Goal: Task Accomplishment & Management: Use online tool/utility

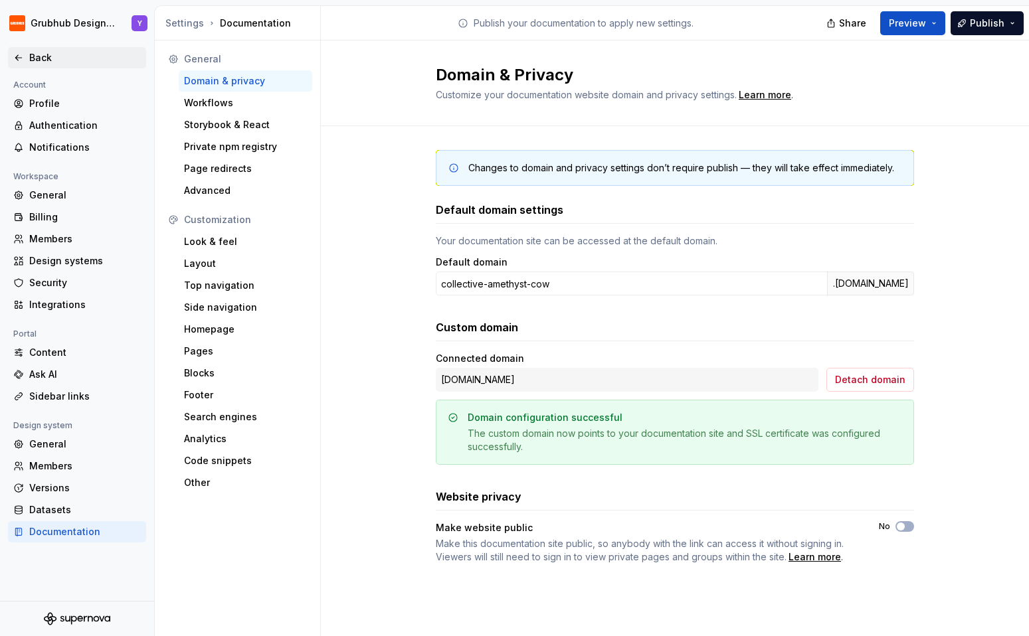
click at [21, 56] on icon at bounding box center [18, 57] width 11 height 11
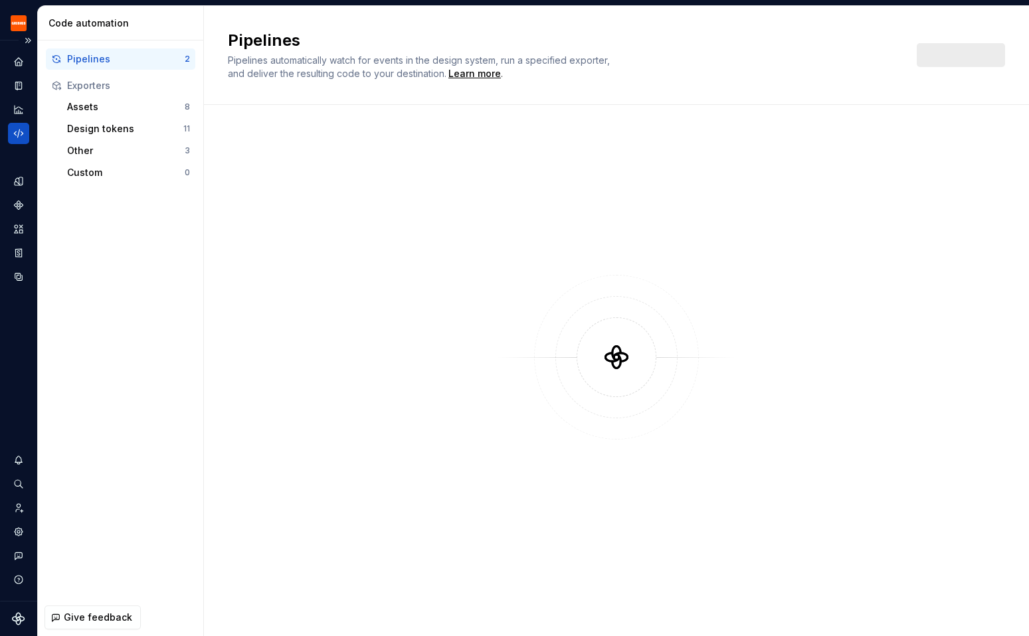
click at [23, 135] on icon "Code automation" at bounding box center [19, 134] width 12 height 12
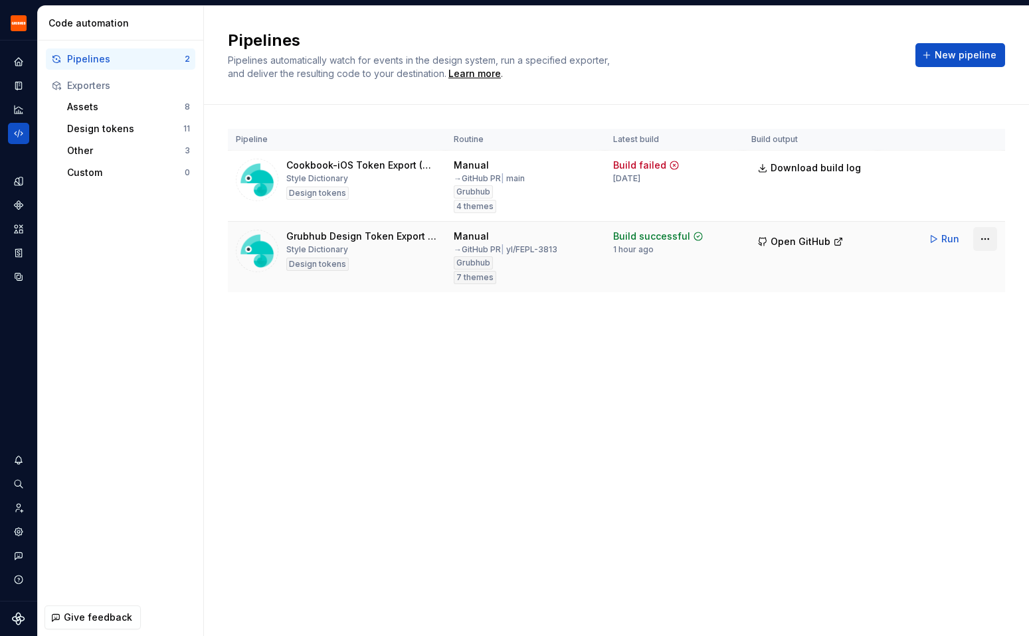
click at [986, 239] on html "Grubhub Design System Y Dataset Grubhub Code automation Pipelines 2 Exporters A…" at bounding box center [514, 318] width 1029 height 636
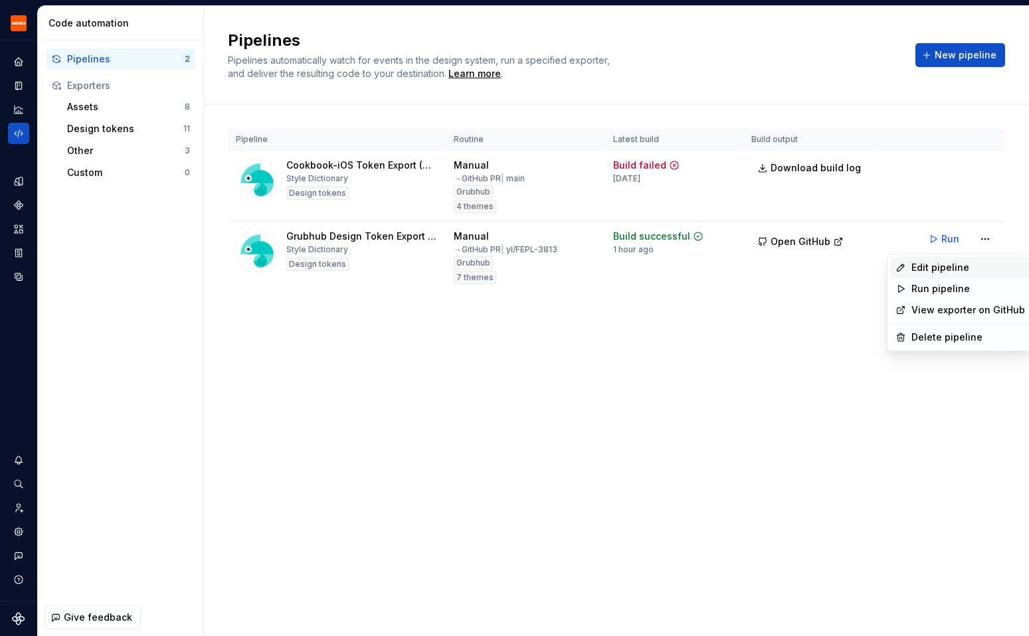
click at [942, 264] on div "Edit pipeline" at bounding box center [968, 267] width 114 height 13
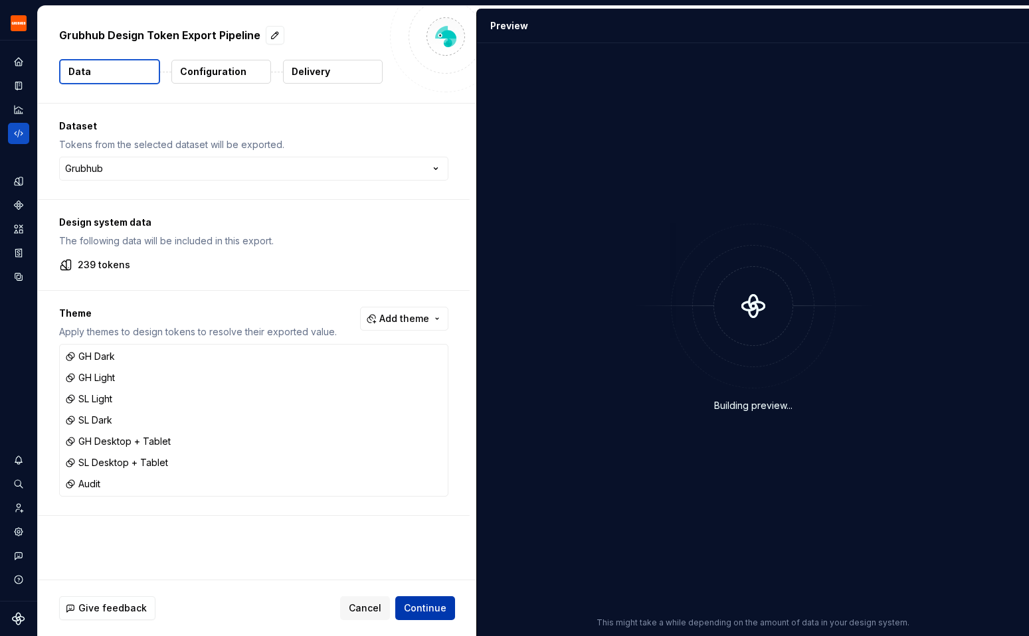
click at [416, 606] on span "Continue" at bounding box center [425, 608] width 43 height 13
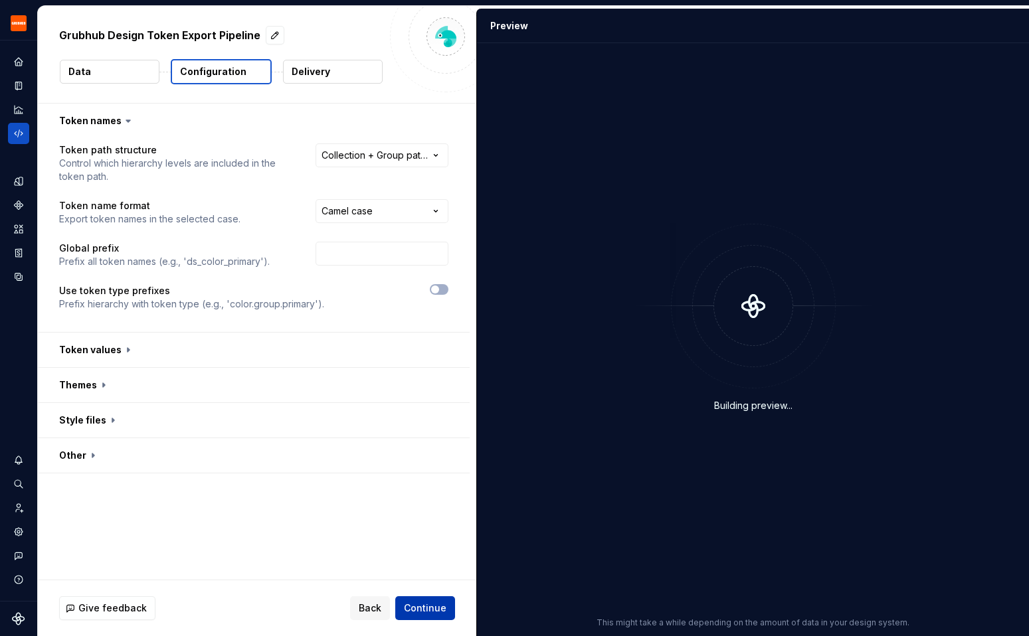
click at [416, 606] on span "Continue" at bounding box center [425, 608] width 43 height 13
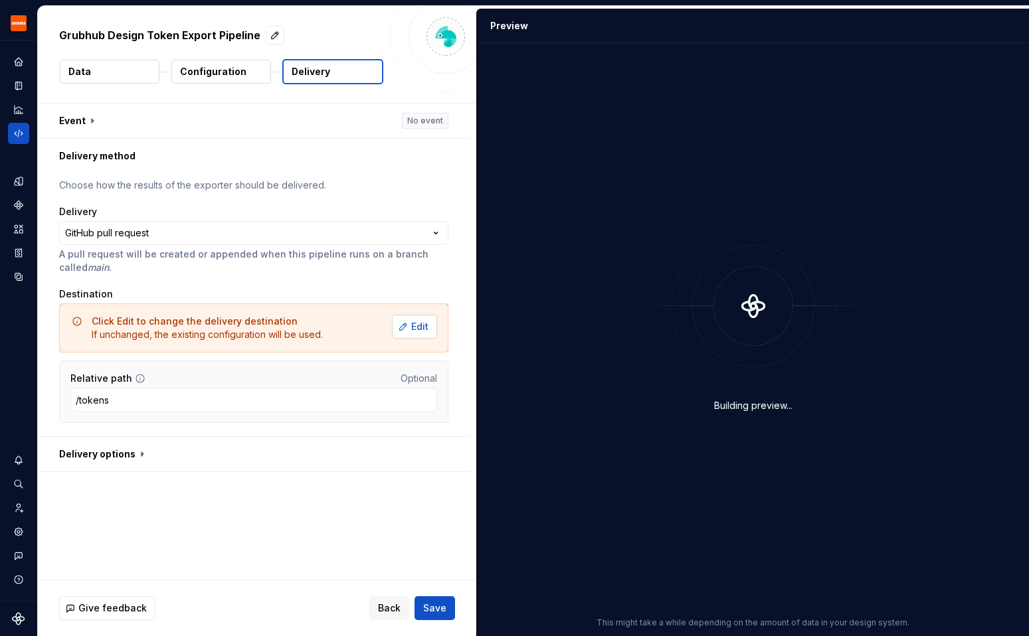
click at [428, 331] on span "Edit" at bounding box center [419, 326] width 17 height 13
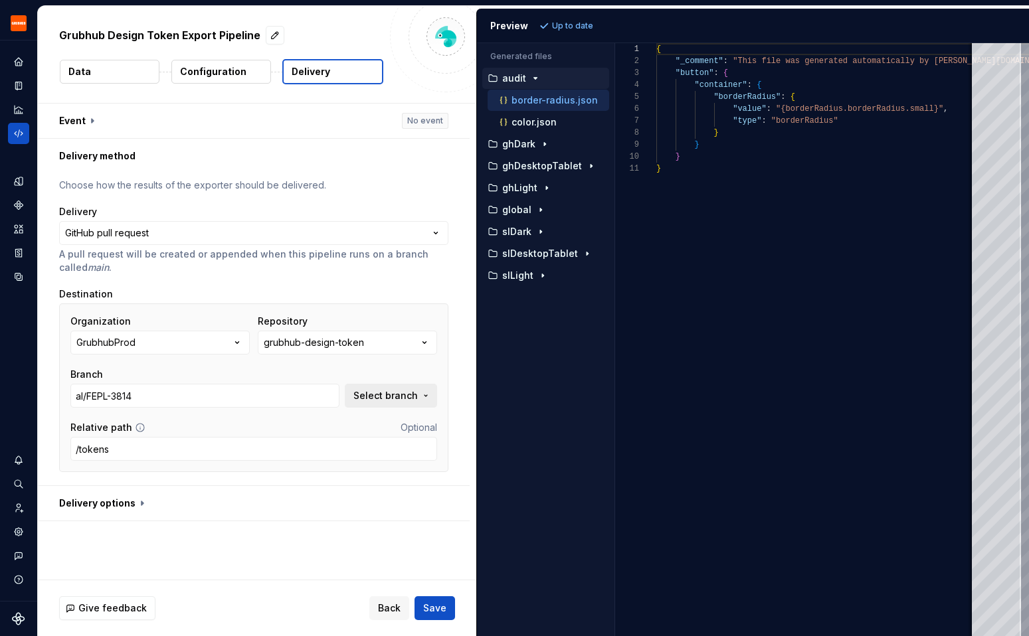
click at [383, 391] on span "Select branch" at bounding box center [385, 395] width 64 height 13
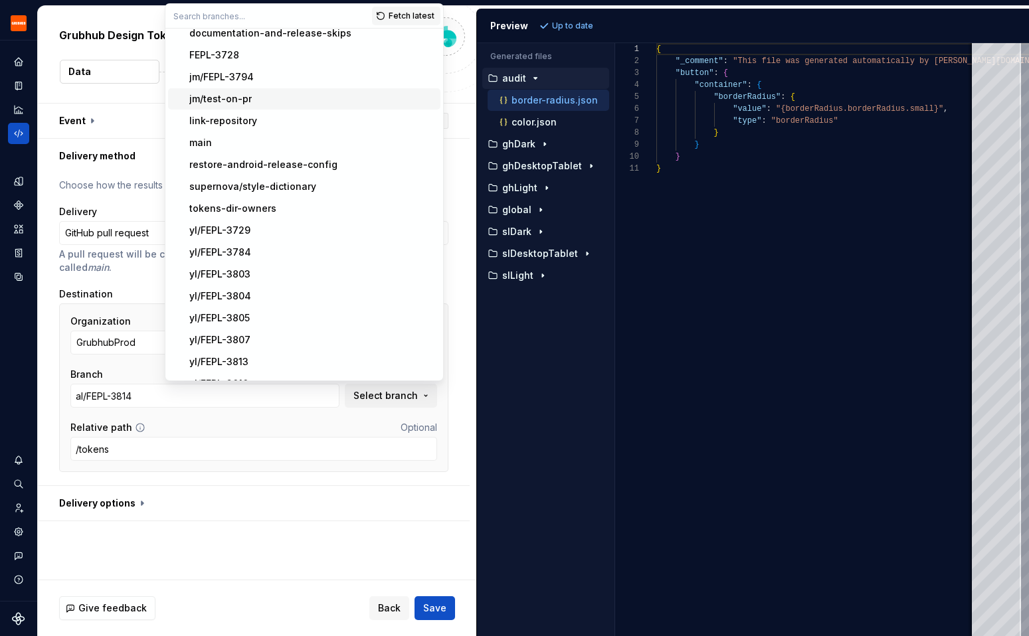
scroll to position [91, 0]
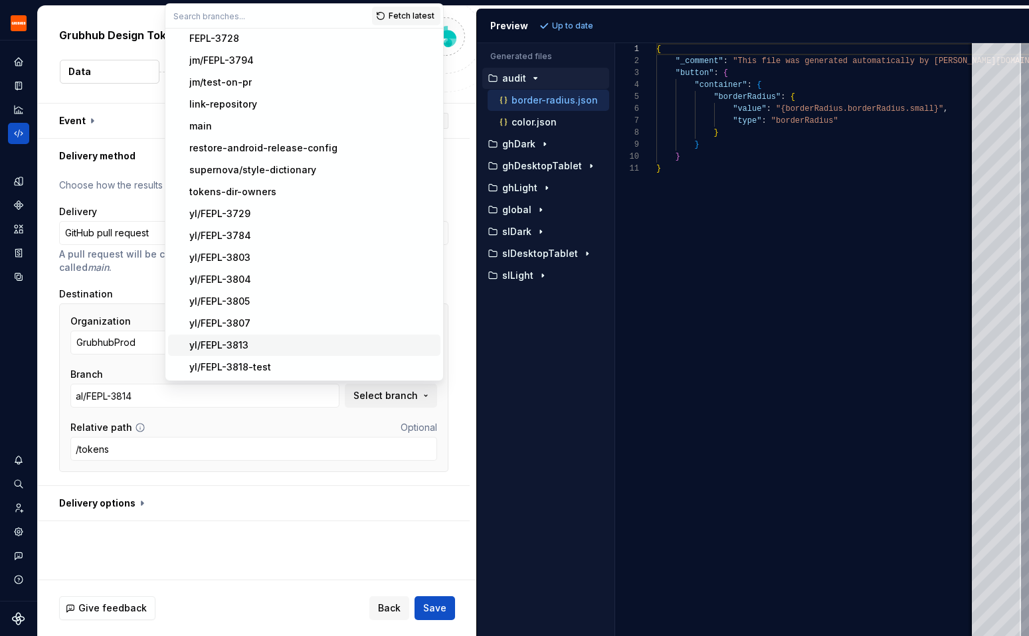
click at [252, 347] on div "yl/FEPL-3813" at bounding box center [312, 345] width 246 height 13
type input "yl/FEPL-3813"
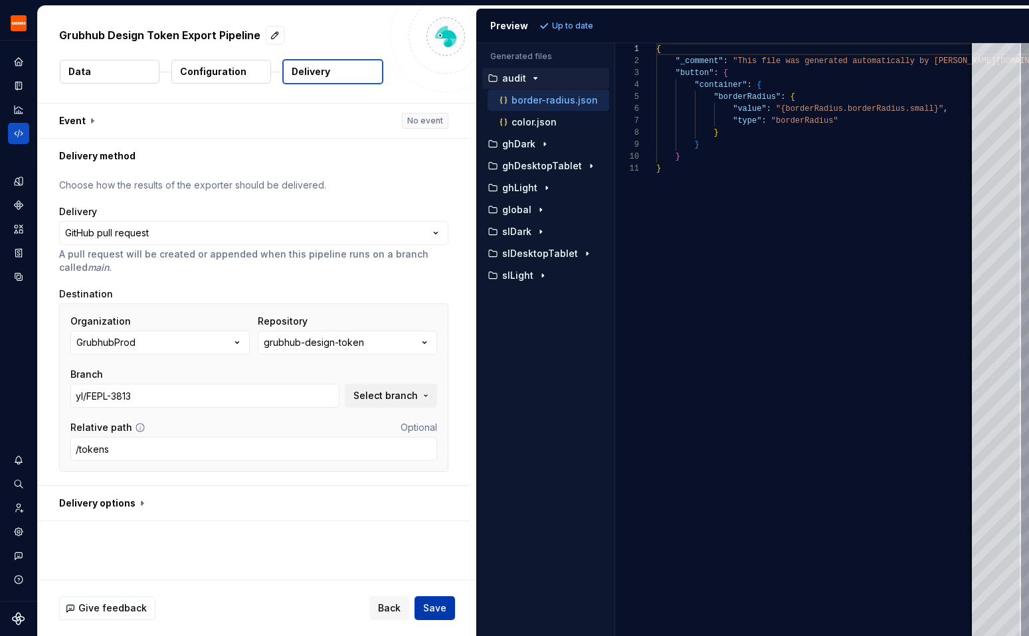
click at [420, 605] on button "Save" at bounding box center [435, 609] width 41 height 24
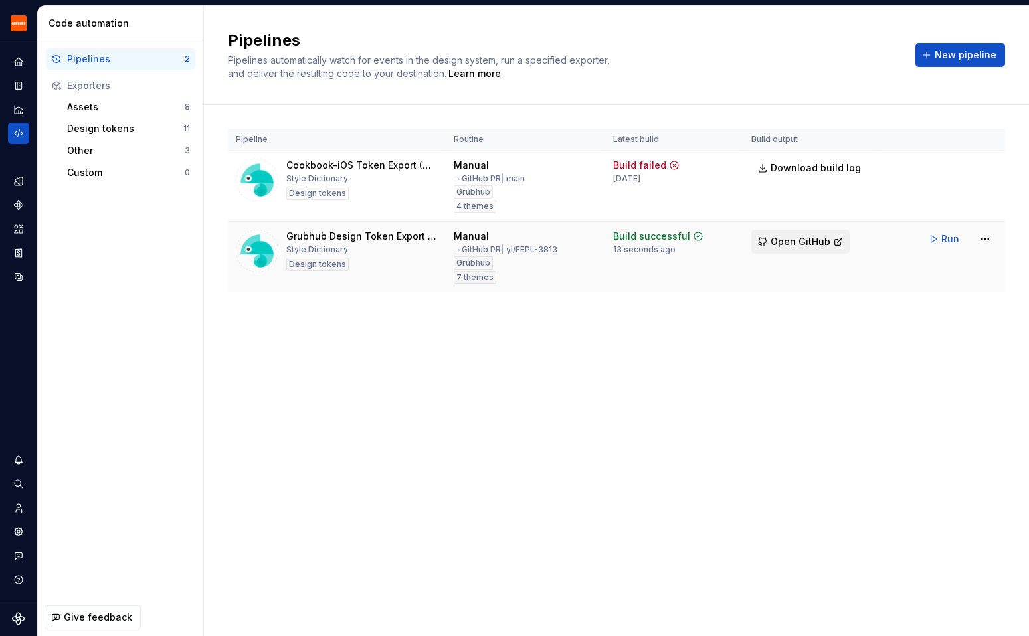
click at [777, 244] on span "Open GitHub" at bounding box center [801, 241] width 60 height 13
click at [485, 81] on div "Pipelines Pipelines automatically watch for events in the design system, run a …" at bounding box center [616, 55] width 825 height 99
click at [478, 73] on div "Learn more" at bounding box center [474, 73] width 52 height 13
click at [118, 171] on div "Custom" at bounding box center [126, 172] width 118 height 13
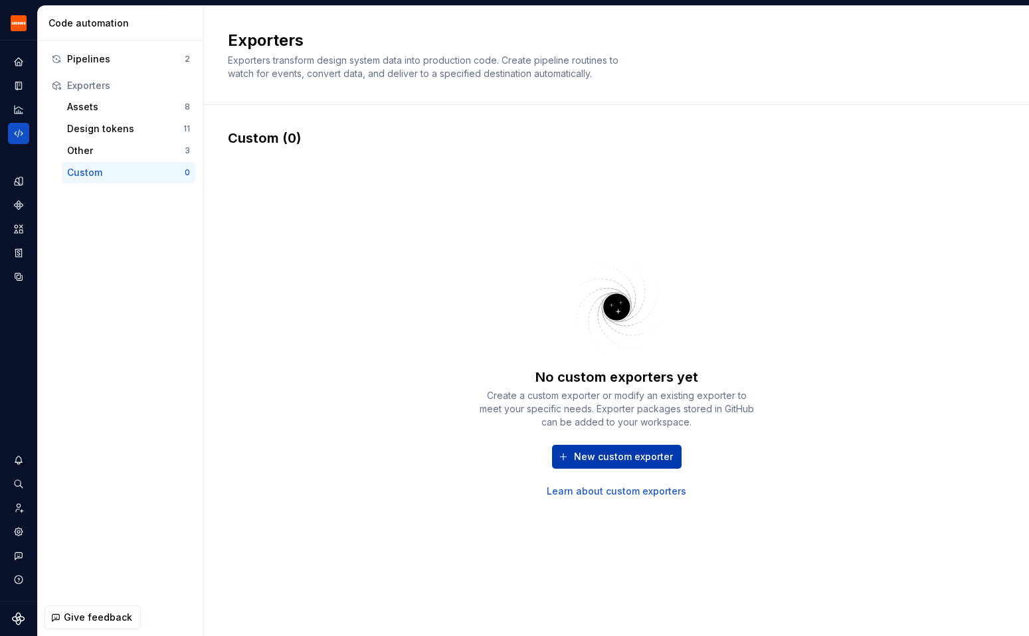
click at [624, 460] on span "New custom exporter" at bounding box center [623, 456] width 99 height 13
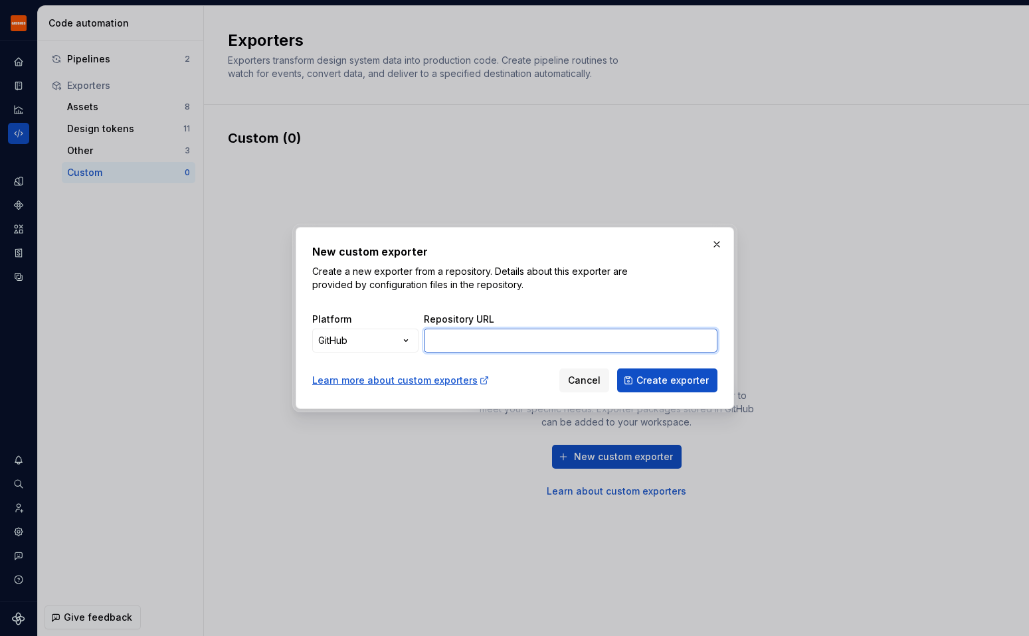
click at [465, 339] on input "Repository URL" at bounding box center [571, 341] width 294 height 24
click at [351, 351] on div "New custom exporter Create a new exporter from a repository. Details about this…" at bounding box center [514, 318] width 1029 height 636
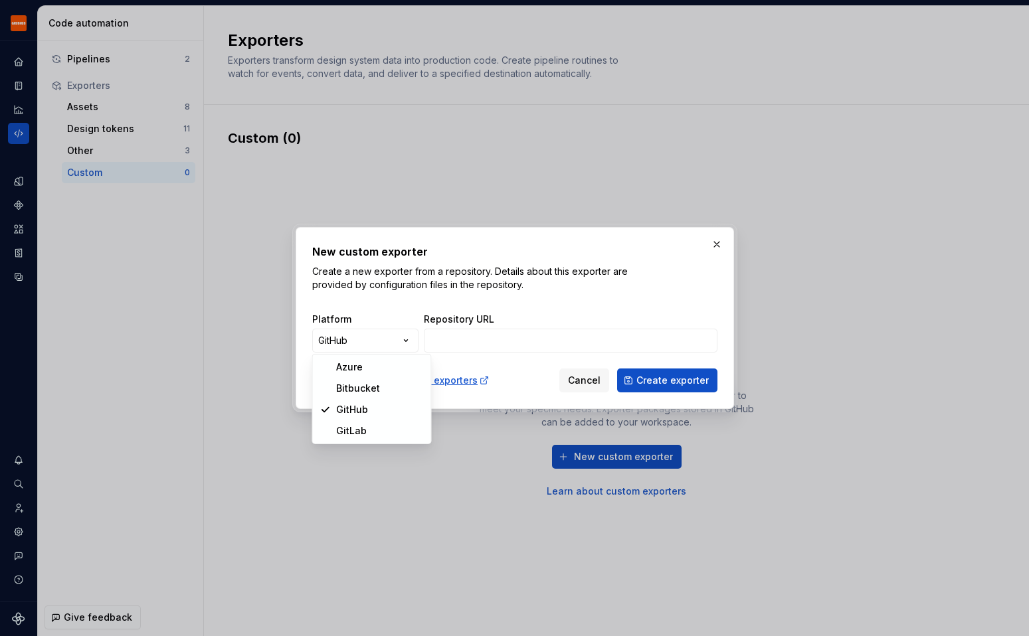
click at [494, 339] on div "New custom exporter Create a new exporter from a repository. Details about this…" at bounding box center [514, 318] width 1029 height 636
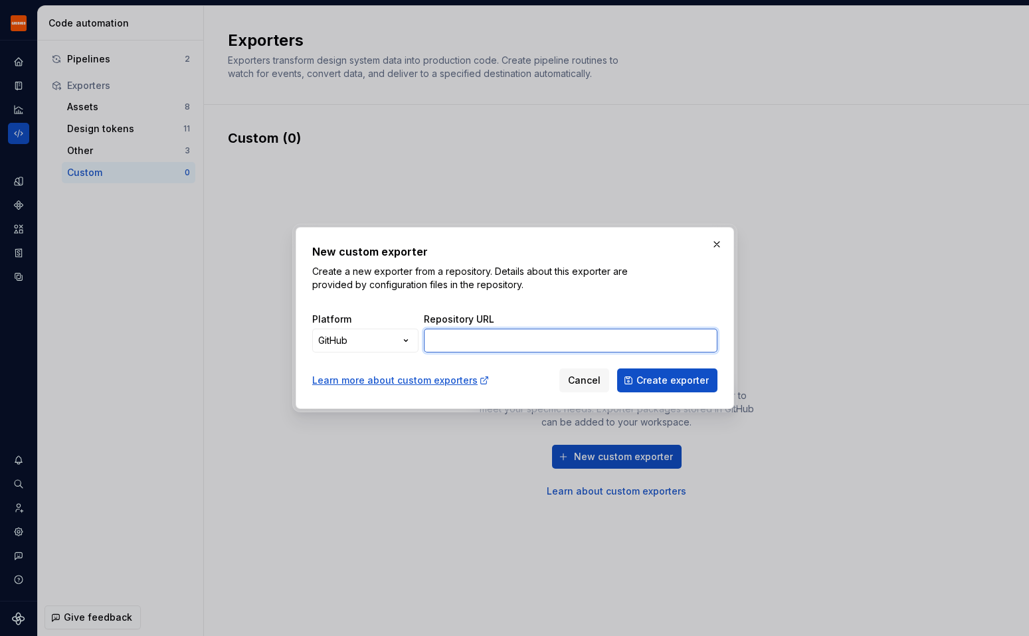
click at [482, 340] on input "Repository URL" at bounding box center [571, 341] width 294 height 24
click at [464, 337] on input "Repository URL" at bounding box center [571, 341] width 294 height 24
paste input "[URL][DOMAIN_NAME]"
type input "[URL][DOMAIN_NAME]"
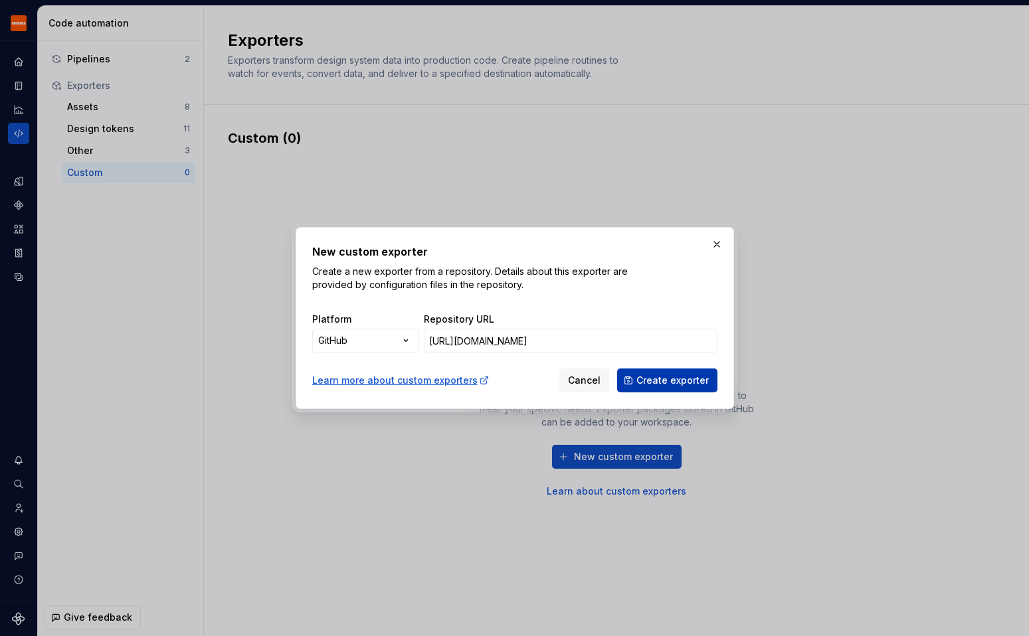
click at [662, 383] on span "Create exporter" at bounding box center [672, 380] width 72 height 13
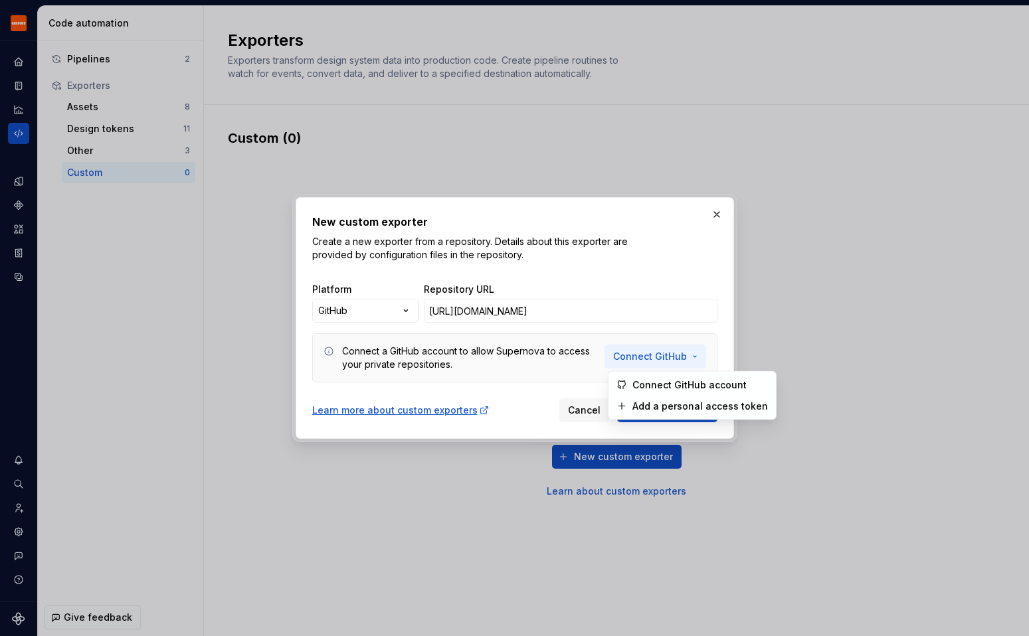
click at [648, 353] on span "Connect GitHub" at bounding box center [650, 356] width 74 height 13
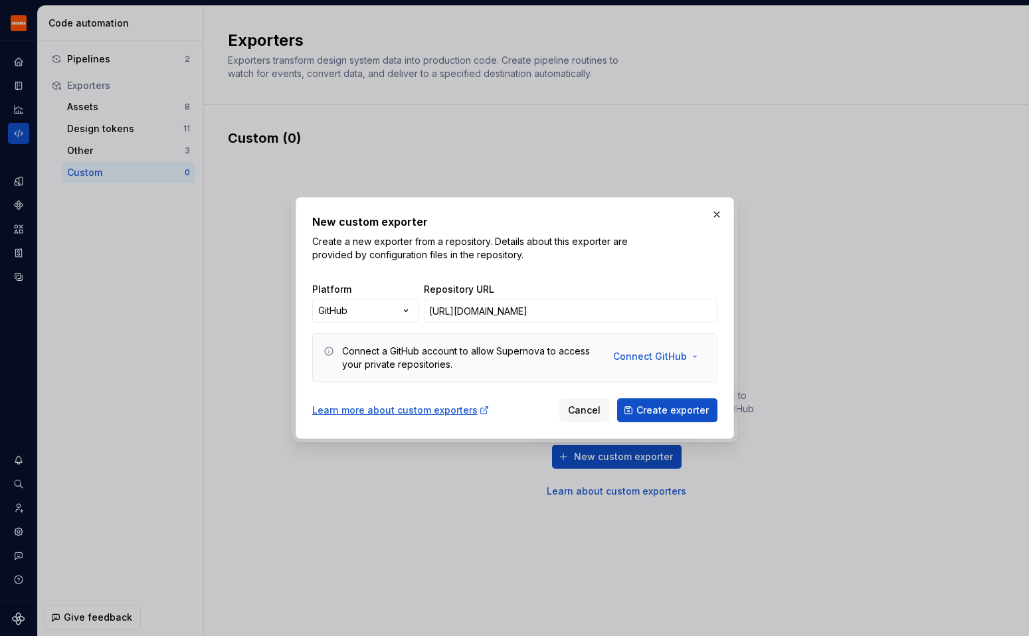
click at [628, 275] on div "Platform GitHub ***** ********* ****** ****** Repository URL [URL][DOMAIN_NAME]" at bounding box center [514, 297] width 405 height 50
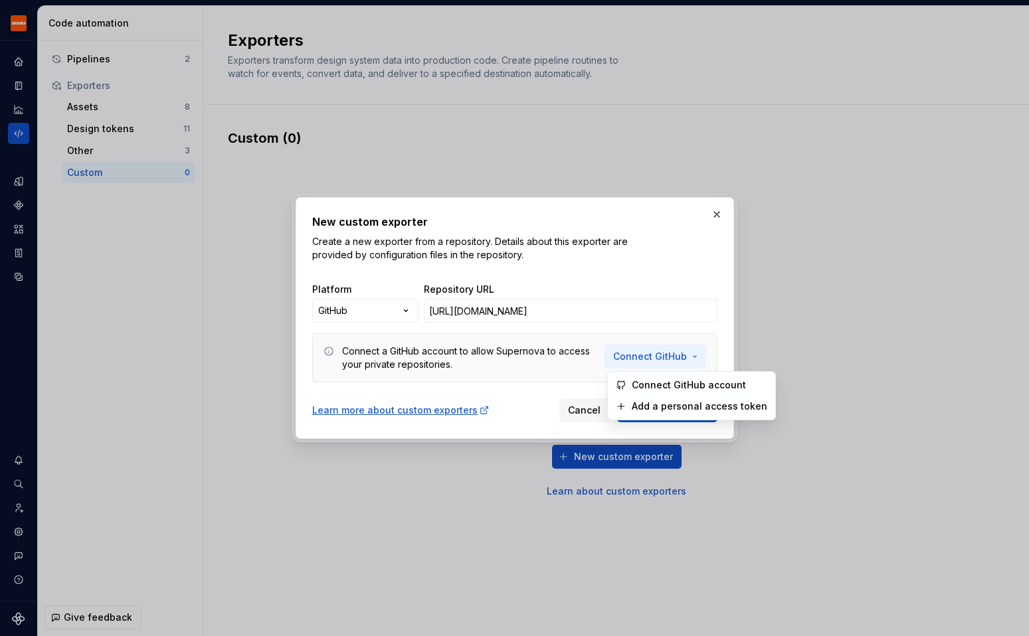
click at [656, 357] on span "Connect GitHub" at bounding box center [650, 356] width 74 height 13
click at [652, 381] on span "Connect GitHub account" at bounding box center [700, 385] width 136 height 13
click at [642, 357] on span "Connect GitHub" at bounding box center [650, 356] width 74 height 13
click at [0, 0] on body "Grubhub Design System Y Dataset Grubhub Code automation Pipelines 2 Exporters A…" at bounding box center [514, 318] width 1029 height 636
click at [713, 411] on span "Add a personal access token" at bounding box center [700, 406] width 136 height 13
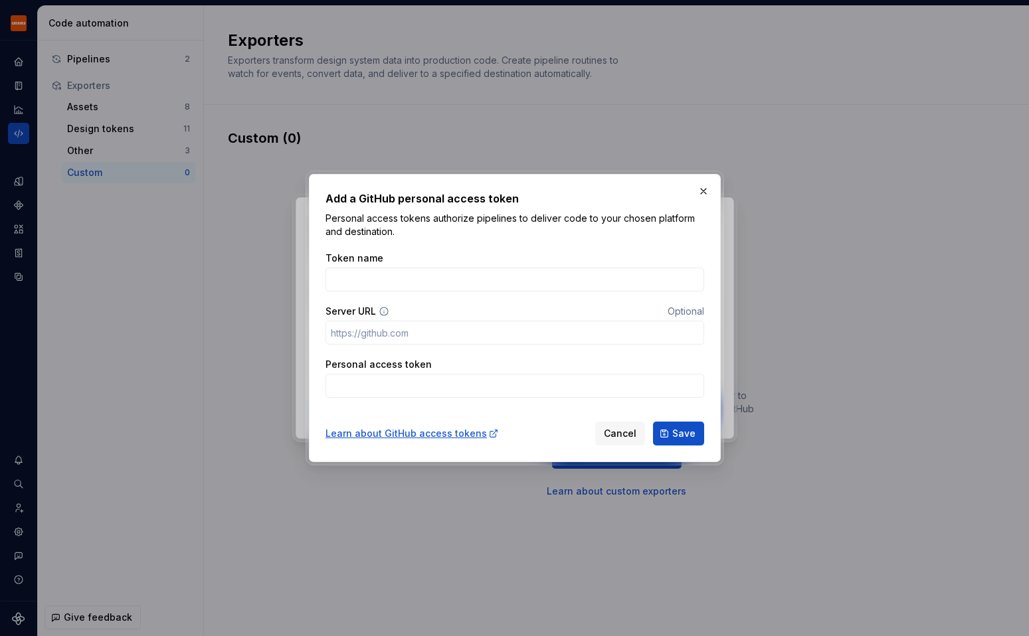
click at [438, 267] on div "Token name" at bounding box center [515, 272] width 379 height 40
click at [421, 274] on input "Token name" at bounding box center [515, 280] width 379 height 24
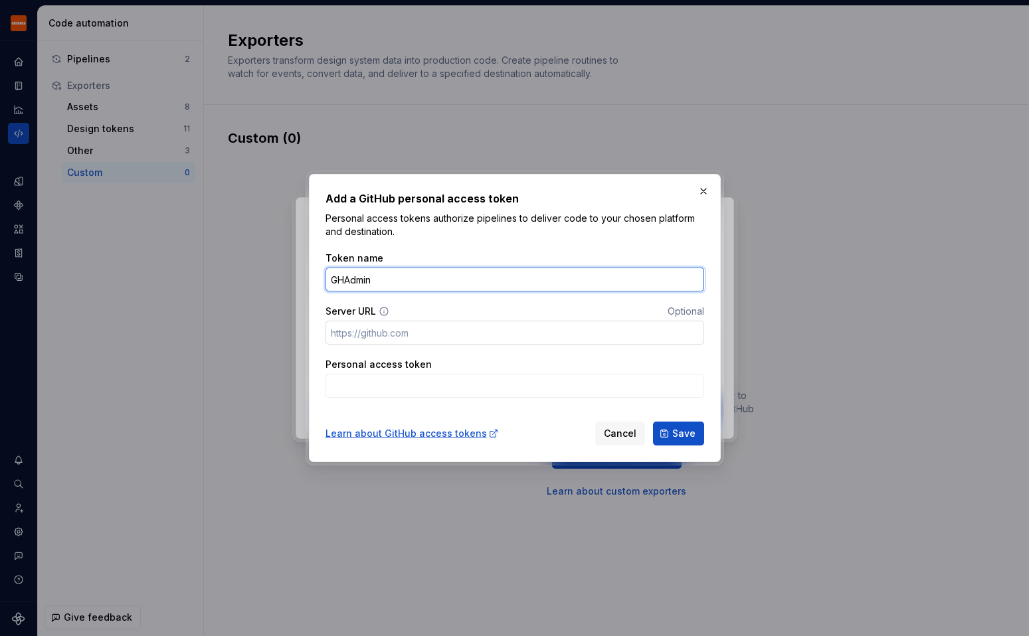
type input "GHAdmin"
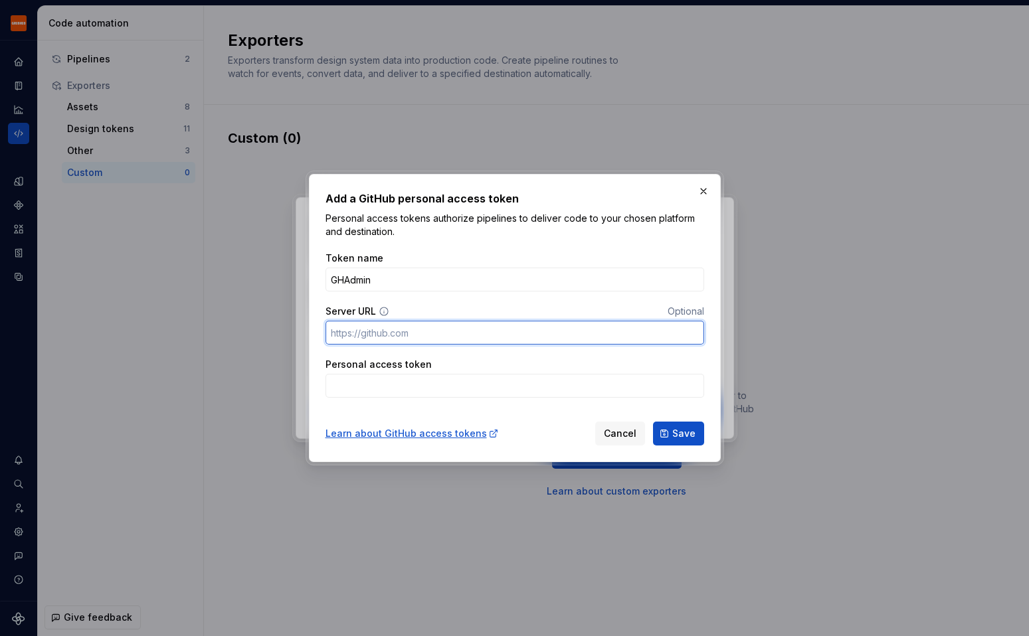
click at [379, 329] on input "Server URL" at bounding box center [515, 333] width 379 height 24
type input "[URL][DOMAIN_NAME]"
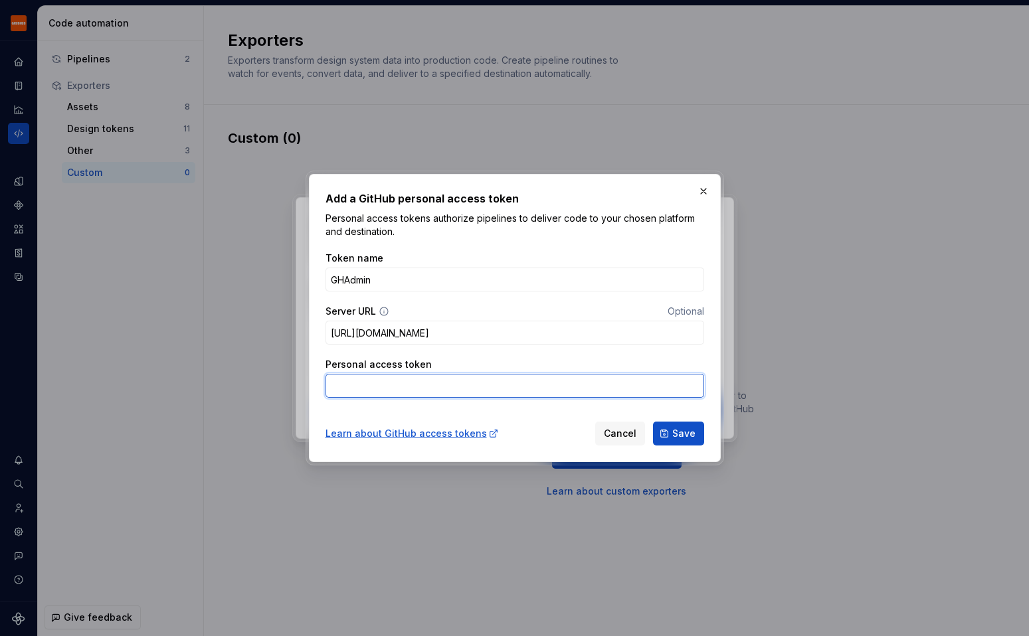
click at [398, 395] on input "Personal access token" at bounding box center [515, 386] width 379 height 24
paste input "github_pat_11BVBCSEY0wYV2l8YUfxez_Myu4r8RUYdQPSUcc0fdNtR6axRvssOrwq3iOMzrUykTDH…"
type input "github_pat_11BVBCSEY0wYV2l8YUfxez_Myu4r8RUYdQPSUcc0fdNtR6axRvssOrwq3iOMzrUykTDH…"
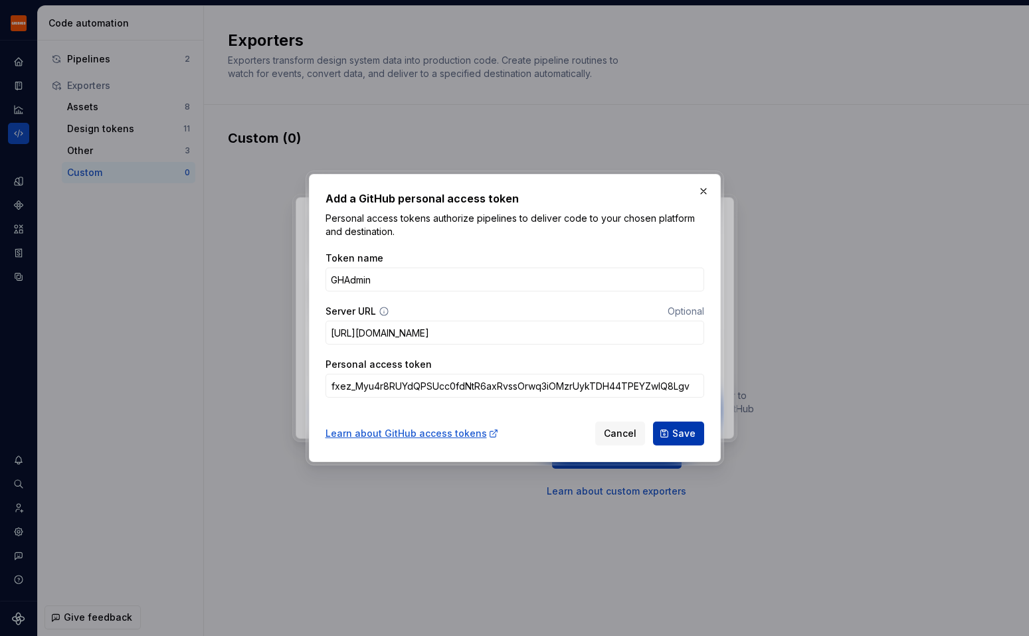
scroll to position [0, 0]
click at [675, 435] on span "Save" at bounding box center [683, 433] width 23 height 13
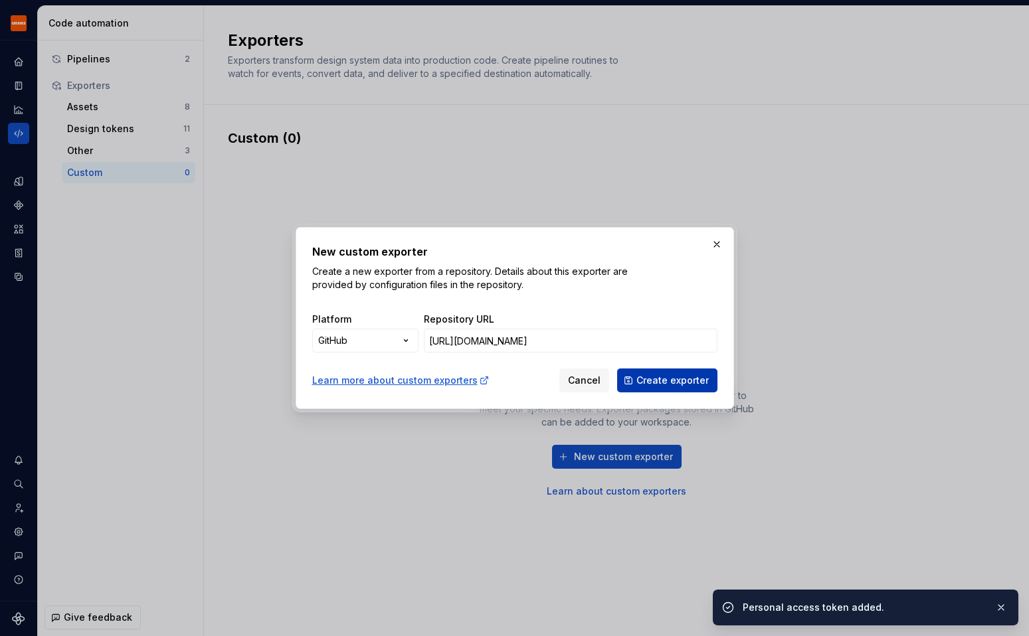
click at [689, 379] on span "Create exporter" at bounding box center [672, 380] width 72 height 13
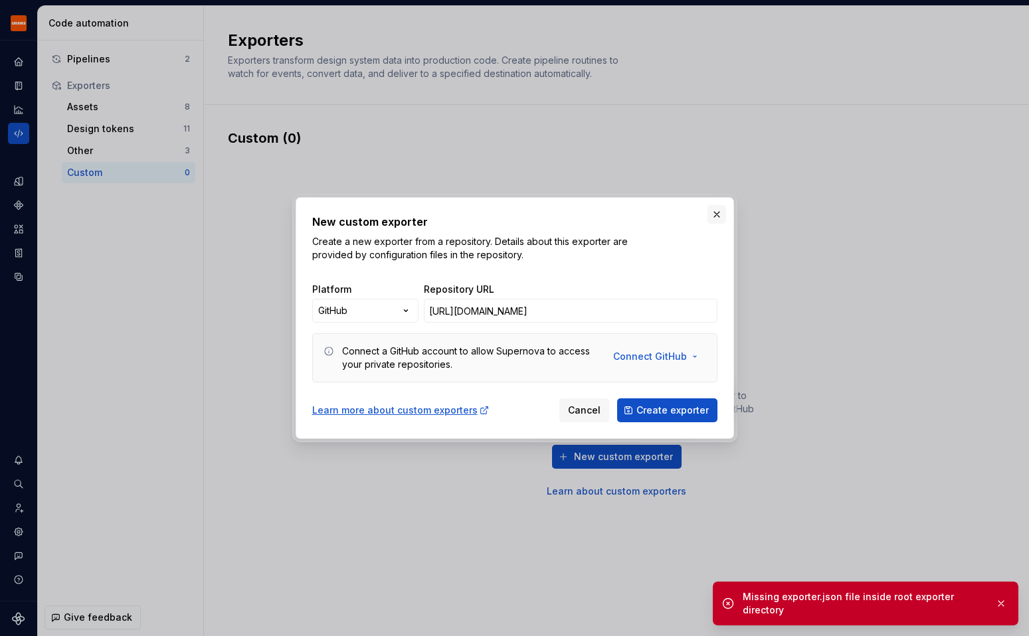
click at [717, 219] on button "button" at bounding box center [716, 214] width 19 height 19
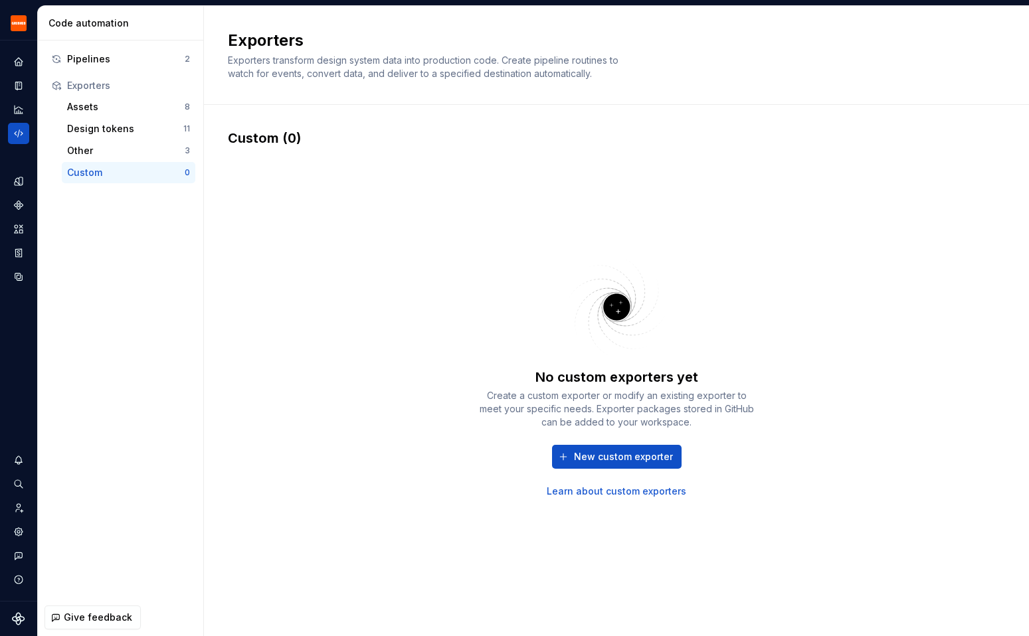
click at [387, 163] on div "No custom exporters yet Create a custom exporter or modify an existing exporter…" at bounding box center [616, 375] width 777 height 457
click at [116, 102] on div "Assets" at bounding box center [126, 106] width 118 height 13
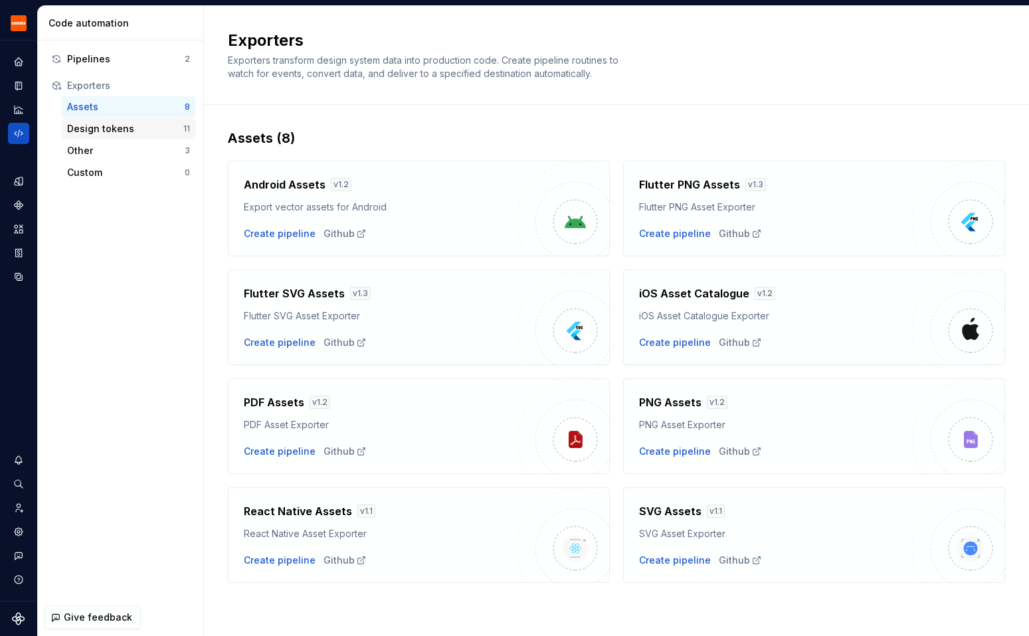
click at [104, 134] on div "Design tokens" at bounding box center [125, 128] width 116 height 13
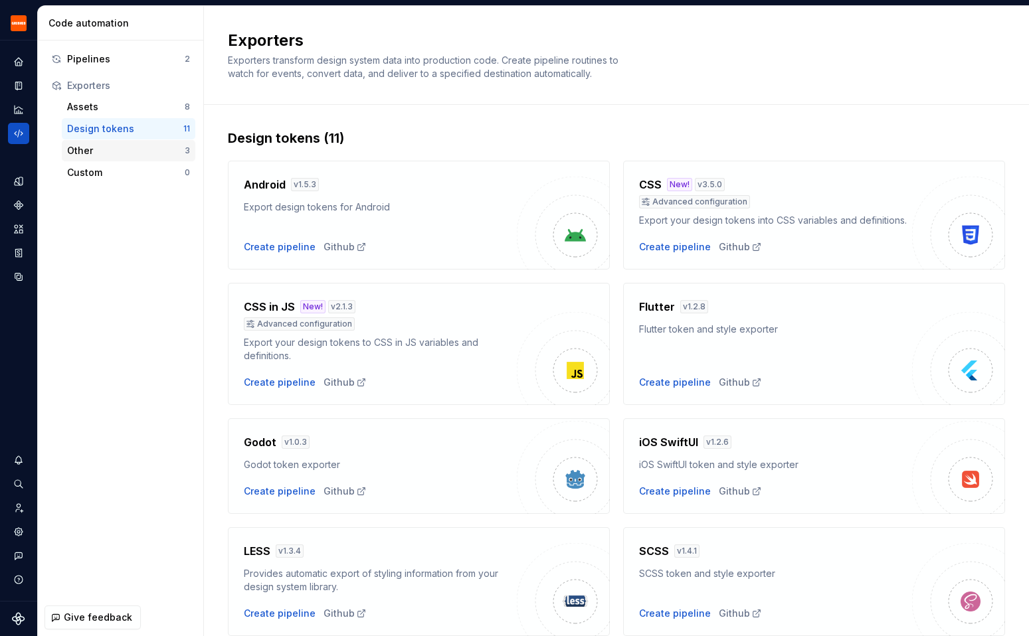
click at [104, 151] on div "Other" at bounding box center [126, 150] width 118 height 13
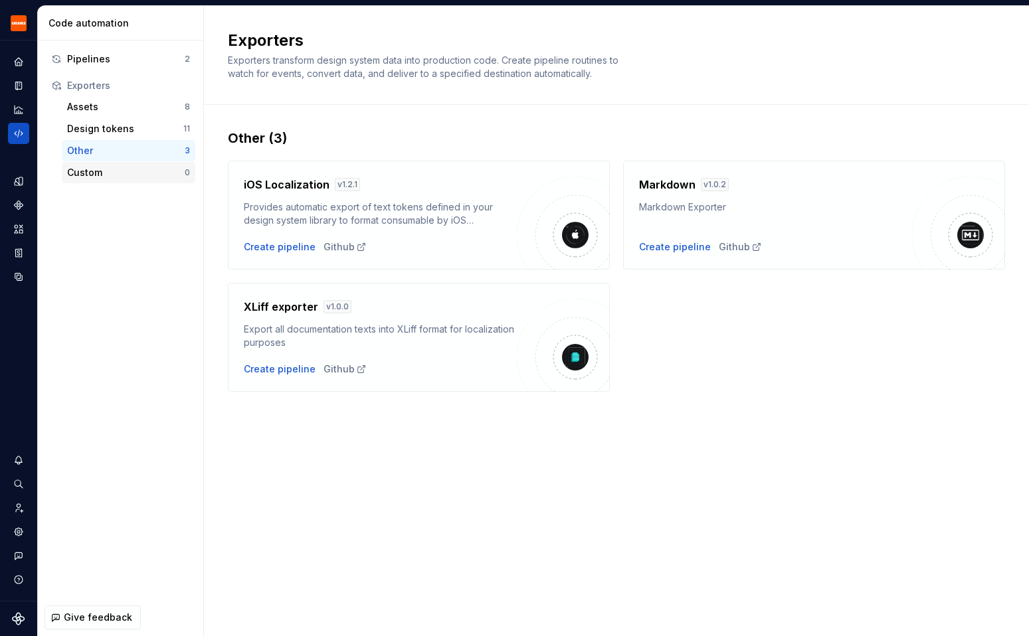
click at [104, 165] on div "Custom 0" at bounding box center [129, 172] width 134 height 21
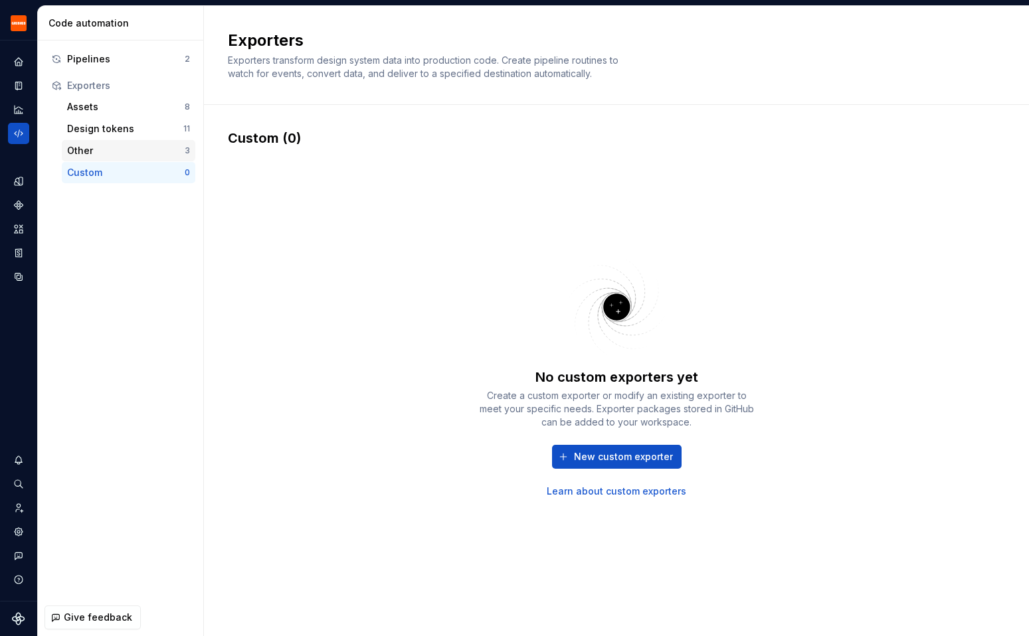
click at [103, 149] on div "Other" at bounding box center [126, 150] width 118 height 13
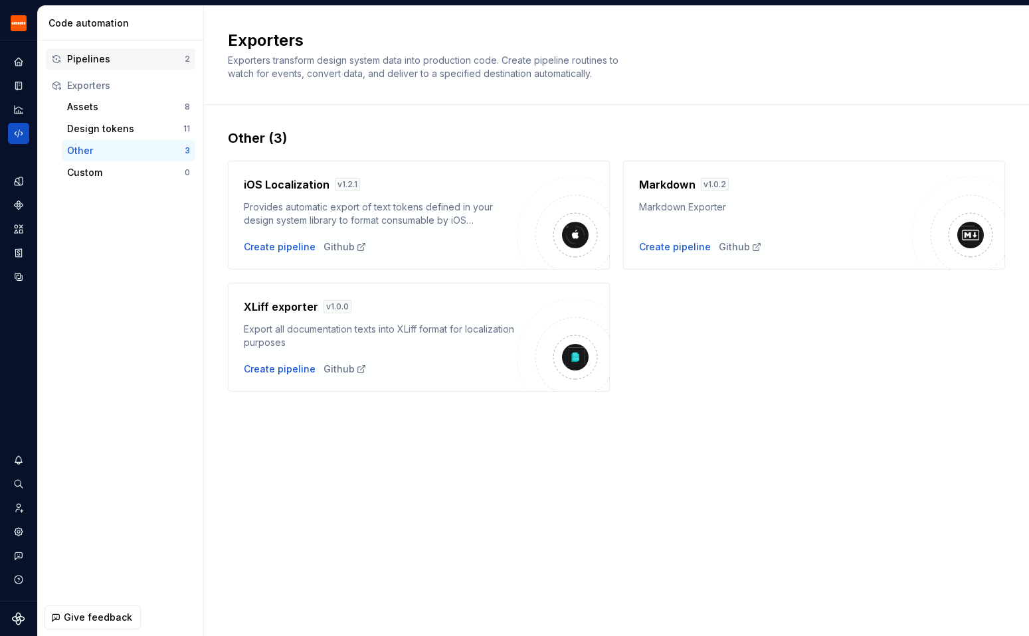
click at [136, 54] on div "Pipelines" at bounding box center [126, 58] width 118 height 13
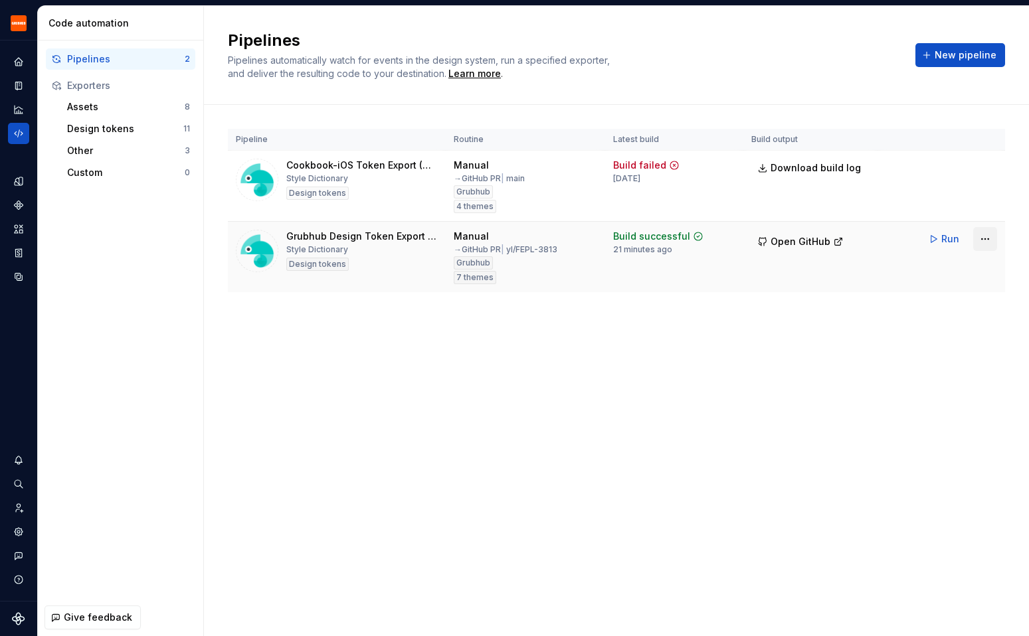
click at [980, 240] on html "Grubhub Design System Y Dataset Grubhub Code automation Pipelines 2 Exporters A…" at bounding box center [514, 318] width 1029 height 636
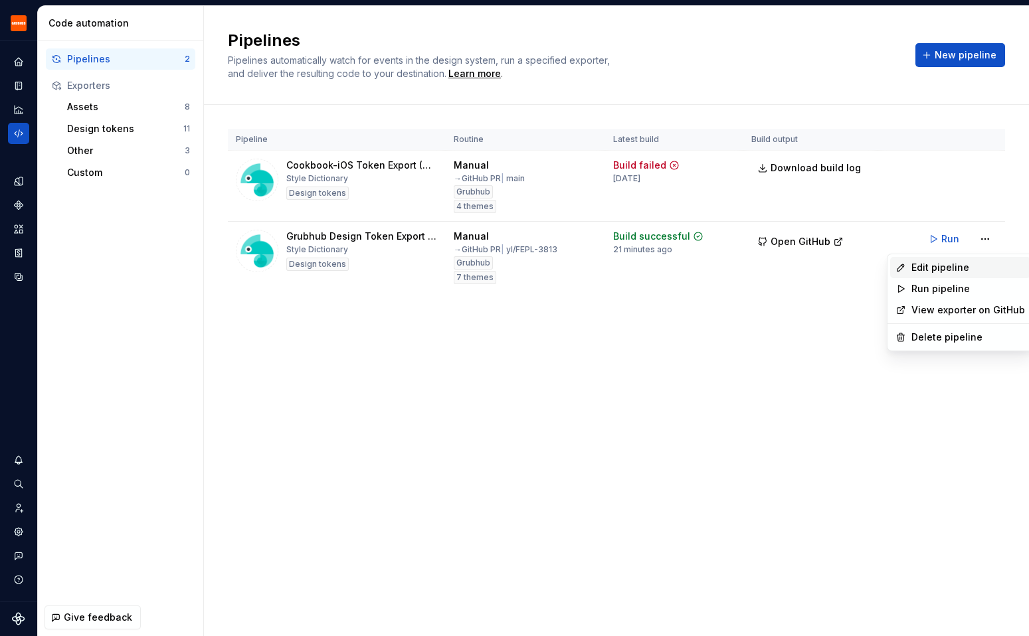
click at [952, 268] on div "Edit pipeline" at bounding box center [968, 267] width 114 height 13
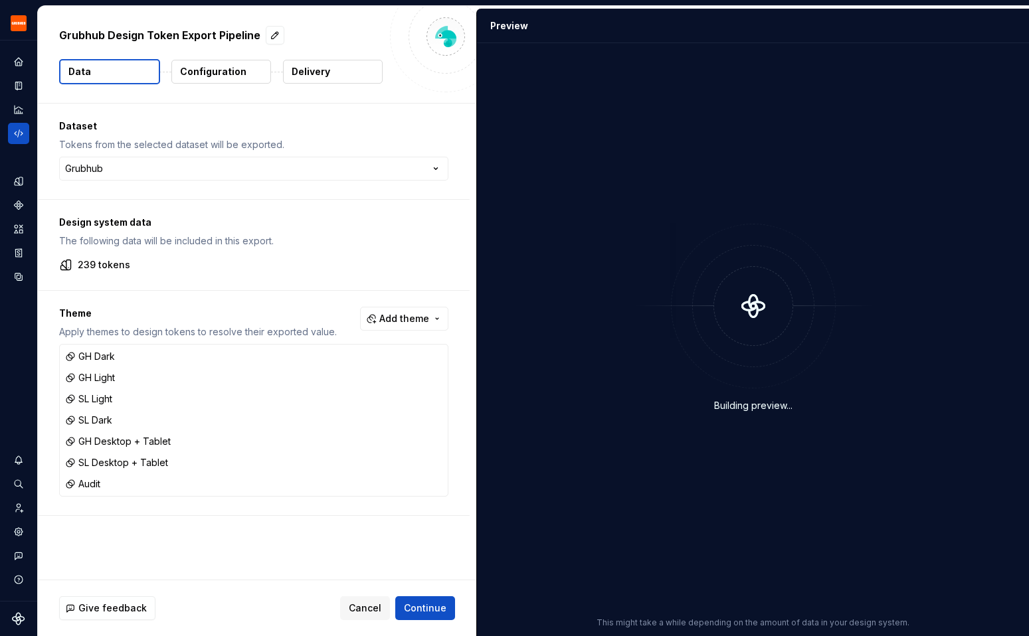
click at [221, 70] on p "Configuration" at bounding box center [213, 71] width 66 height 13
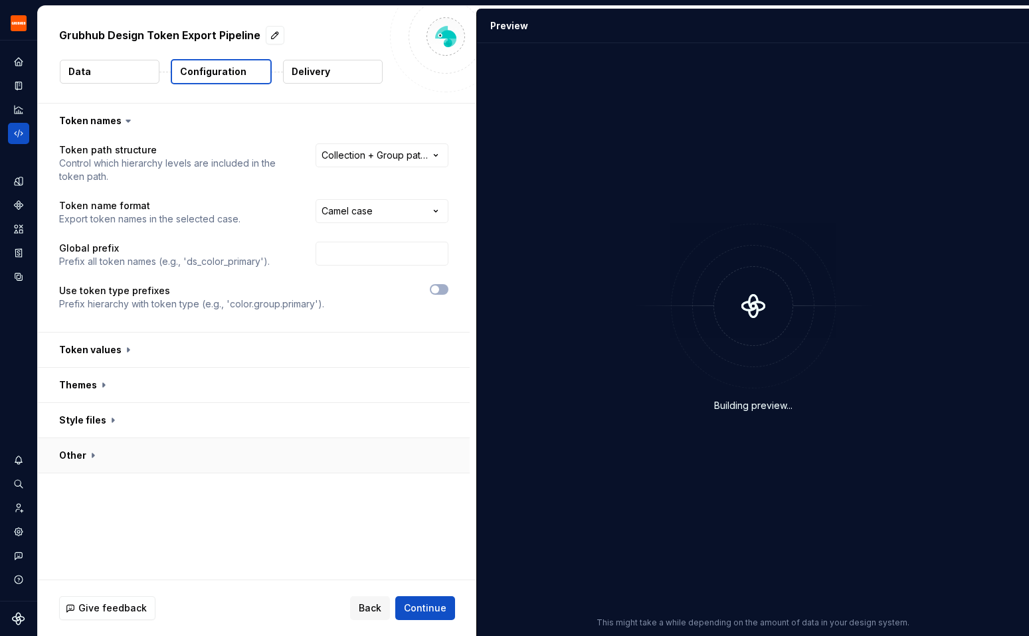
click at [123, 440] on button "button" at bounding box center [254, 455] width 432 height 35
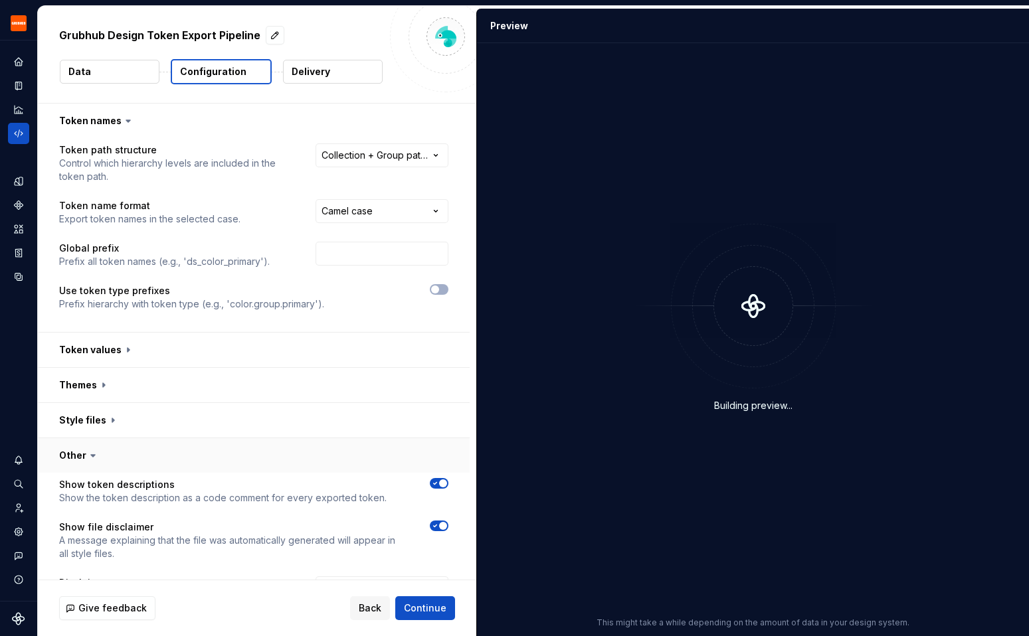
scroll to position [114, 0]
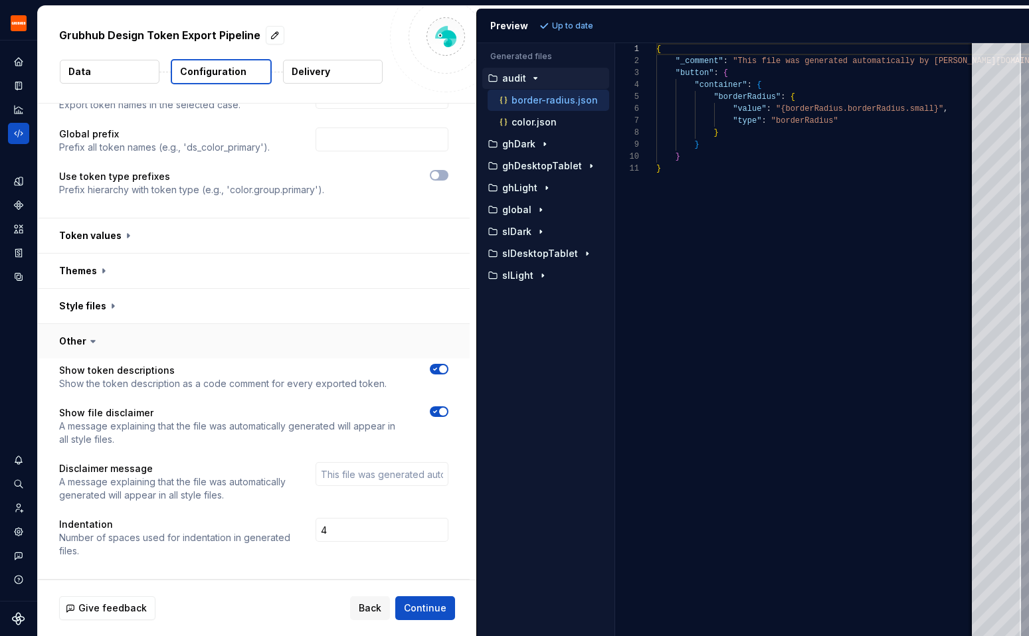
click at [81, 339] on button "button" at bounding box center [254, 341] width 432 height 35
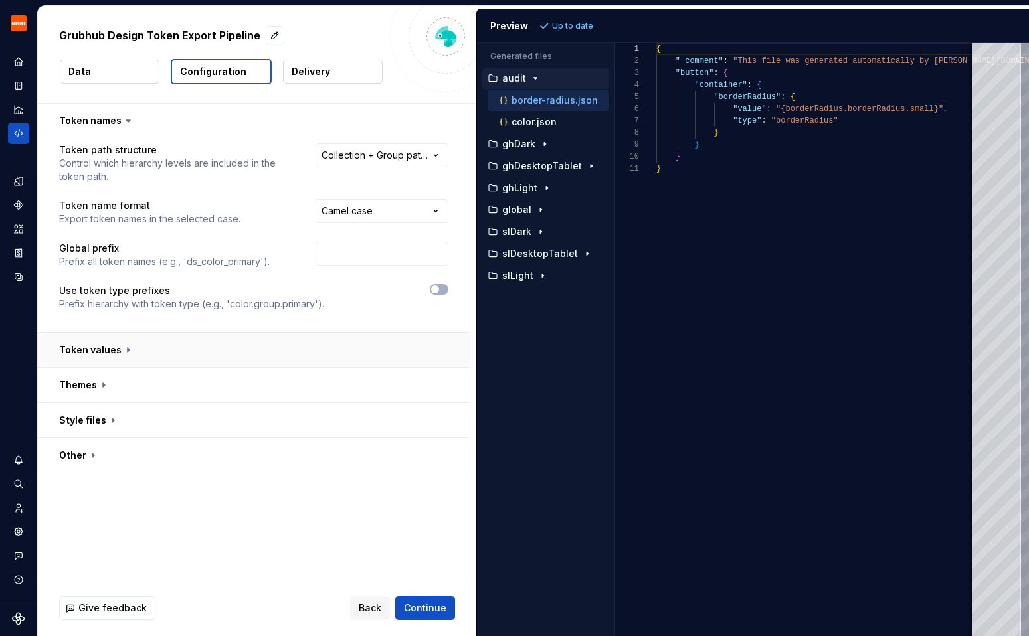
click at [100, 358] on button "button" at bounding box center [254, 350] width 432 height 35
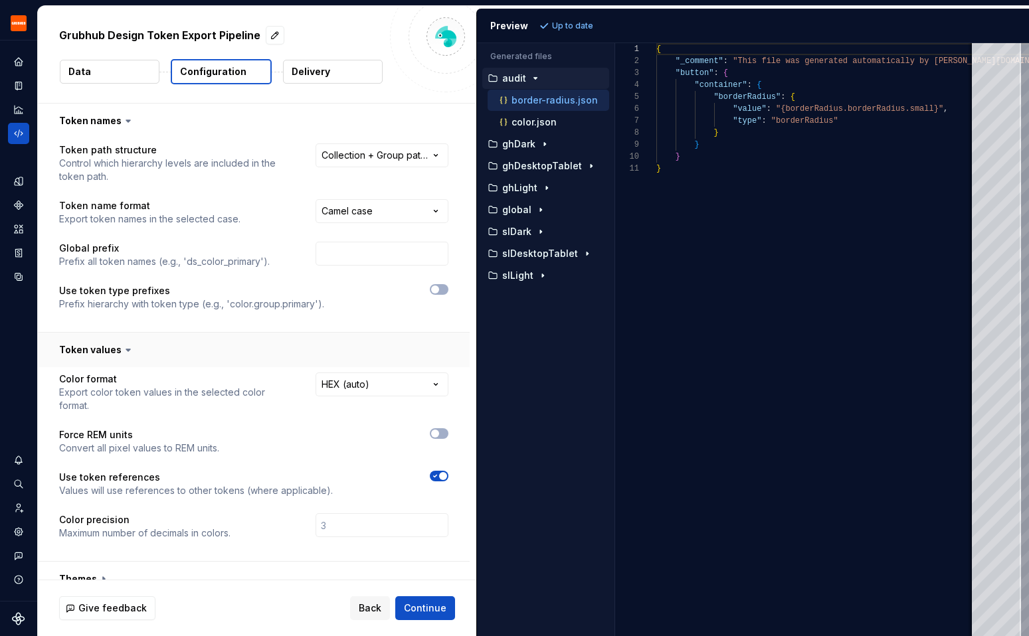
click at [100, 353] on button "button" at bounding box center [254, 350] width 432 height 35
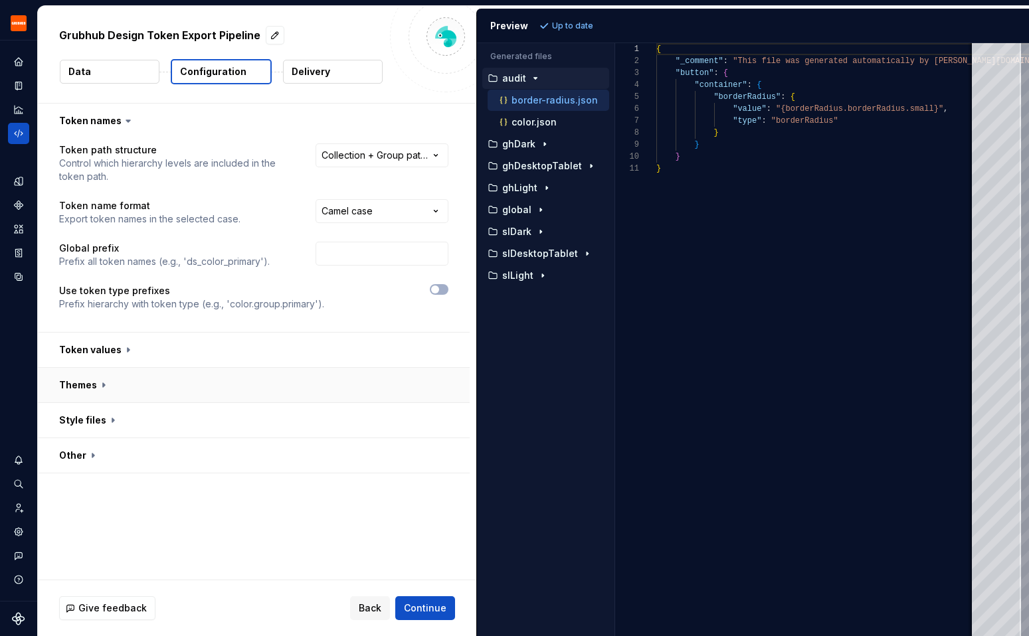
click at [100, 371] on button "button" at bounding box center [254, 385] width 432 height 35
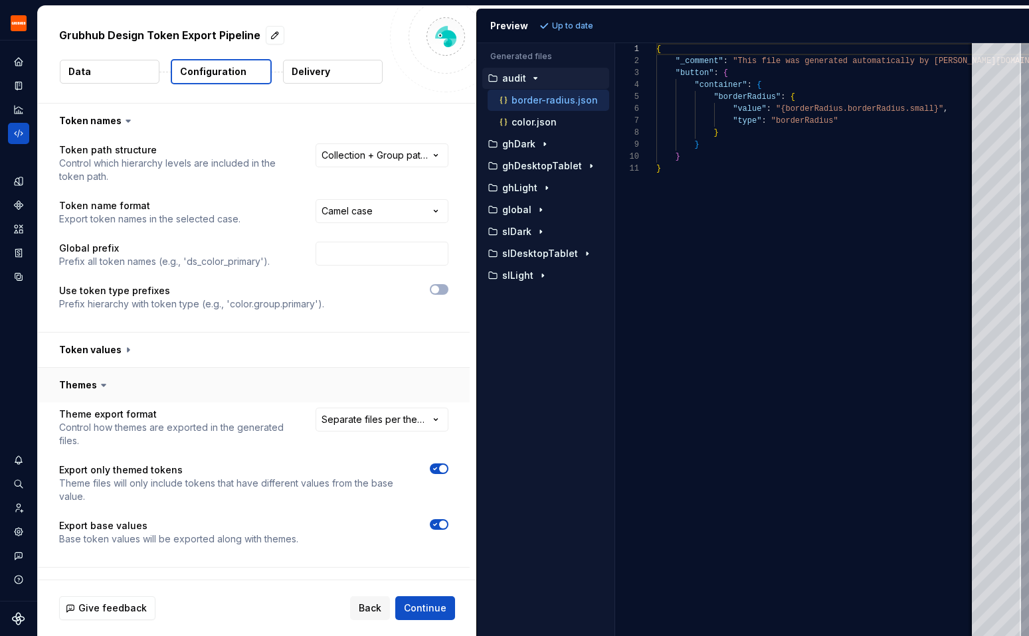
click at [100, 371] on button "button" at bounding box center [254, 385] width 432 height 35
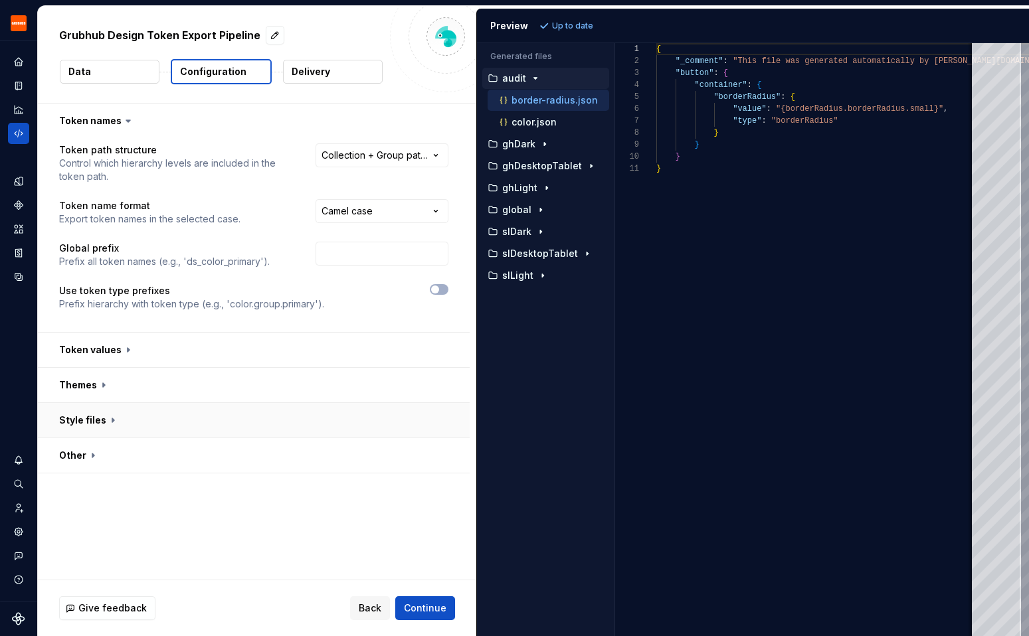
click at [97, 405] on button "button" at bounding box center [254, 420] width 432 height 35
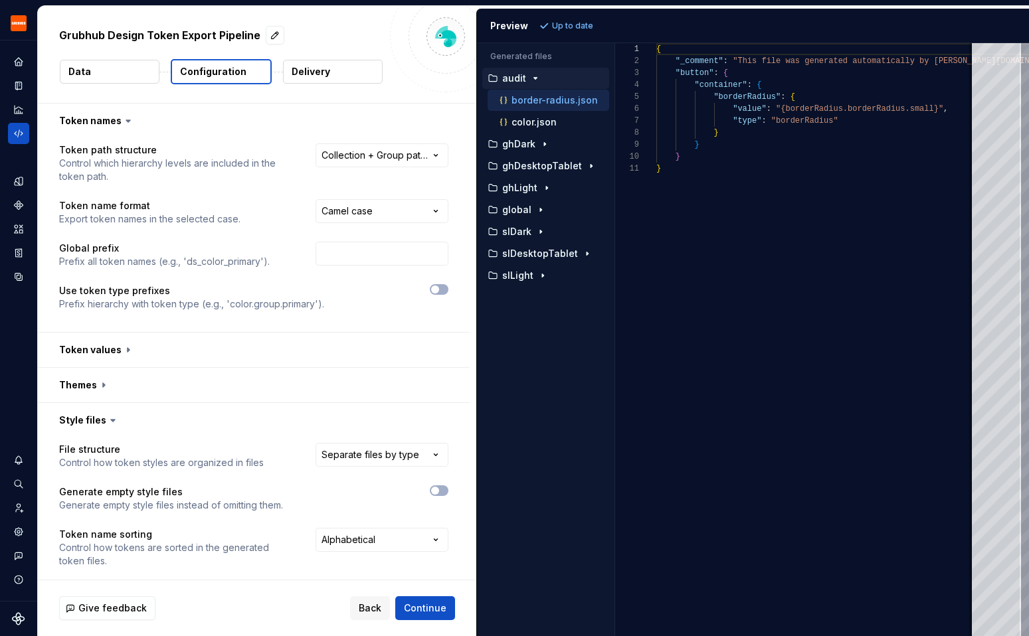
scroll to position [143, 0]
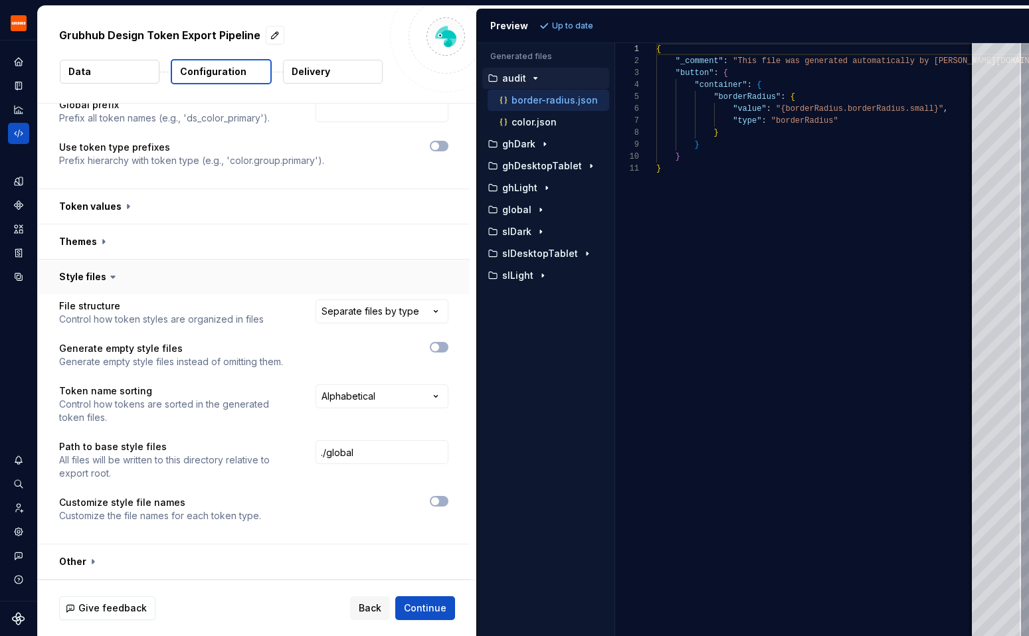
click at [98, 270] on button "button" at bounding box center [254, 277] width 432 height 35
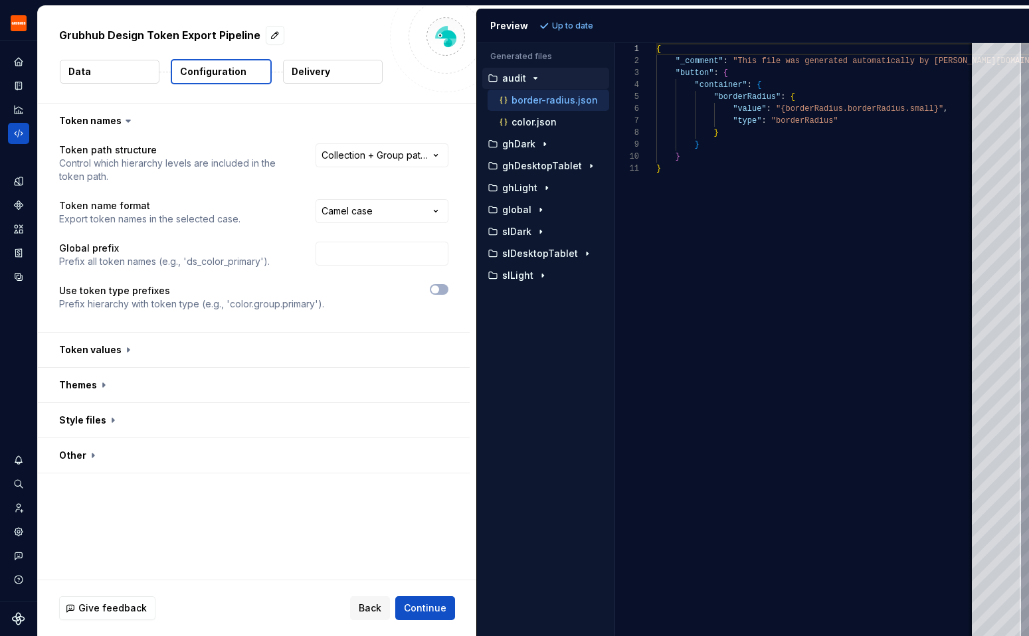
click at [310, 82] on button "Delivery" at bounding box center [333, 72] width 100 height 24
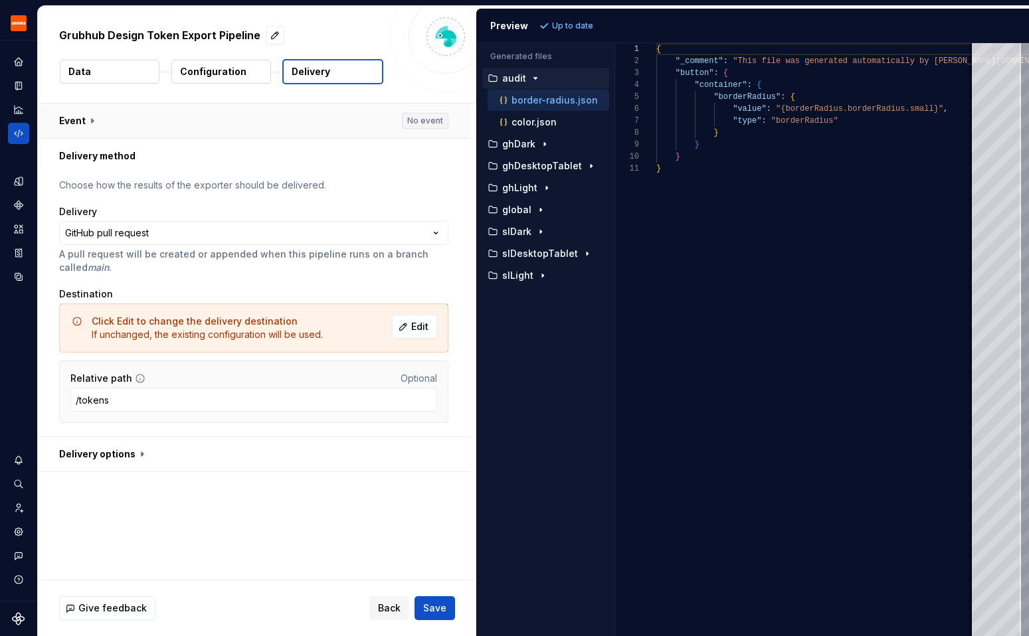
click at [294, 124] on button "button" at bounding box center [254, 121] width 432 height 35
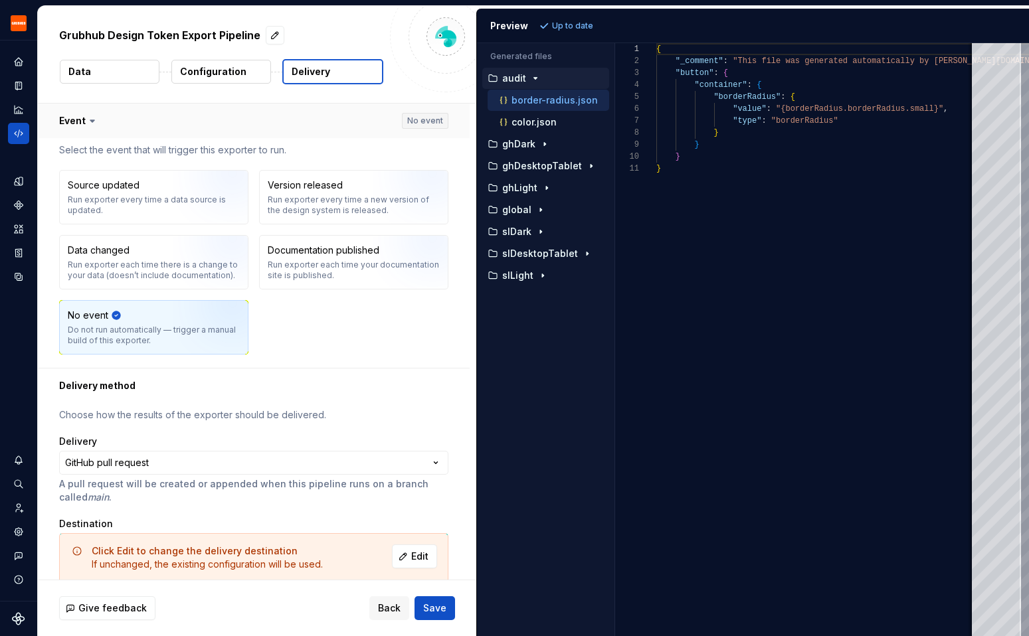
click at [294, 124] on button "button" at bounding box center [254, 121] width 432 height 35
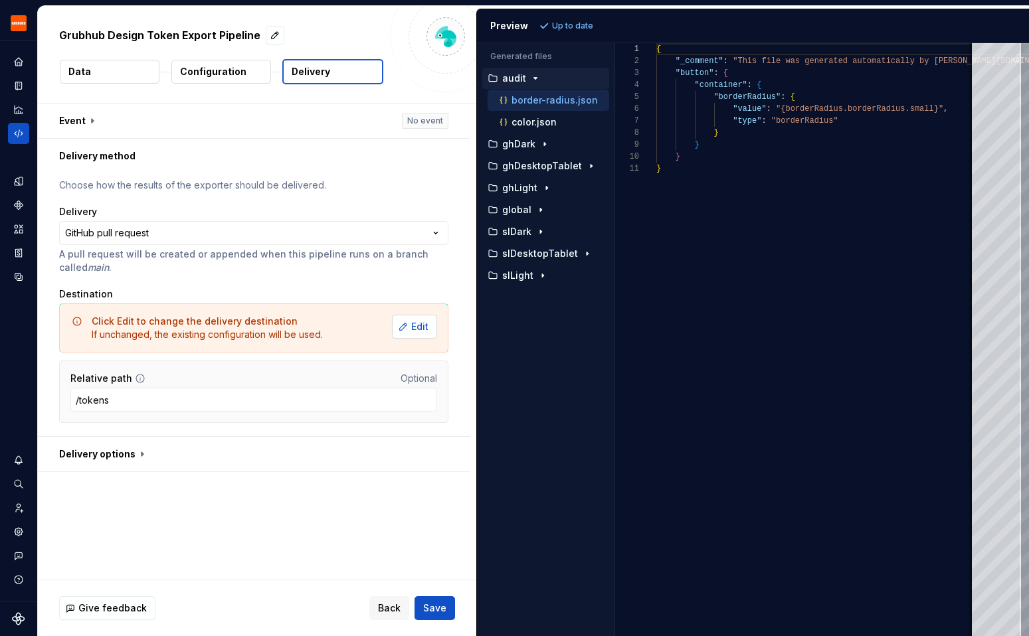
click at [428, 322] on span "Edit" at bounding box center [419, 326] width 17 height 13
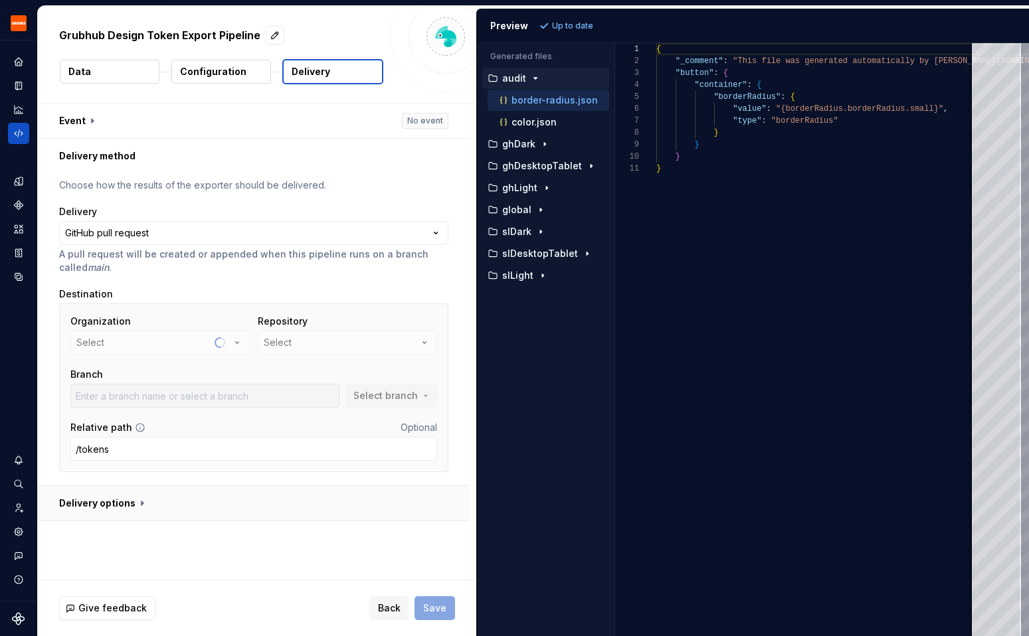
click at [141, 506] on button "button" at bounding box center [254, 503] width 432 height 35
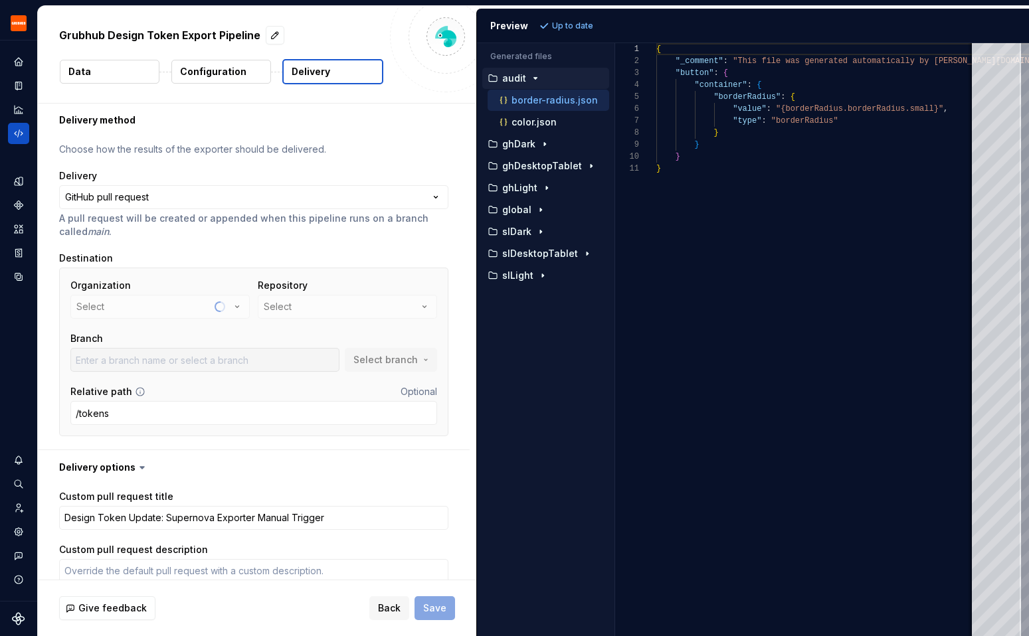
scroll to position [39, 0]
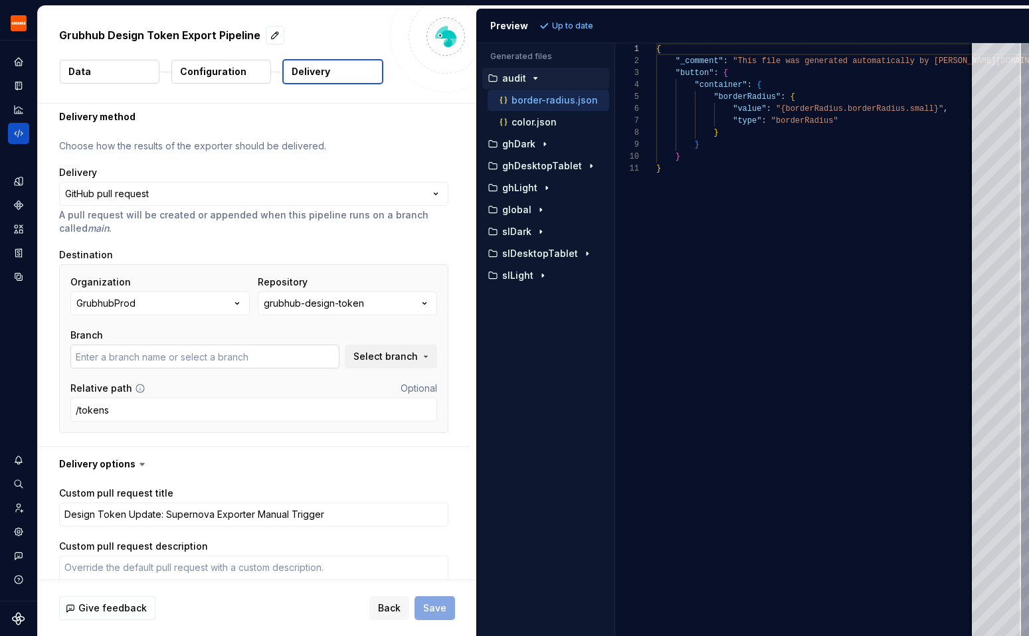
type textarea "*"
type input "al/FEPL-3814"
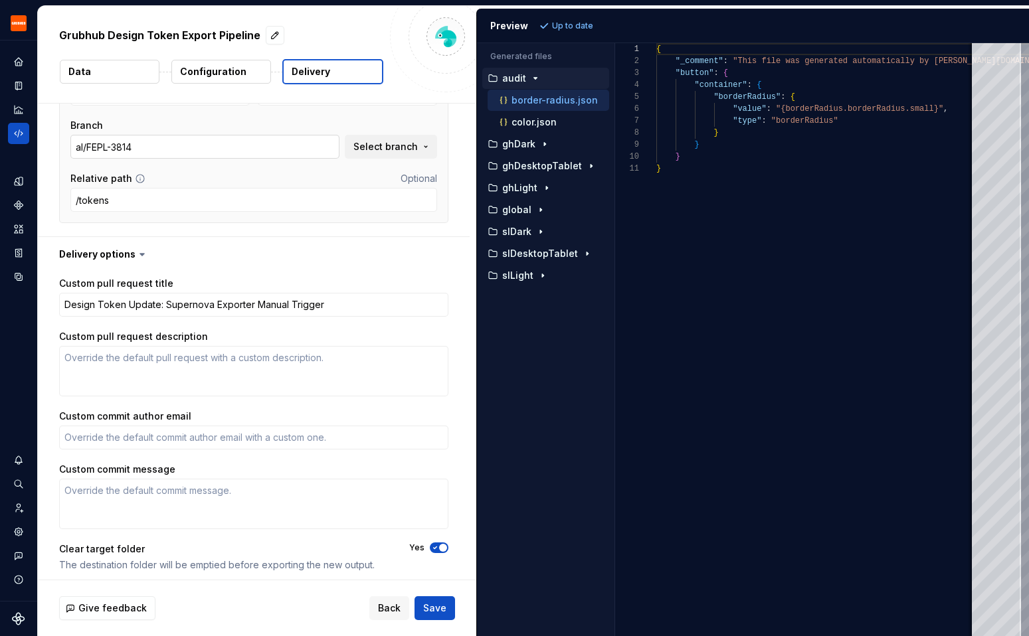
scroll to position [255, 0]
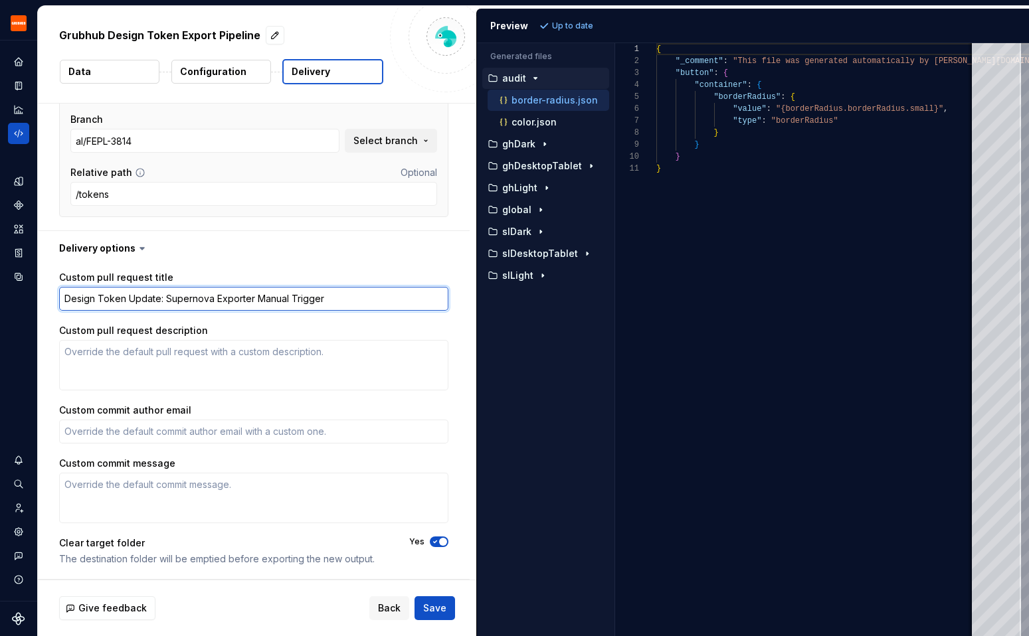
click at [128, 298] on textarea "Design Token Update: Supernova Exporter Manual Trigger" at bounding box center [253, 299] width 389 height 24
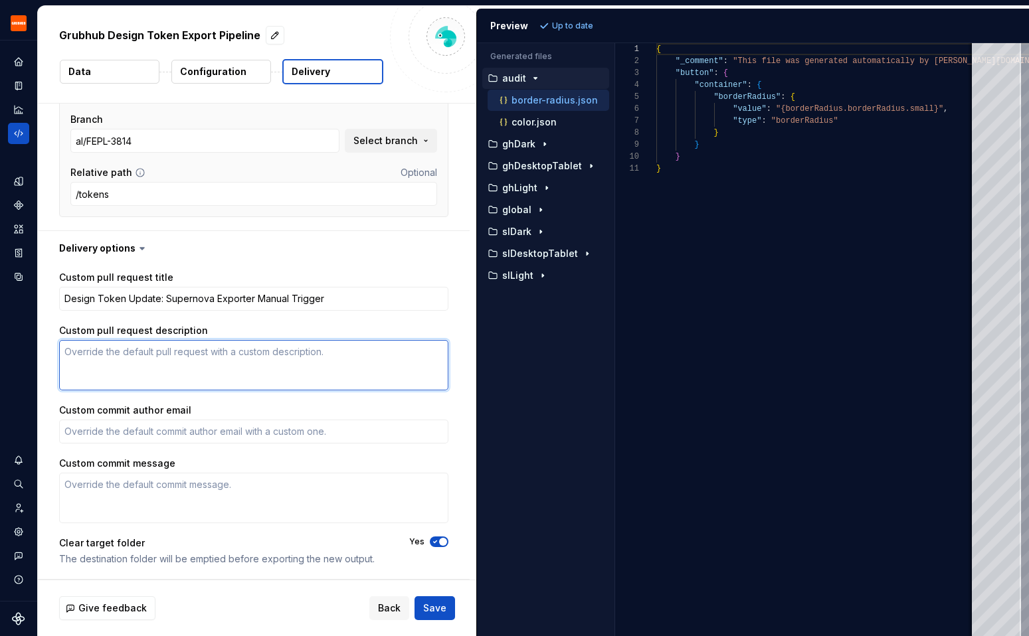
click at [118, 351] on textarea "Custom pull request description" at bounding box center [253, 365] width 389 height 50
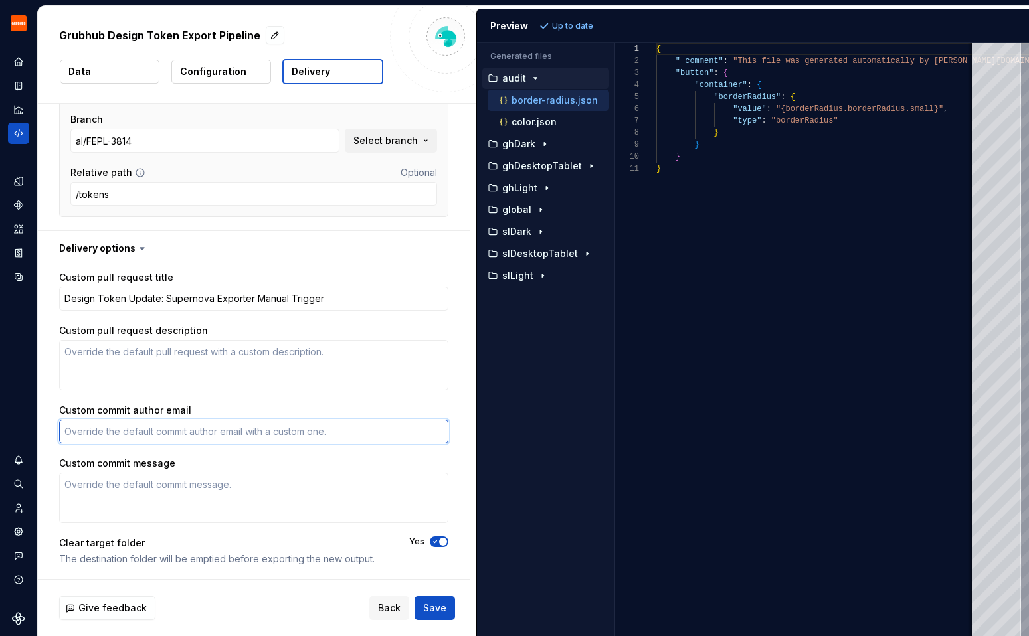
click at [115, 426] on textarea "Custom commit author email" at bounding box center [253, 432] width 389 height 24
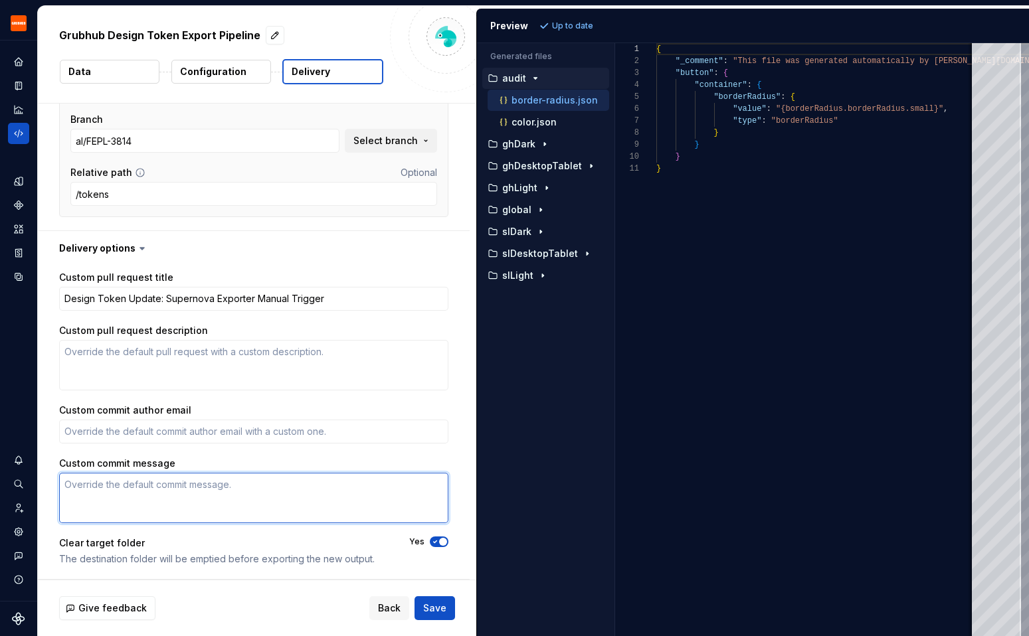
click at [110, 487] on textarea "Custom commit message" at bounding box center [253, 498] width 389 height 50
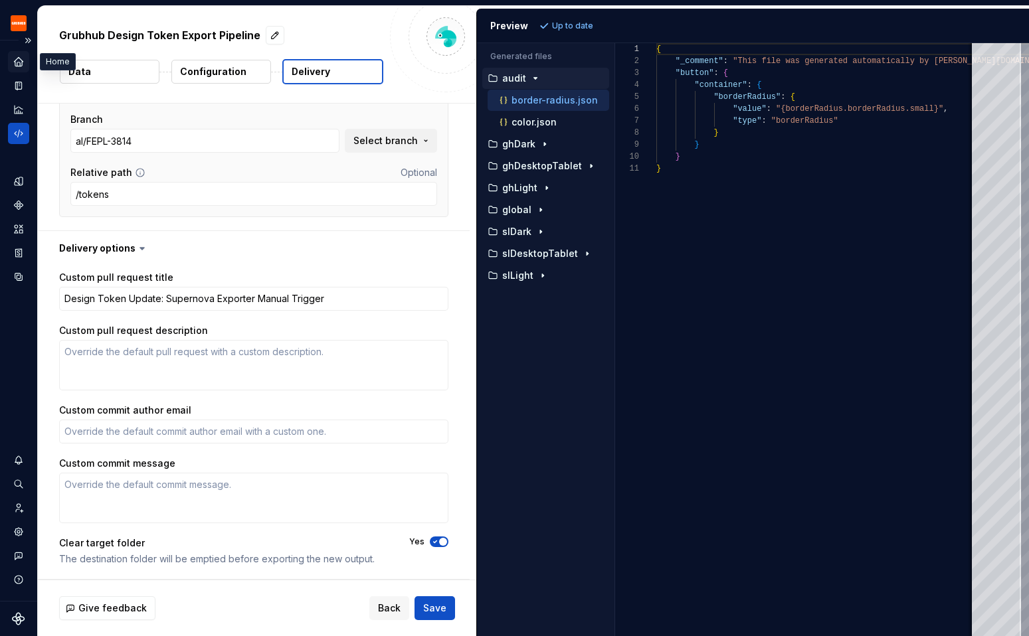
click at [19, 64] on icon "Home" at bounding box center [19, 62] width 12 height 12
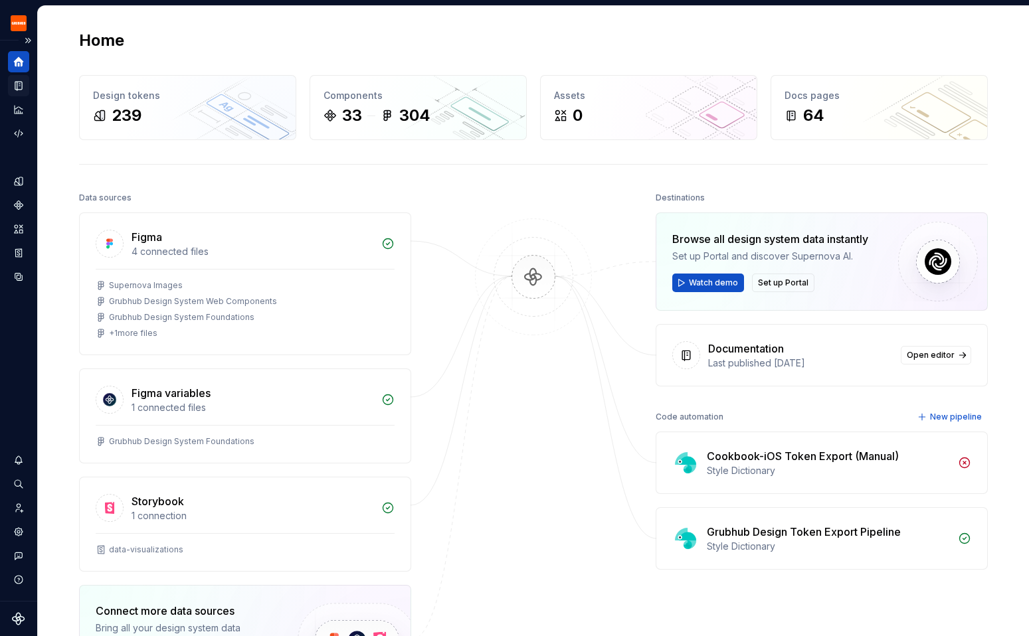
click at [17, 92] on div "Documentation" at bounding box center [18, 85] width 21 height 21
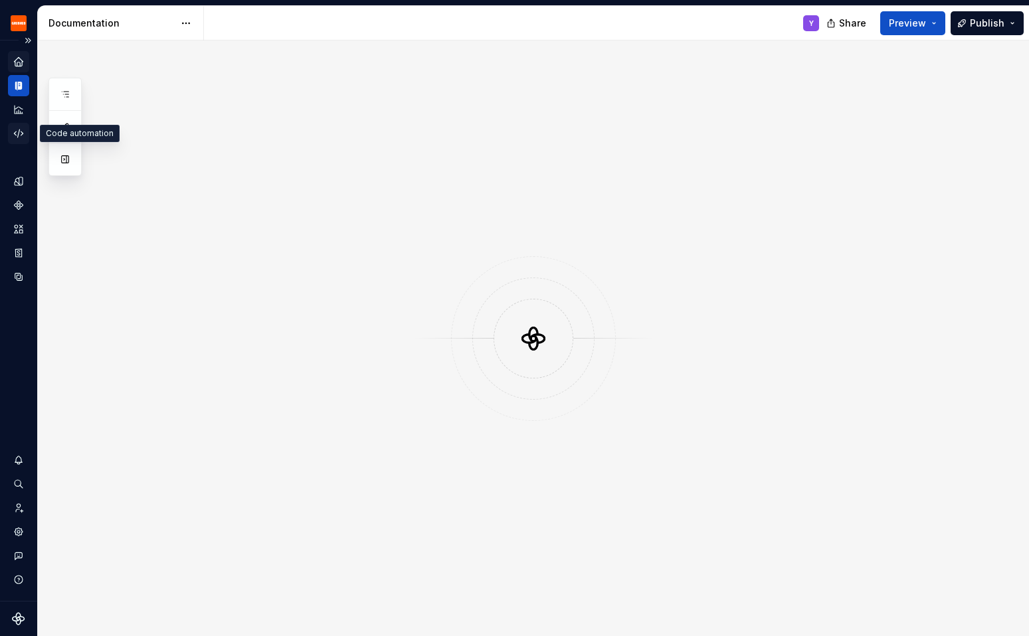
click at [17, 128] on icon "Code automation" at bounding box center [19, 134] width 12 height 12
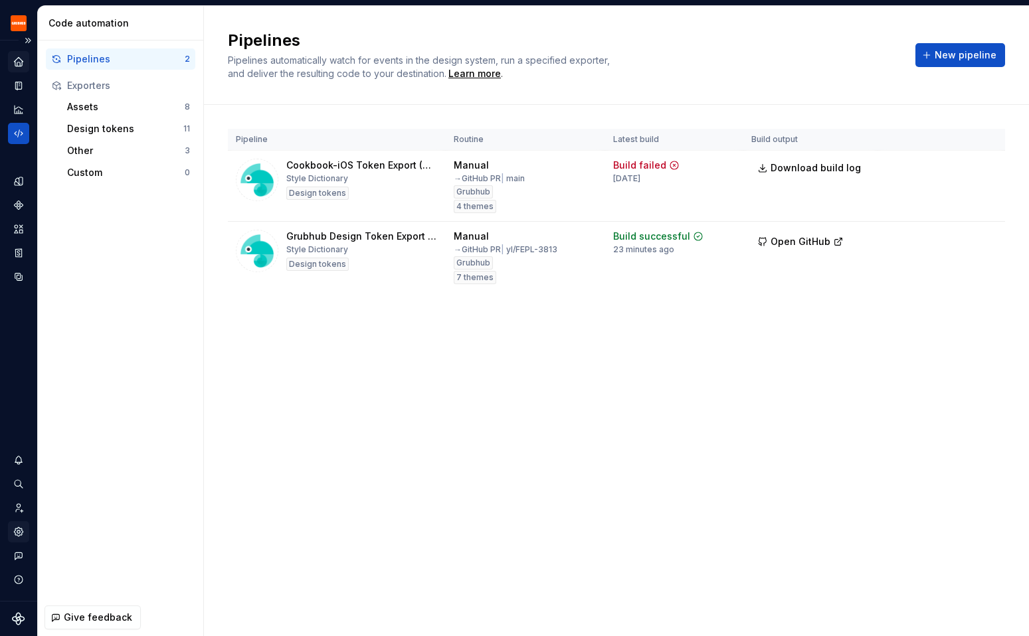
click at [21, 522] on div "Settings" at bounding box center [18, 531] width 21 height 21
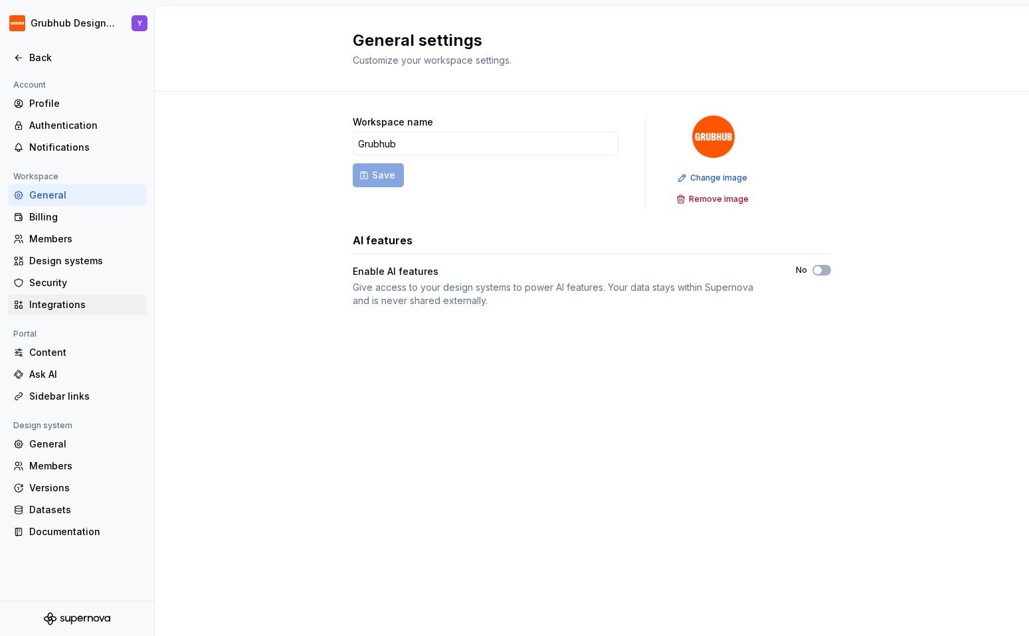
click at [62, 308] on div "Integrations" at bounding box center [85, 304] width 112 height 13
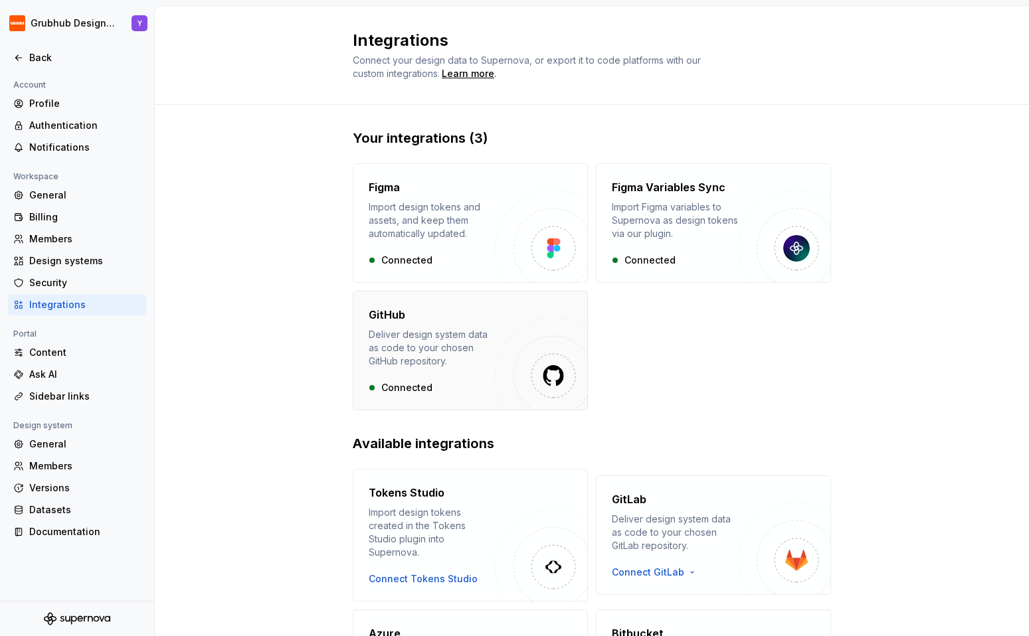
click at [410, 368] on div "GitHub Deliver design system data as code to your chosen GitHub repository. Con…" at bounding box center [432, 351] width 126 height 88
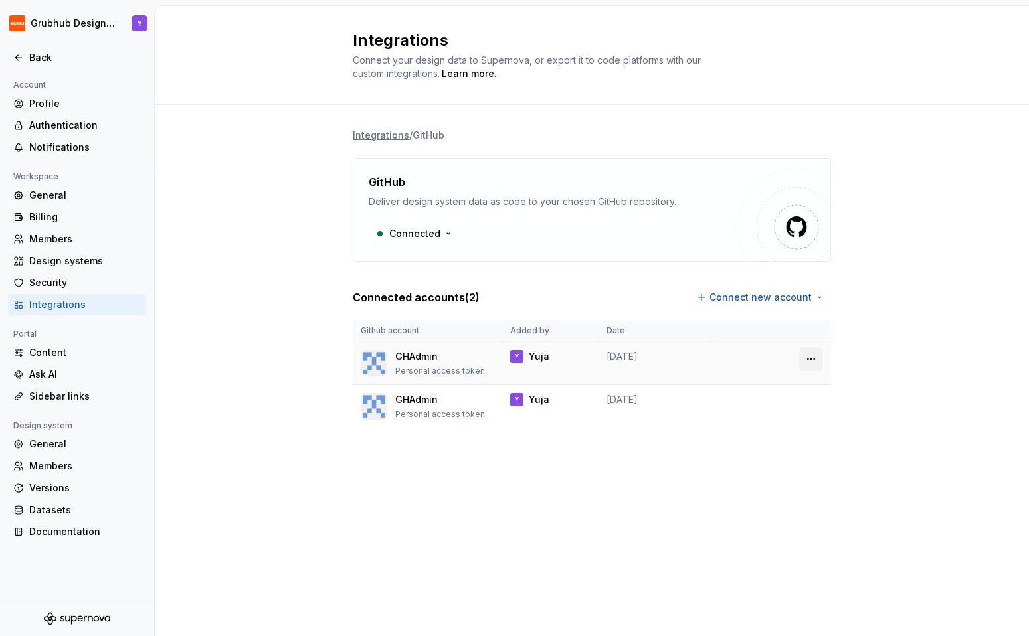
click at [814, 356] on html "Grubhub Design System Y Back Account Profile Authentication Notifications Works…" at bounding box center [514, 318] width 1029 height 636
click at [824, 386] on div "Remove connection" at bounding box center [870, 387] width 92 height 13
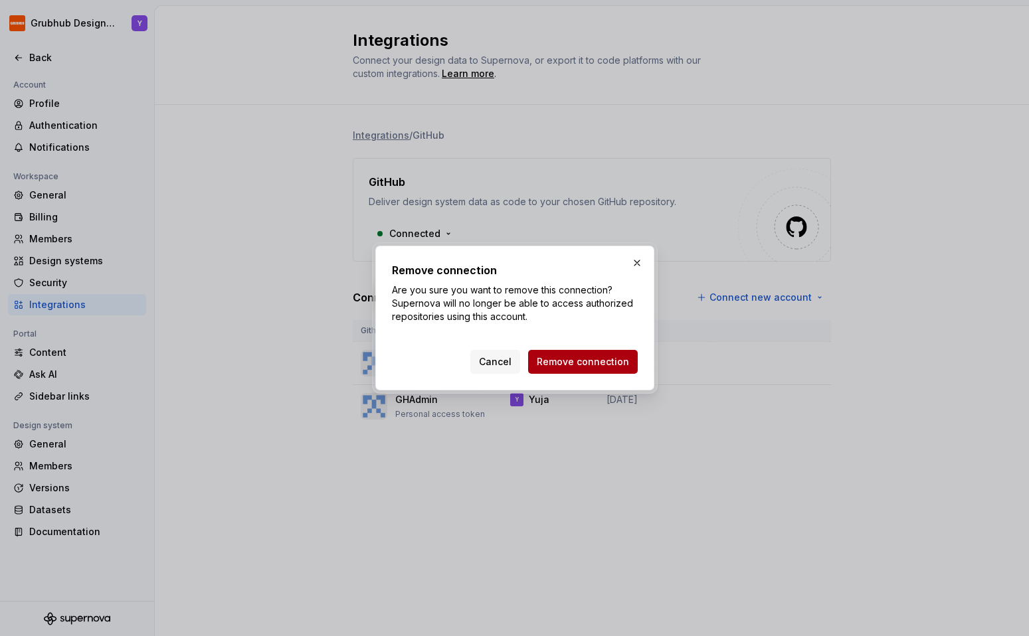
click at [622, 366] on span "Remove connection" at bounding box center [583, 361] width 92 height 13
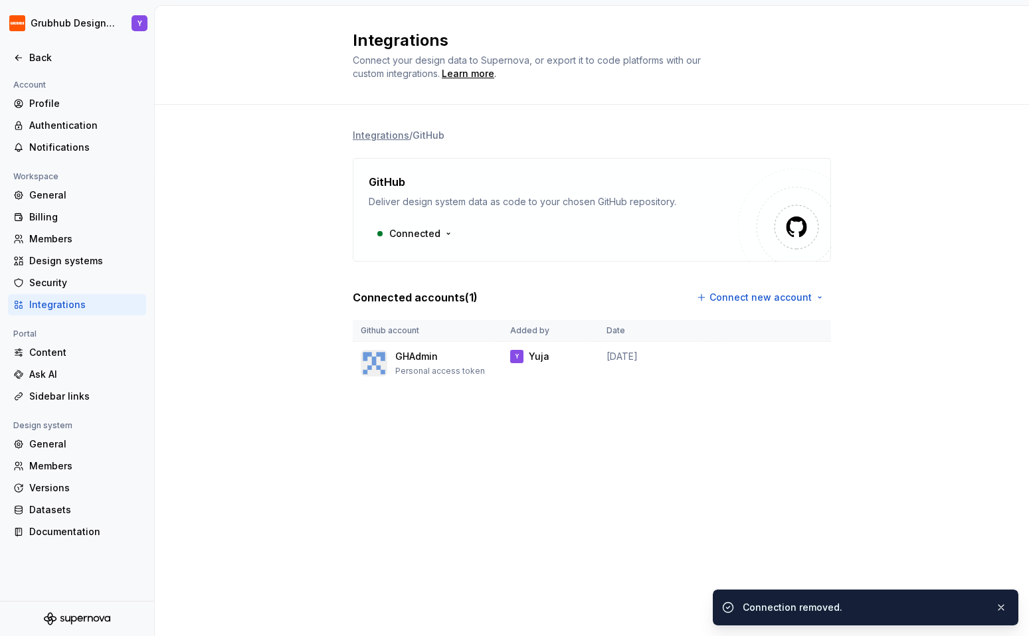
click at [595, 432] on div "Integrations / GitHub GitHub Deliver design system data as code to your chosen …" at bounding box center [592, 270] width 478 height 330
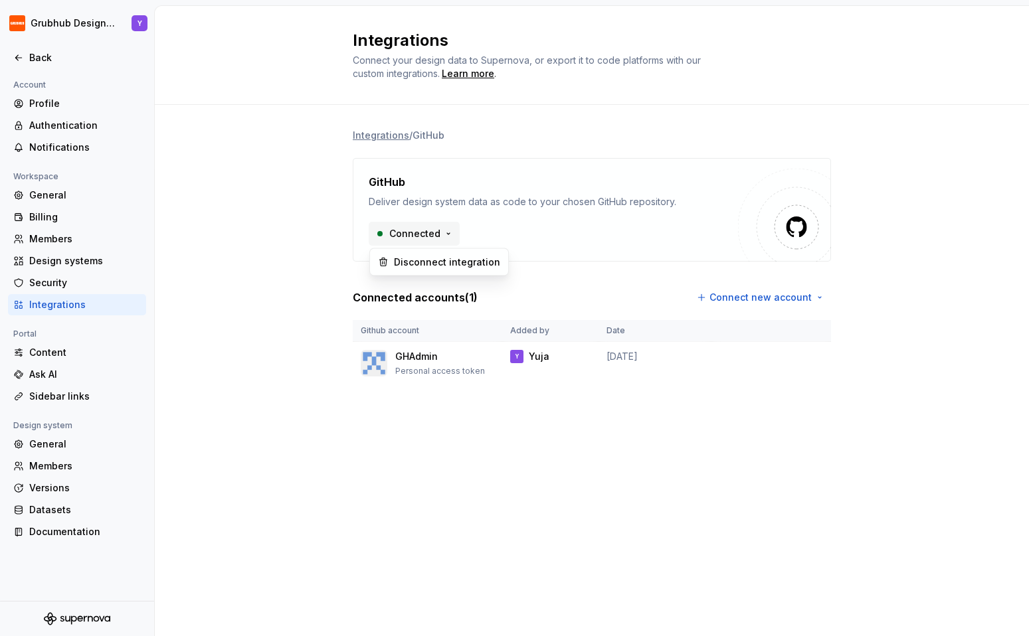
click at [409, 232] on html "Grubhub Design System Y Back Account Profile Authentication Notifications Works…" at bounding box center [514, 318] width 1029 height 636
click at [70, 352] on div "Content" at bounding box center [85, 352] width 112 height 13
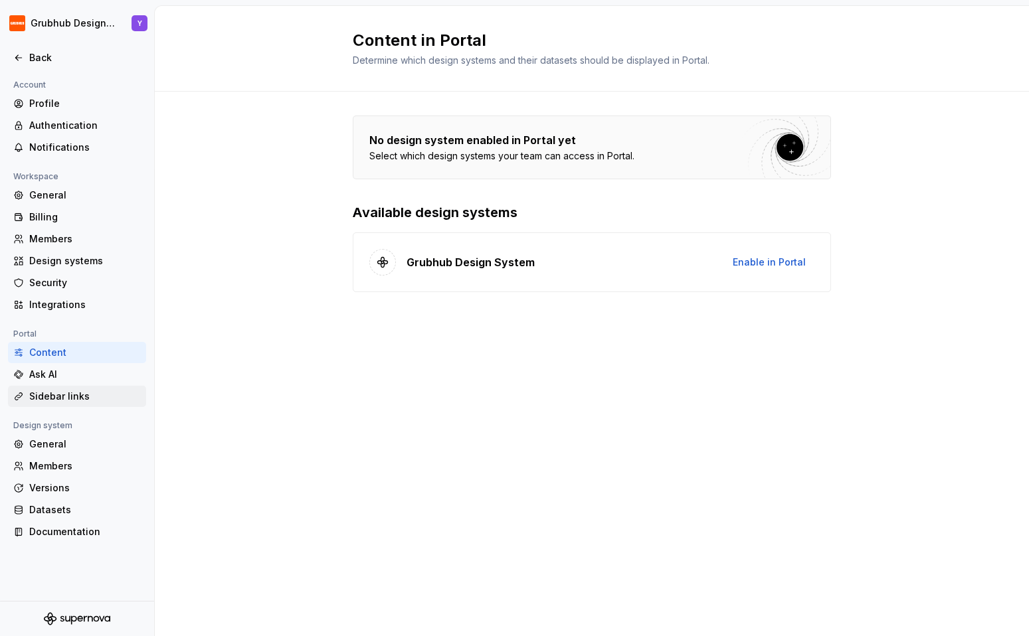
click at [64, 401] on div "Sidebar links" at bounding box center [85, 396] width 112 height 13
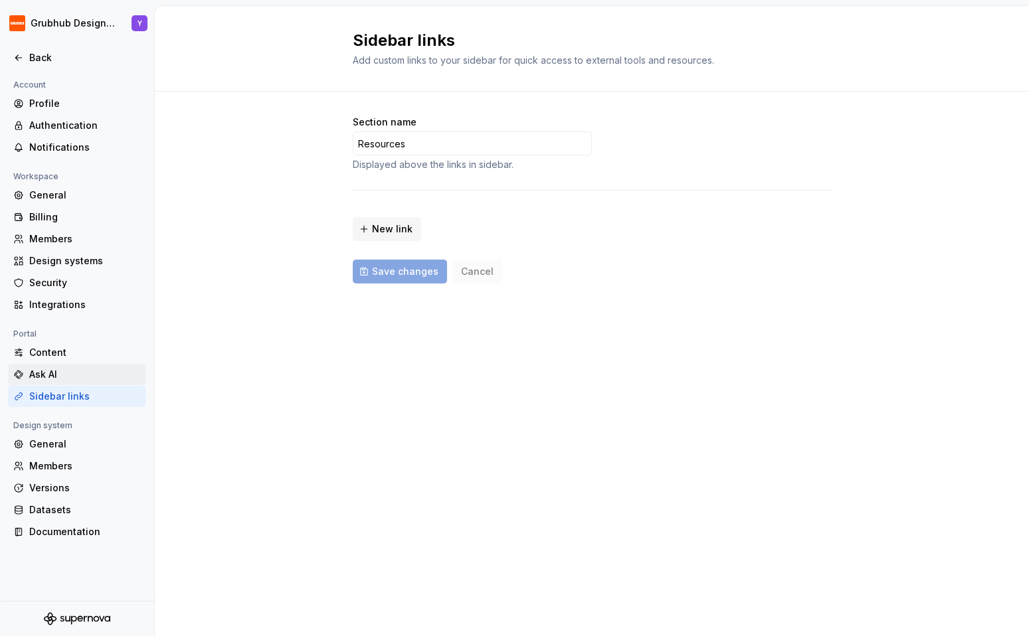
click at [64, 374] on div "Ask AI" at bounding box center [85, 374] width 112 height 13
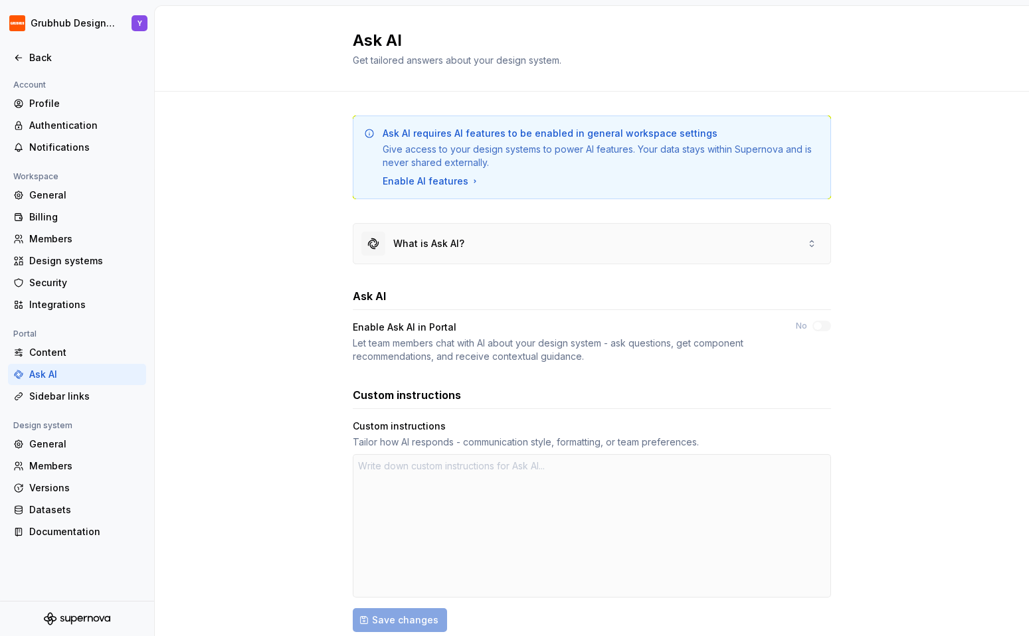
click at [465, 246] on div "What is Ask AI?" at bounding box center [591, 244] width 477 height 40
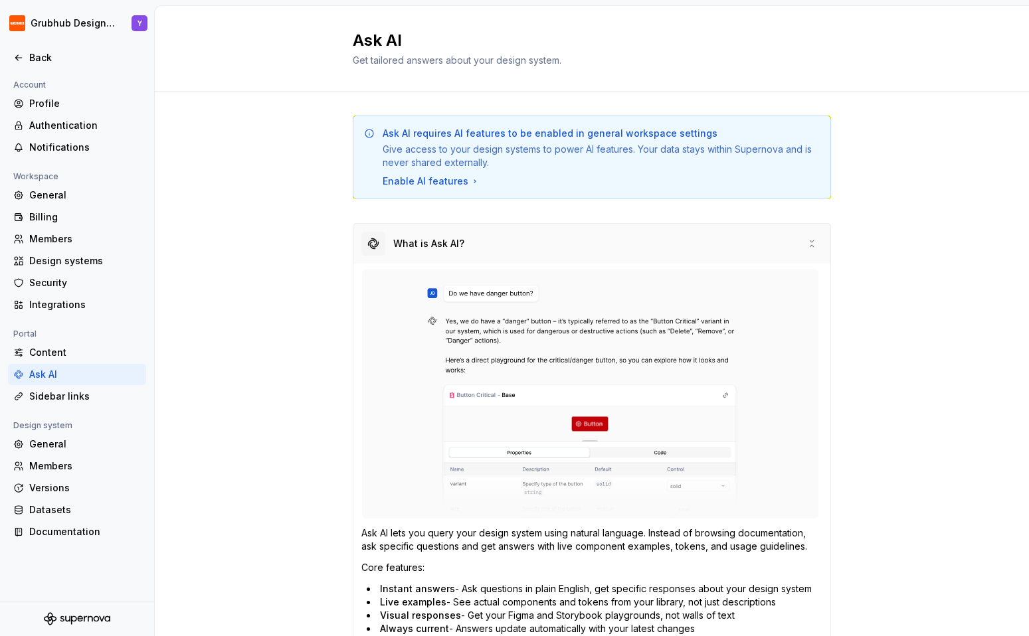
click at [465, 246] on div "What is Ask AI?" at bounding box center [591, 244] width 477 height 40
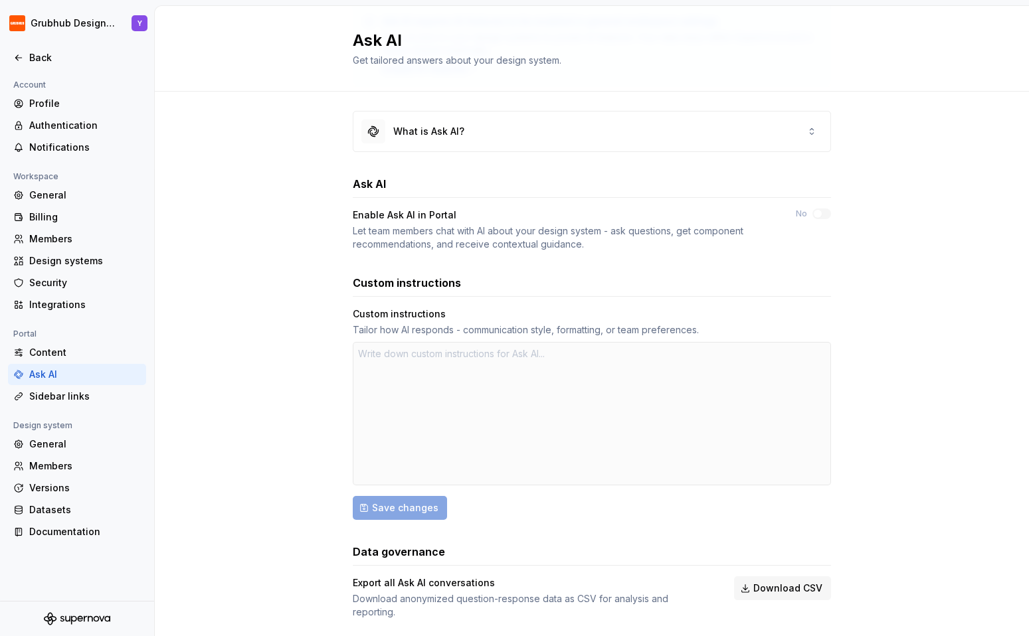
scroll to position [132, 0]
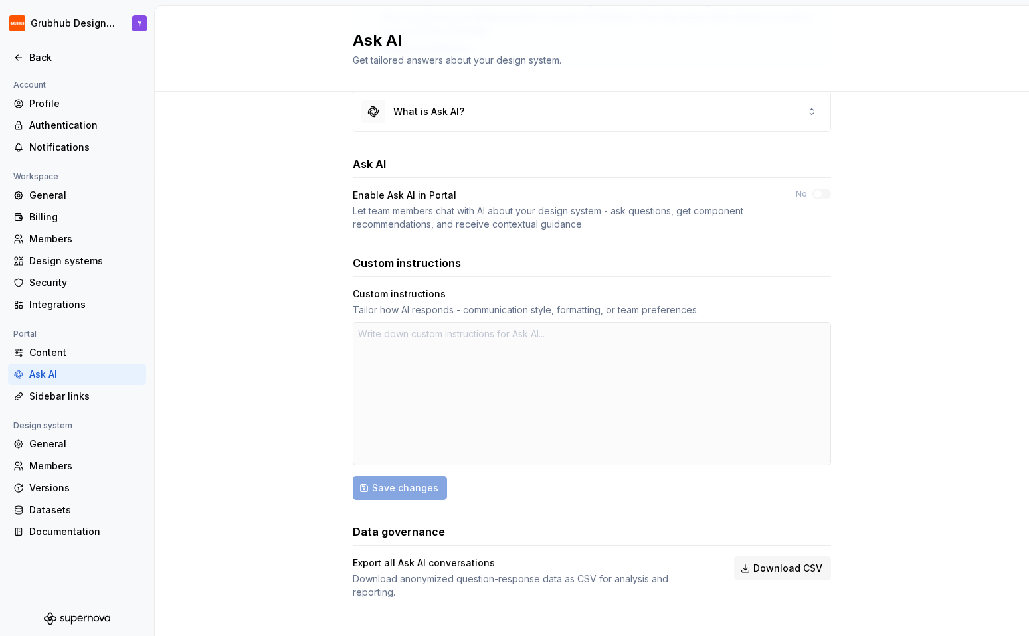
click at [417, 355] on div at bounding box center [592, 393] width 478 height 143
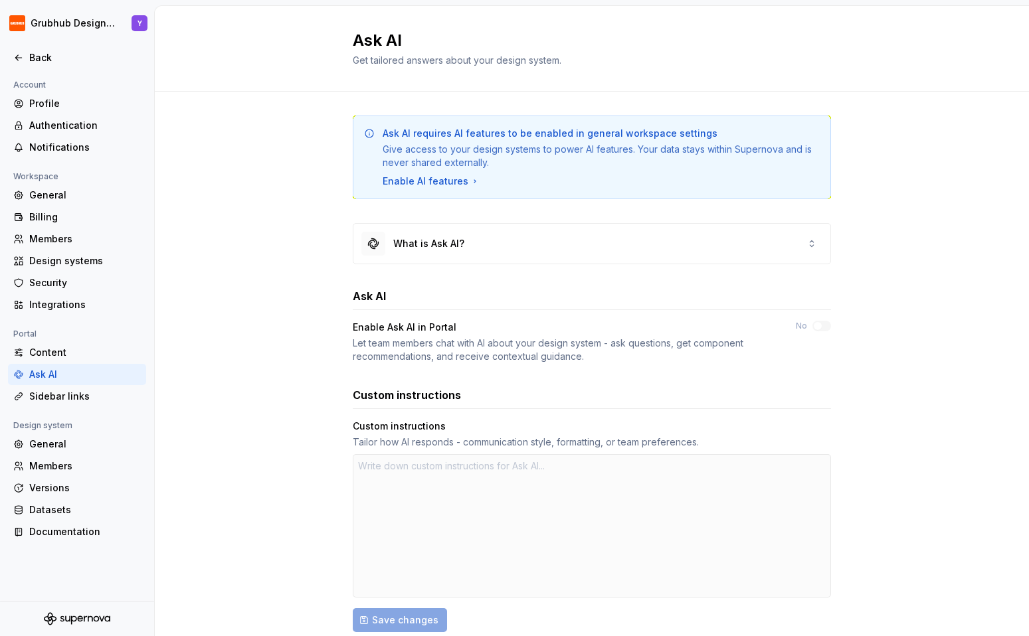
type textarea "*"
click at [66, 110] on div "Profile" at bounding box center [85, 103] width 112 height 13
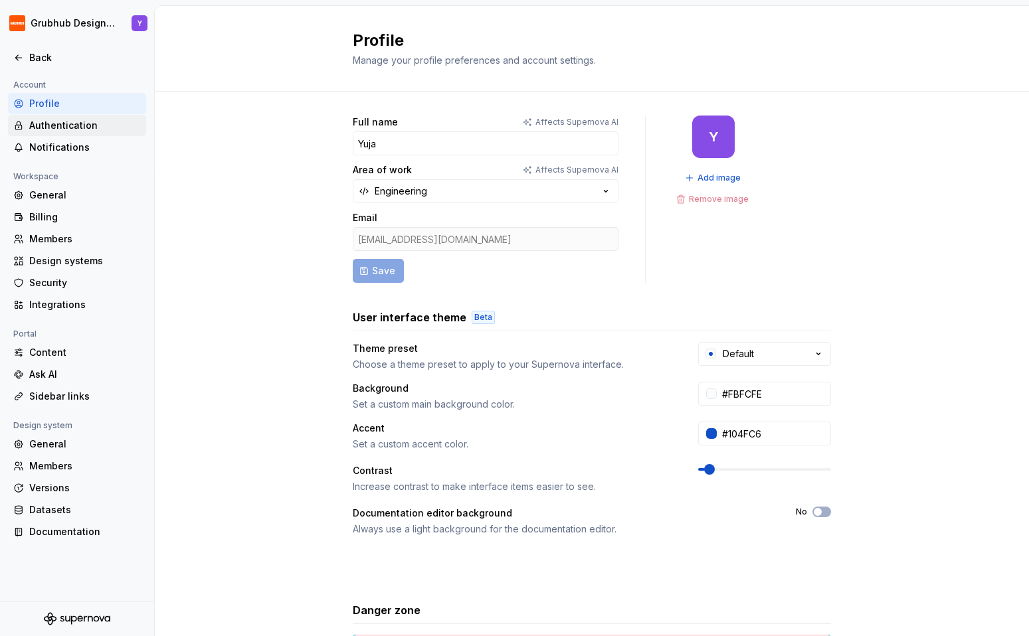
click at [66, 129] on div "Authentication" at bounding box center [85, 125] width 112 height 13
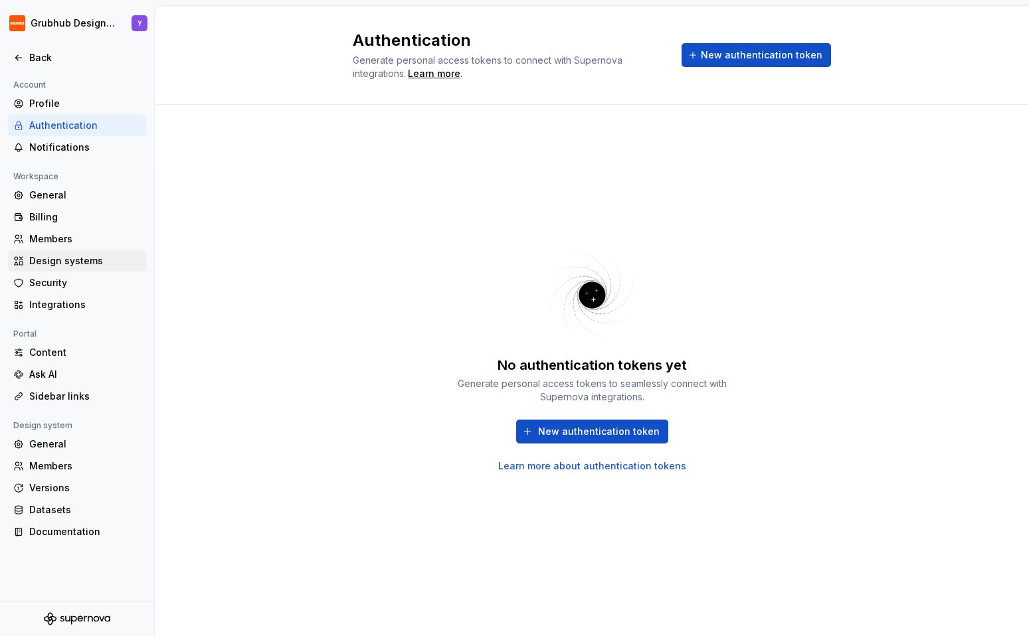
click at [62, 268] on div "Design systems" at bounding box center [77, 260] width 138 height 21
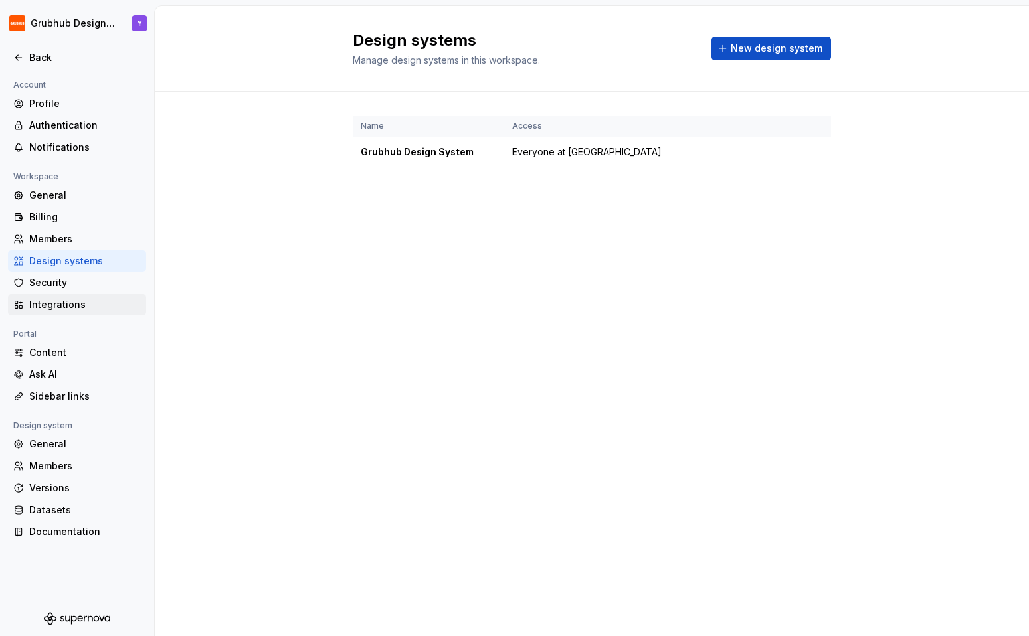
click at [66, 304] on div "Integrations" at bounding box center [85, 304] width 112 height 13
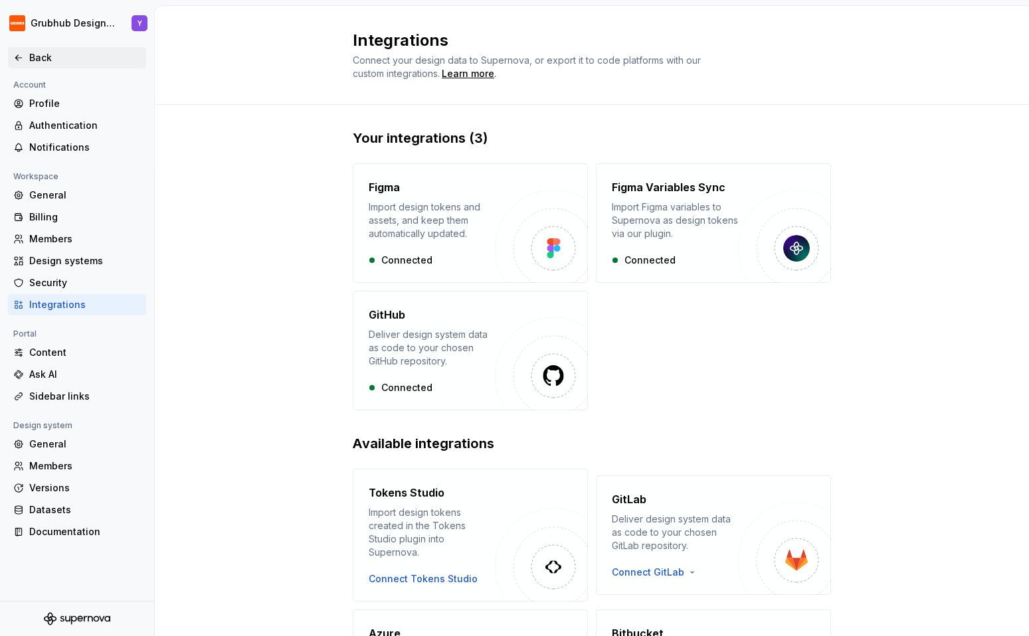
click at [27, 54] on div "Back" at bounding box center [77, 57] width 128 height 13
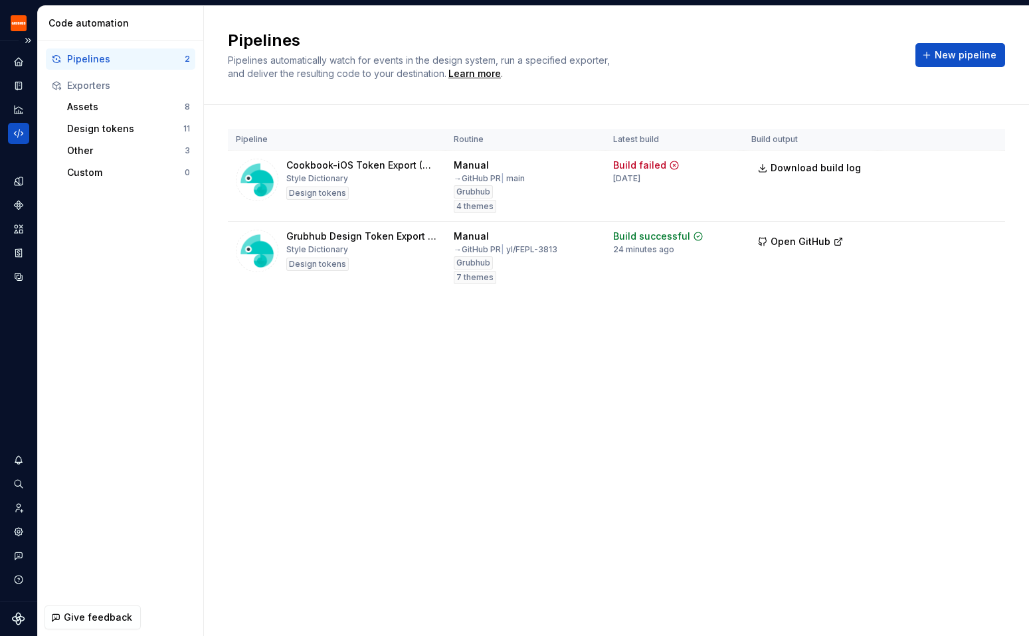
click at [23, 129] on icon "Code automation" at bounding box center [19, 134] width 12 height 12
click at [91, 171] on div "Custom" at bounding box center [126, 172] width 118 height 13
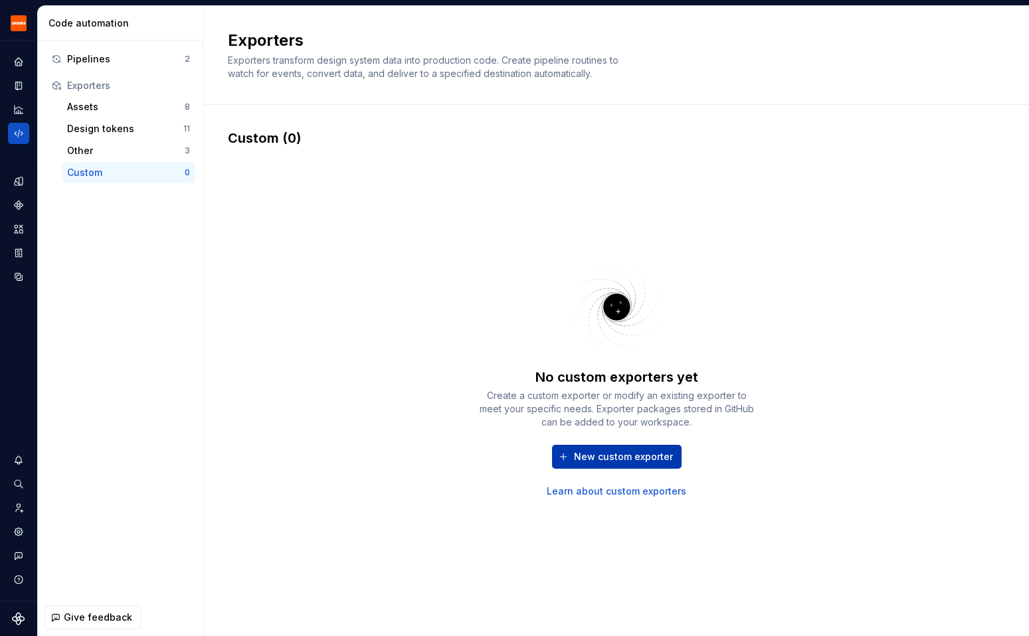
click at [593, 457] on span "New custom exporter" at bounding box center [623, 456] width 99 height 13
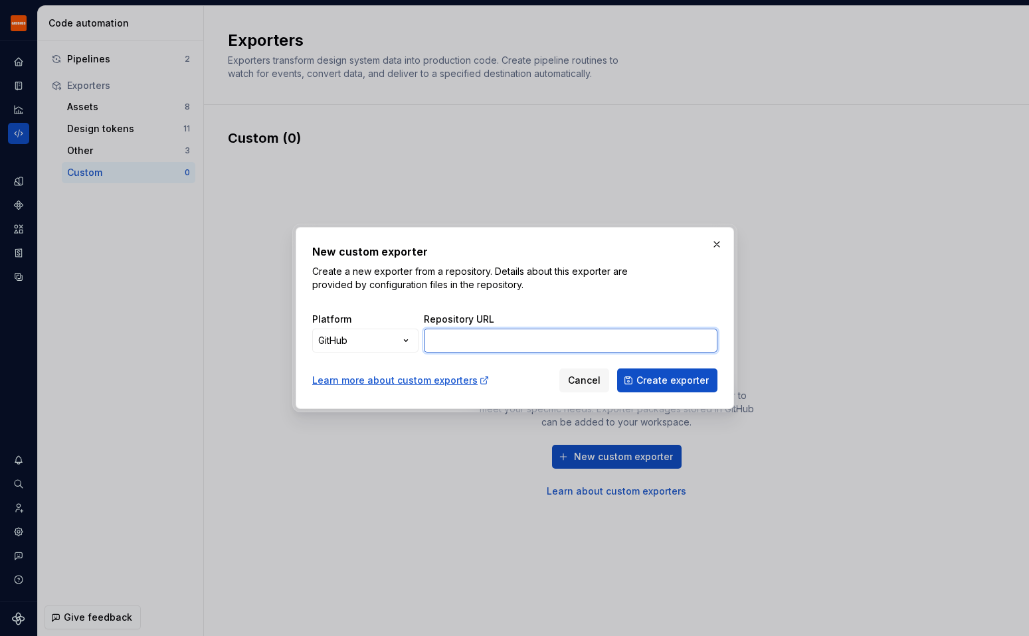
click at [450, 345] on input "Repository URL" at bounding box center [571, 341] width 294 height 24
type input "[URL][DOMAIN_NAME]"
click at [381, 334] on div "New custom exporter Create a new exporter from a repository. Details about this…" at bounding box center [514, 318] width 1029 height 636
click at [595, 261] on div "New custom exporter Create a new exporter from a repository. Details about this…" at bounding box center [514, 268] width 405 height 48
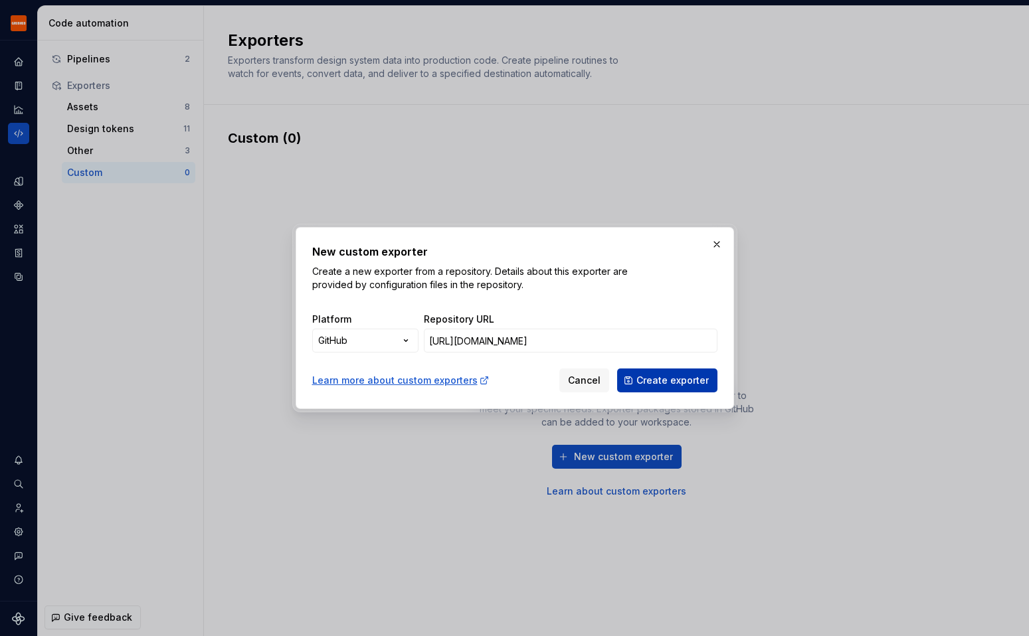
click at [702, 383] on span "Create exporter" at bounding box center [672, 380] width 72 height 13
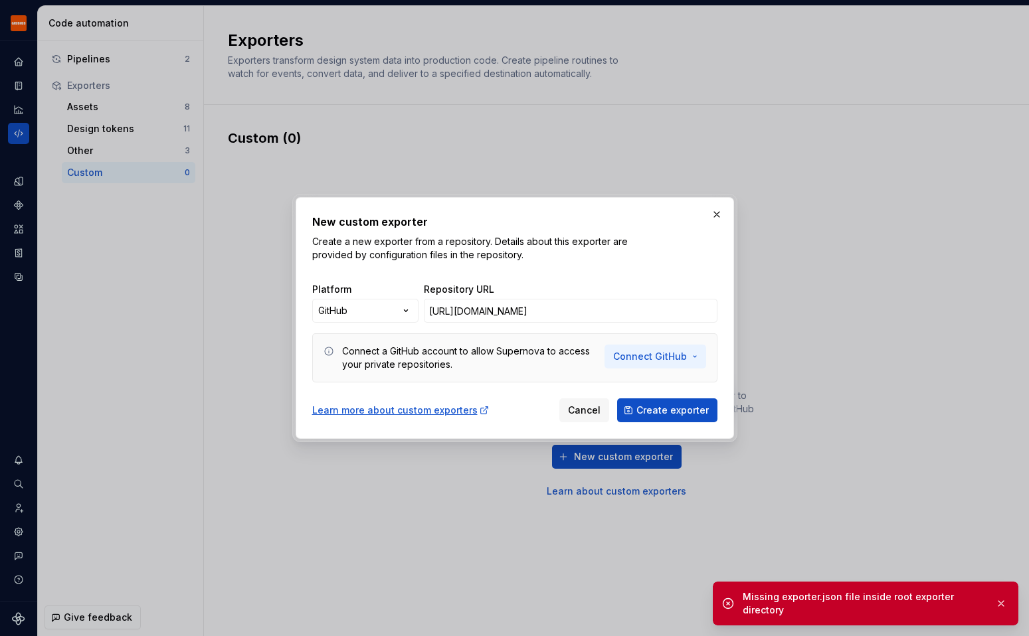
click at [678, 359] on span "Connect GitHub" at bounding box center [650, 356] width 74 height 13
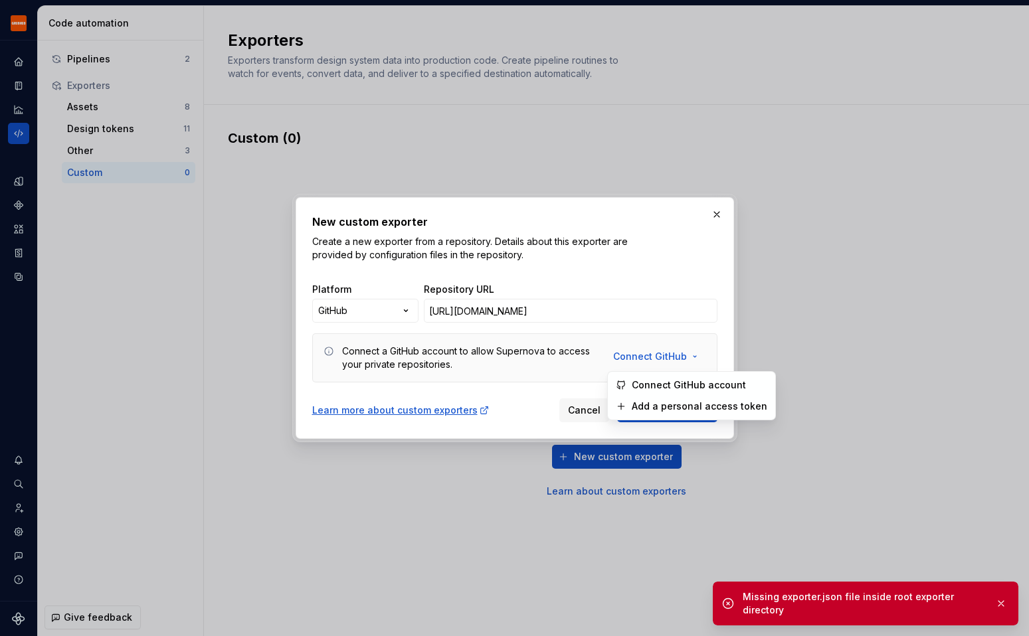
click at [670, 387] on span "Connect GitHub account" at bounding box center [700, 385] width 136 height 13
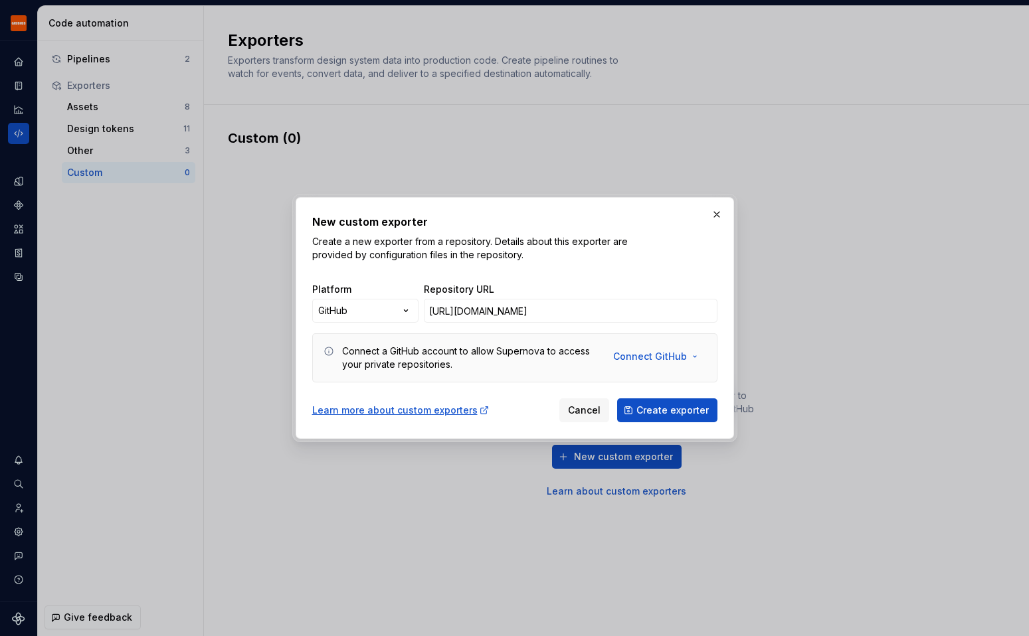
click at [505, 397] on div "Learn more about custom exporters Cancel Create exporter" at bounding box center [514, 407] width 405 height 29
click at [628, 411] on button "Create exporter" at bounding box center [667, 411] width 100 height 24
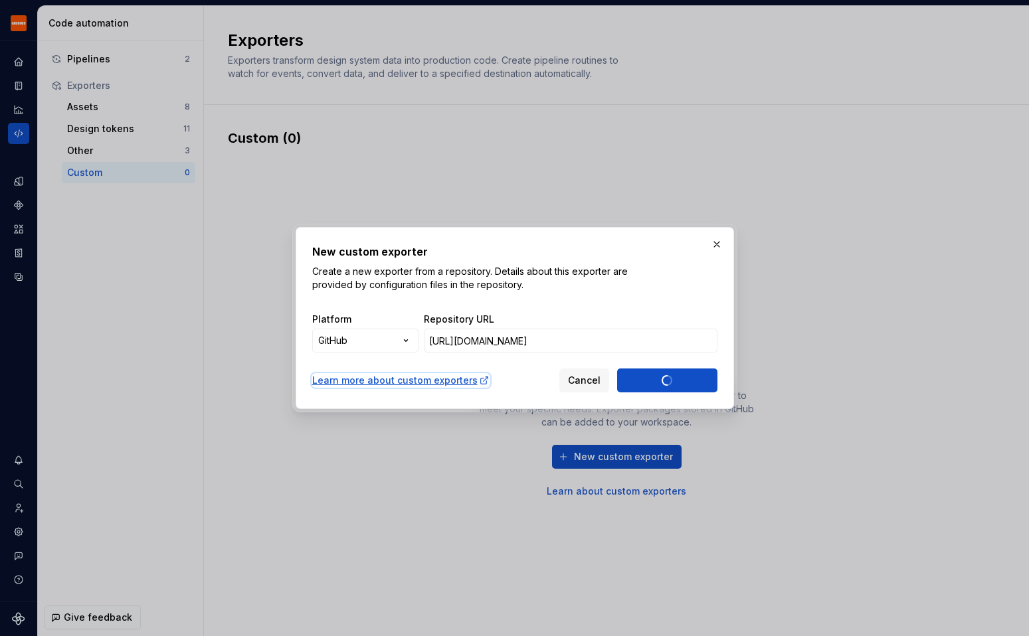
click at [407, 379] on div "Learn more about custom exporters" at bounding box center [400, 380] width 177 height 13
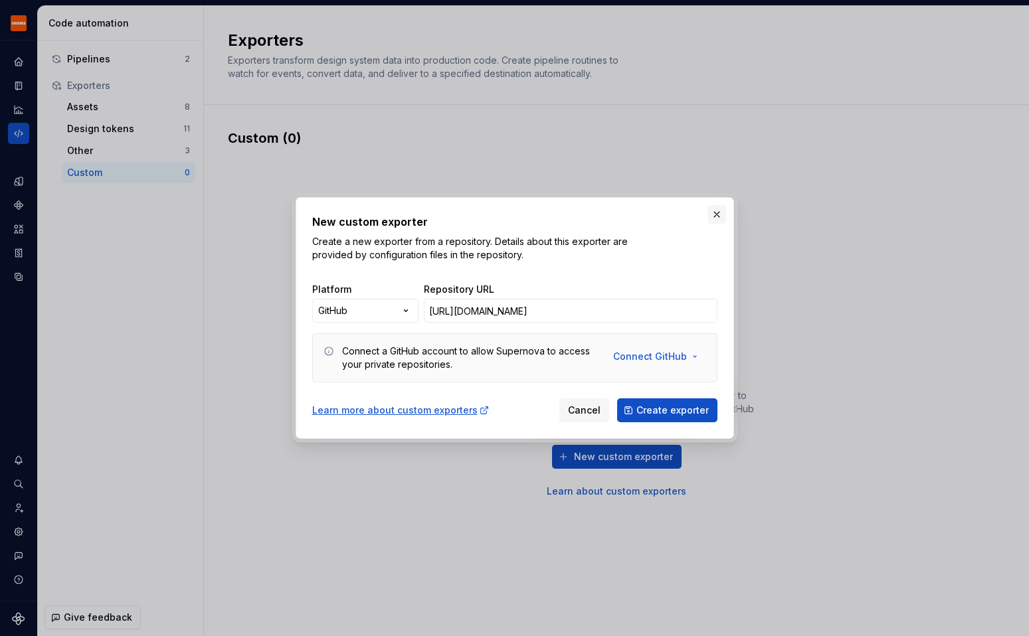
click at [715, 217] on button "button" at bounding box center [716, 214] width 19 height 19
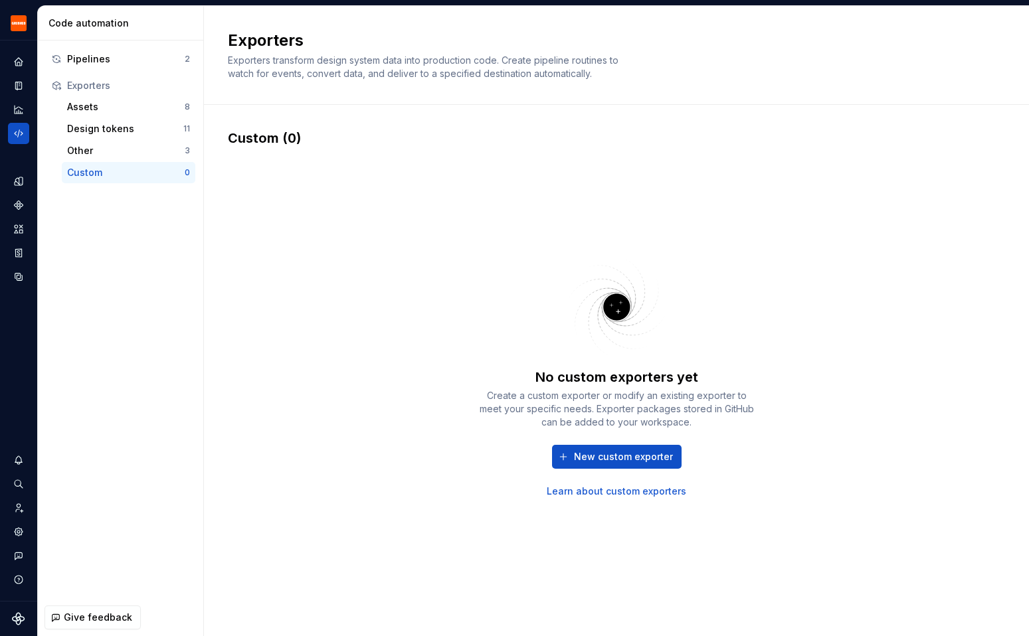
click at [313, 248] on div "No custom exporters yet Create a custom exporter or modify an existing exporter…" at bounding box center [616, 375] width 777 height 457
click at [19, 485] on icon "Search ⌘K" at bounding box center [19, 484] width 12 height 12
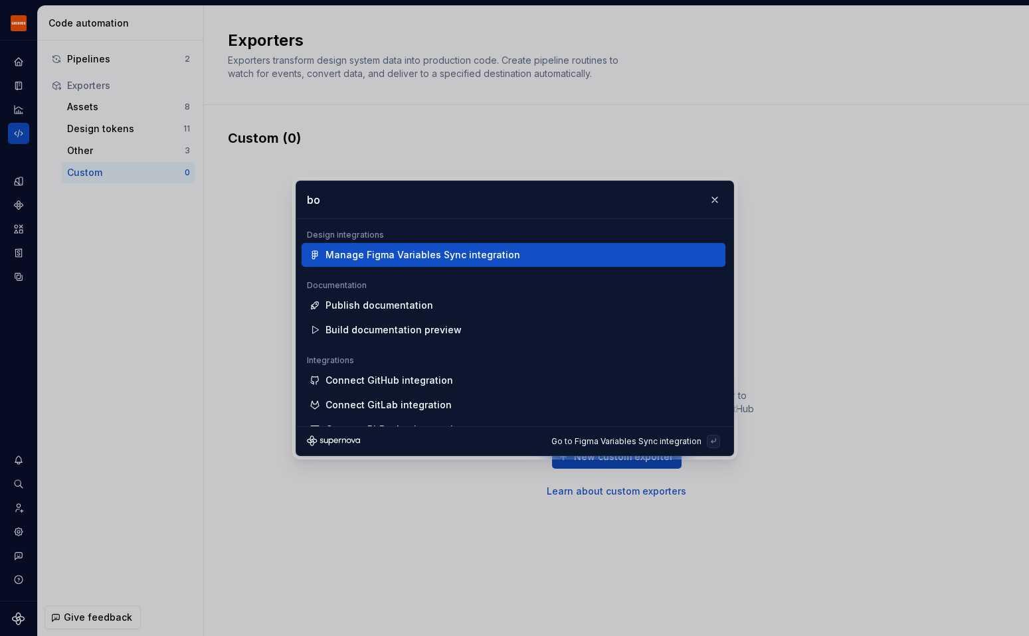
type input "b"
type input "h"
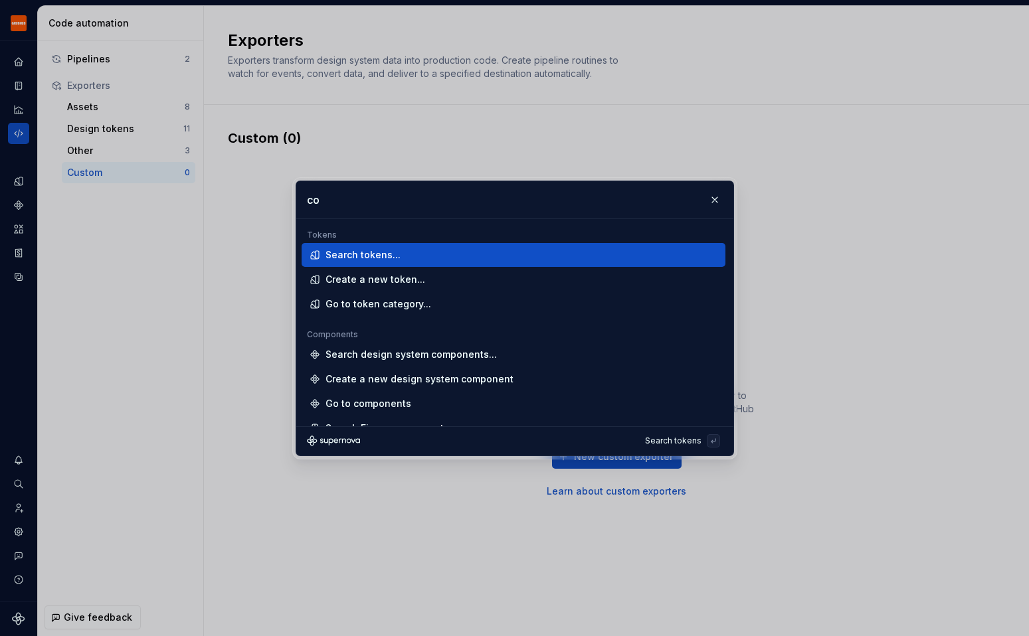
type input "c"
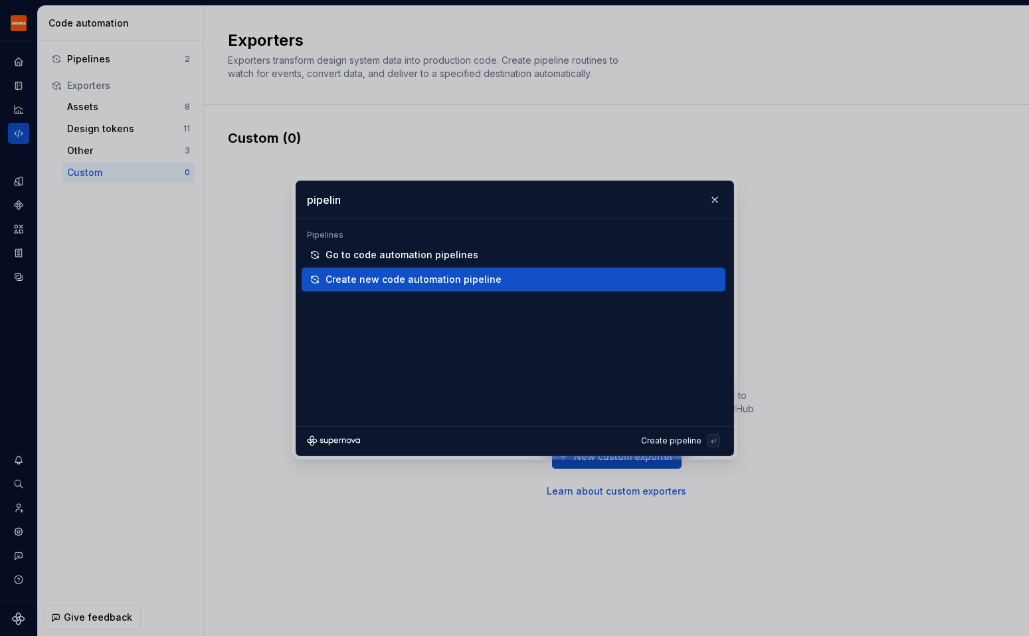
type input "pipelin"
click at [369, 274] on div "Create new code automation pipeline" at bounding box center [414, 279] width 176 height 13
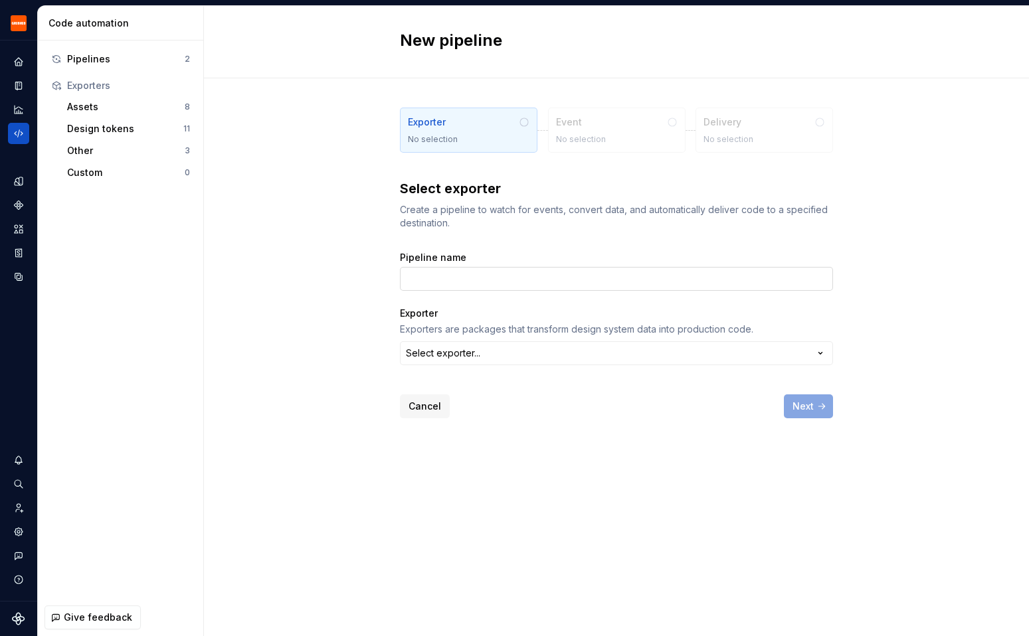
click at [454, 283] on input "Pipeline name" at bounding box center [616, 279] width 433 height 24
click at [452, 352] on div "Exporter Exporters are packages that transform design system data into producti…" at bounding box center [616, 336] width 433 height 58
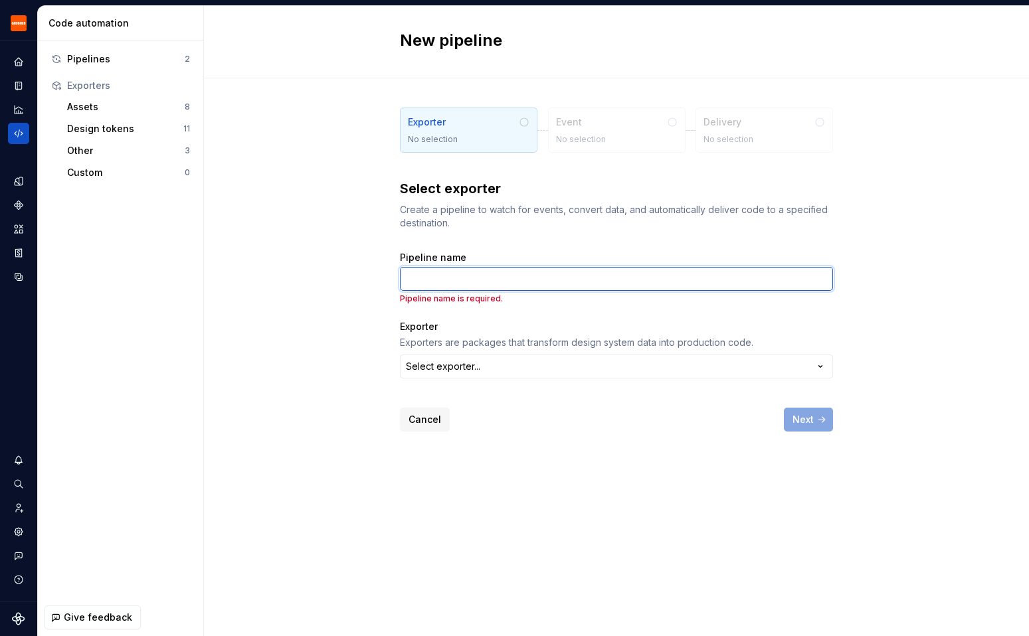
click at [449, 274] on input "Pipeline name" at bounding box center [616, 279] width 433 height 24
type input "Customize GDT"
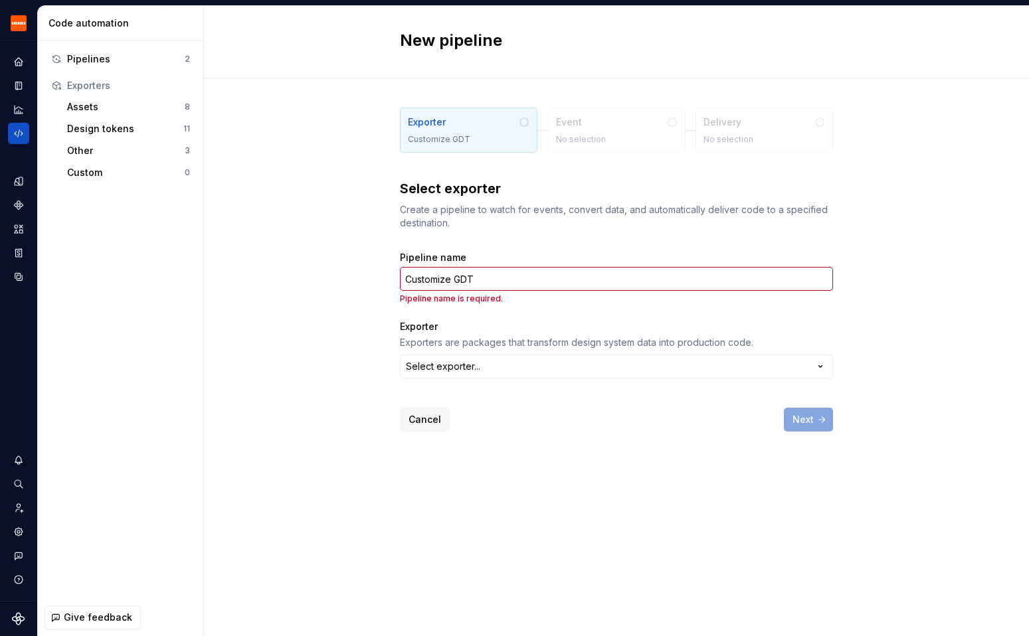
click at [501, 328] on div "Exporter Exporters are packages that transform design system data into producti…" at bounding box center [616, 334] width 433 height 29
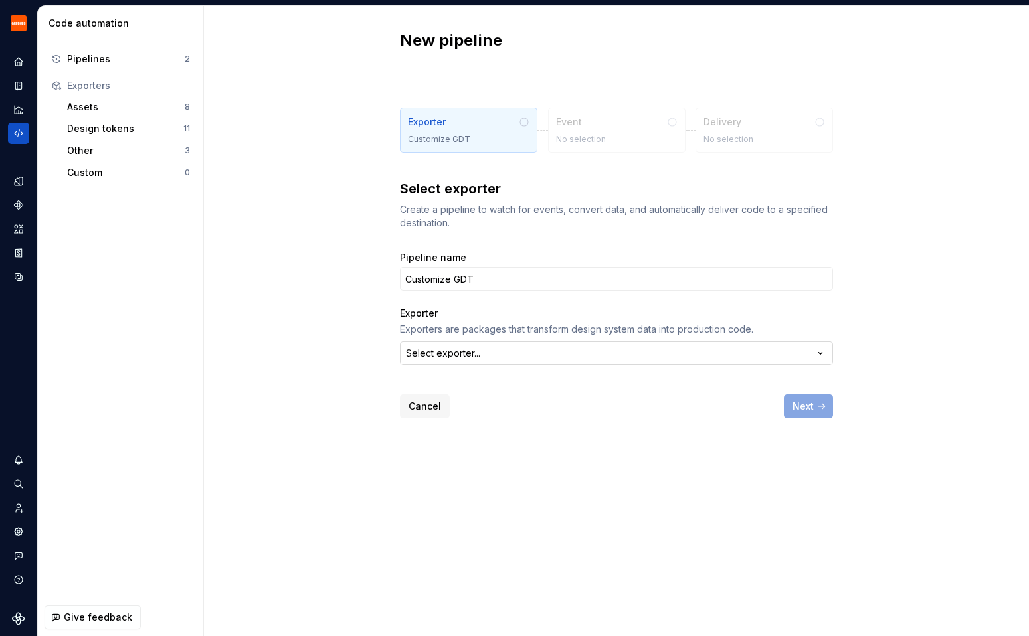
click at [488, 351] on button "Select exporter..." at bounding box center [616, 353] width 433 height 24
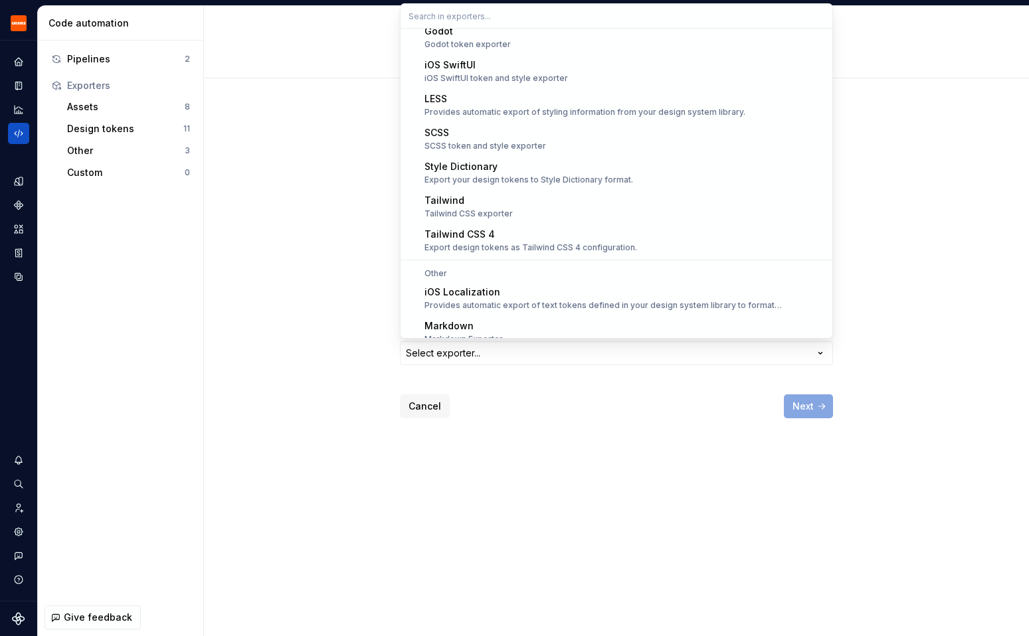
scroll to position [464, 0]
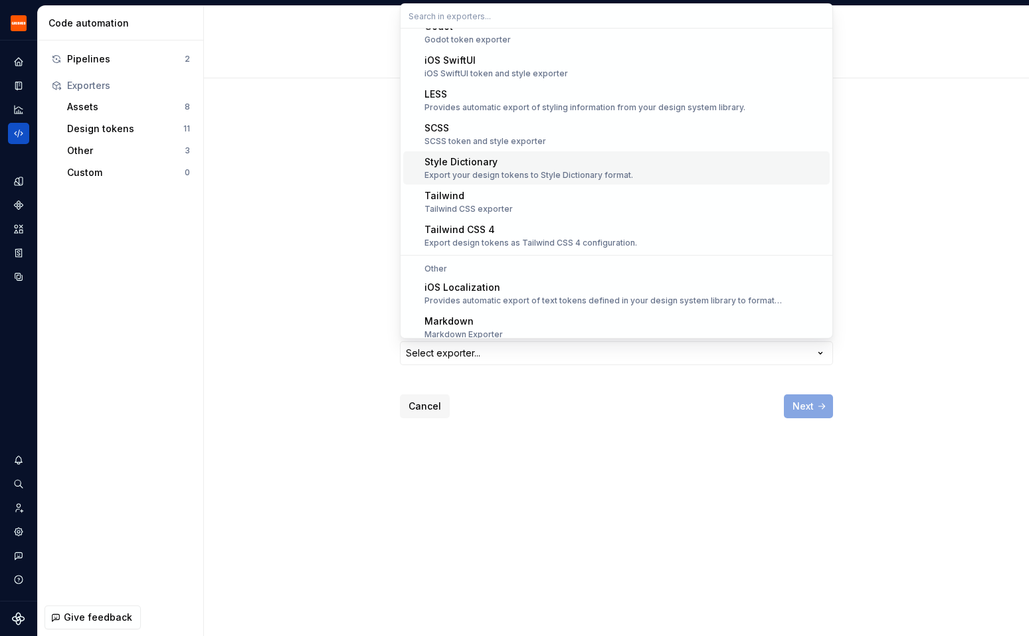
click at [480, 175] on div "Export your design tokens to Style Dictionary format." at bounding box center [528, 175] width 209 height 11
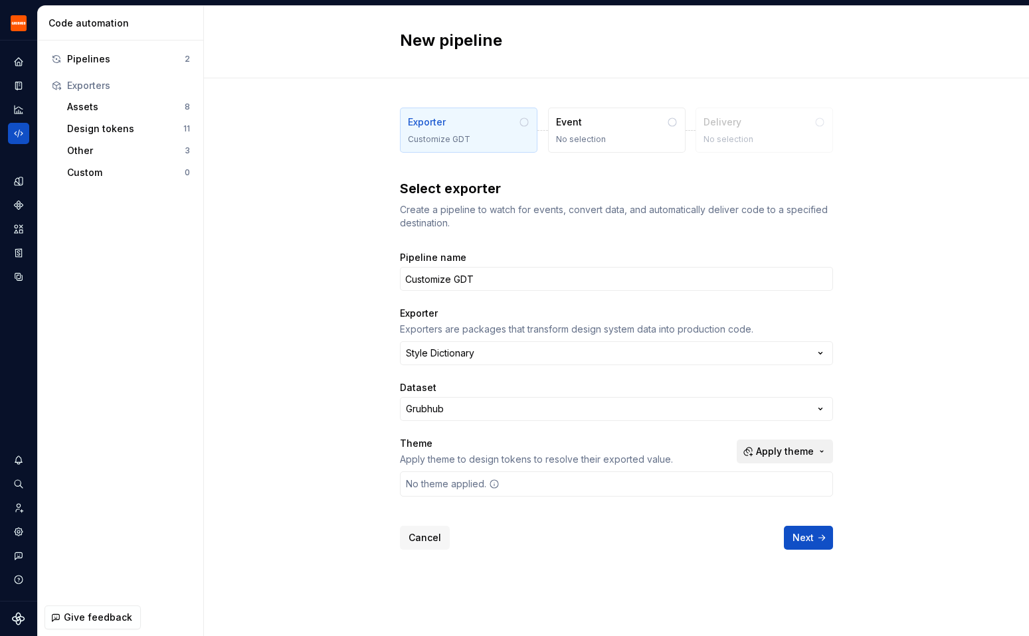
click at [804, 452] on span "Apply theme" at bounding box center [785, 451] width 58 height 13
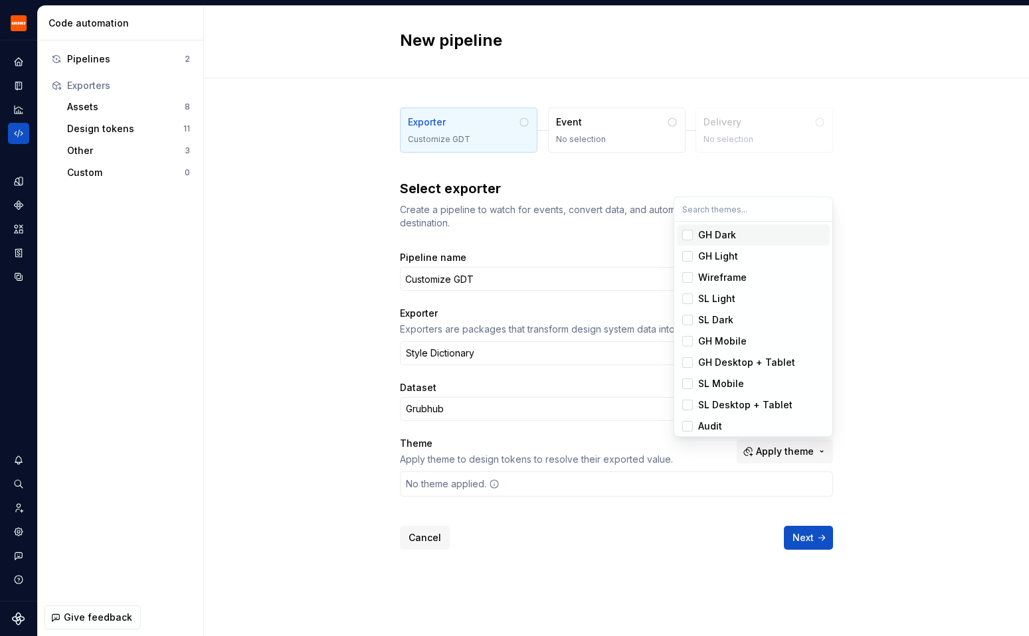
click at [919, 395] on html "Grubhub Design System Y Dataset Grubhub Code automation Pipelines 2 Exporters A…" at bounding box center [514, 318] width 1029 height 636
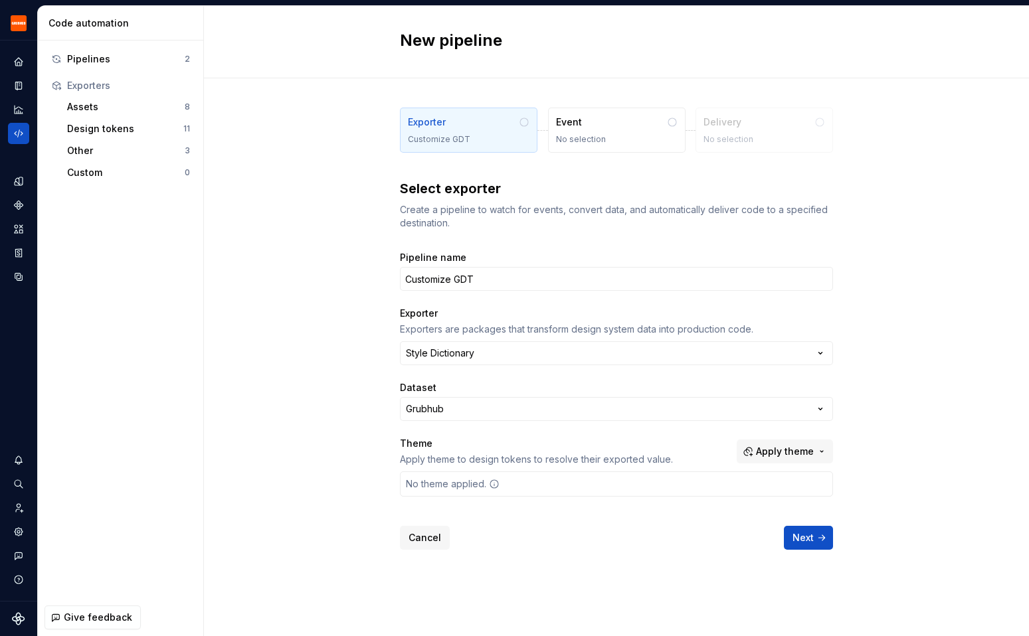
click at [461, 484] on div "No theme applied." at bounding box center [453, 484] width 104 height 24
click at [818, 537] on button "Next" at bounding box center [808, 538] width 49 height 24
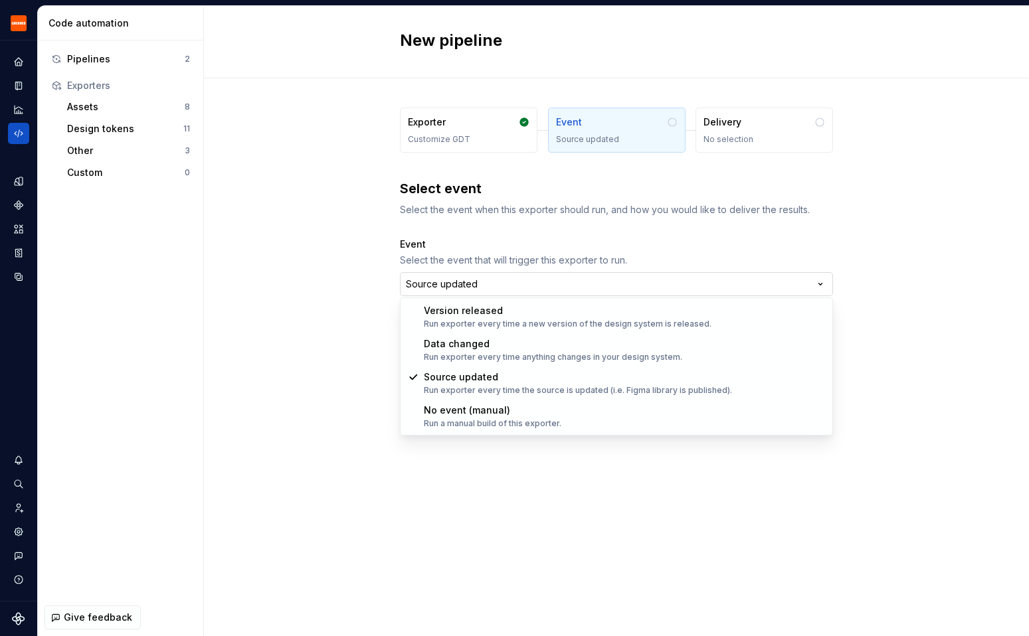
click at [453, 284] on html "Grubhub Design System Y Dataset Grubhub Code automation Pipelines 2 Exporters A…" at bounding box center [514, 318] width 1029 height 636
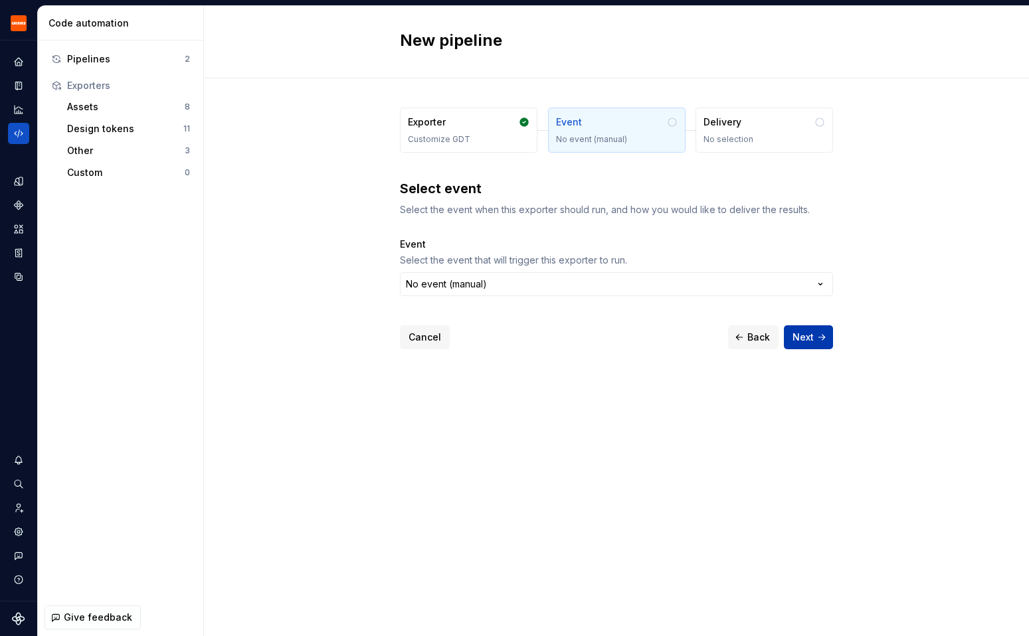
click at [810, 336] on span "Next" at bounding box center [803, 337] width 21 height 13
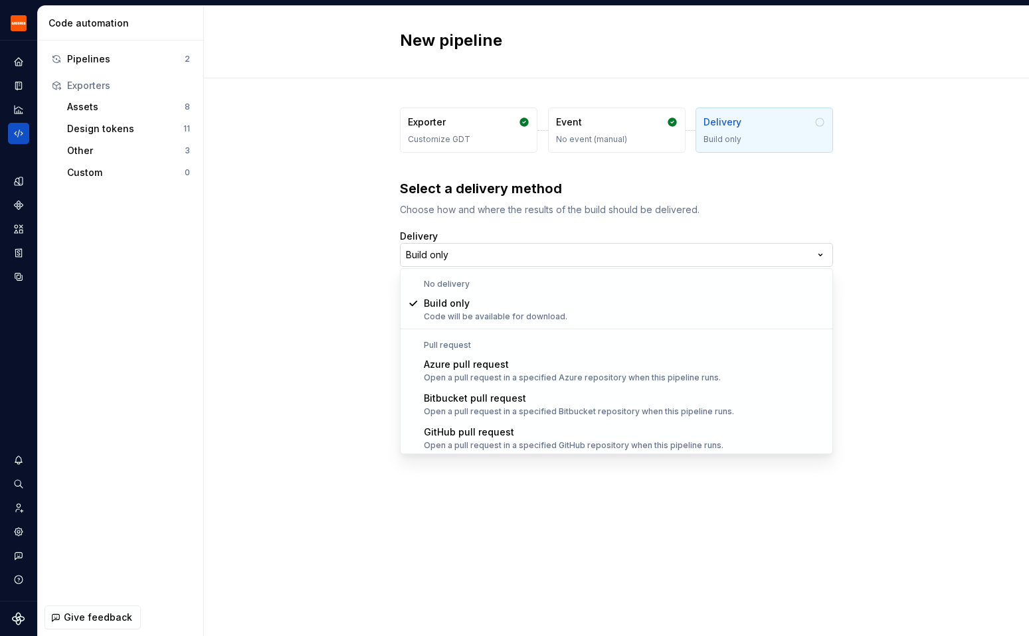
click at [465, 257] on html "Grubhub Design System Y Dataset Grubhub Code automation Pipelines 2 Exporters A…" at bounding box center [514, 318] width 1029 height 636
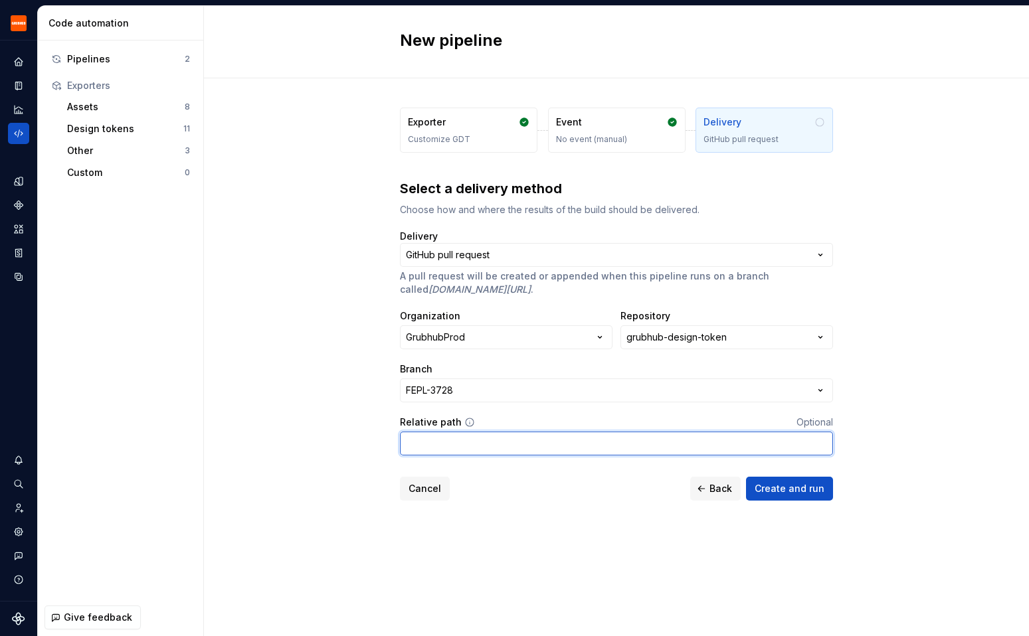
click at [441, 438] on input "Relative path" at bounding box center [616, 444] width 433 height 24
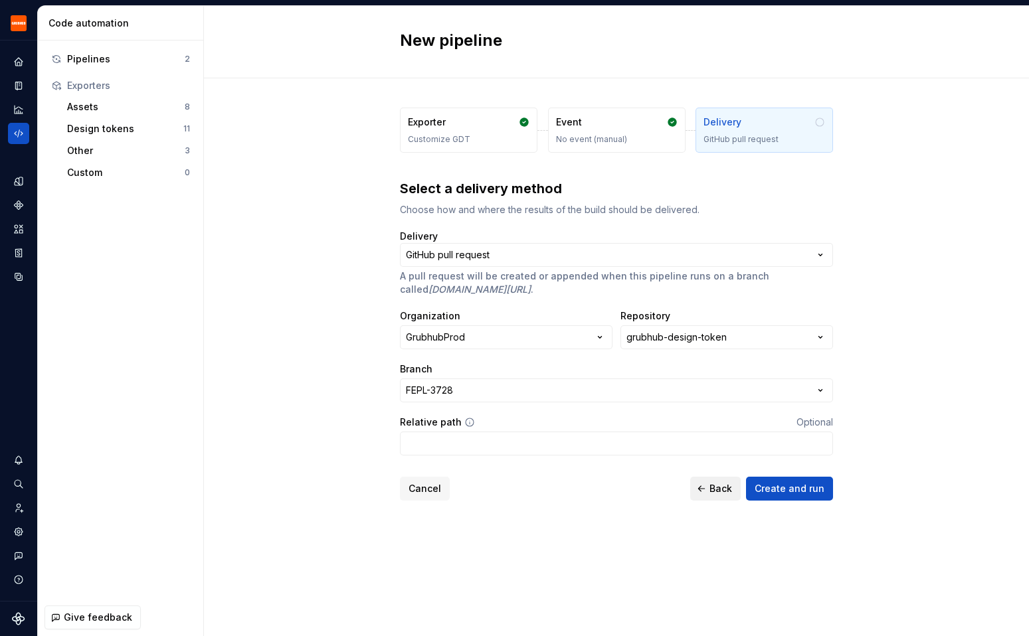
click at [711, 490] on button "Back" at bounding box center [715, 489] width 50 height 24
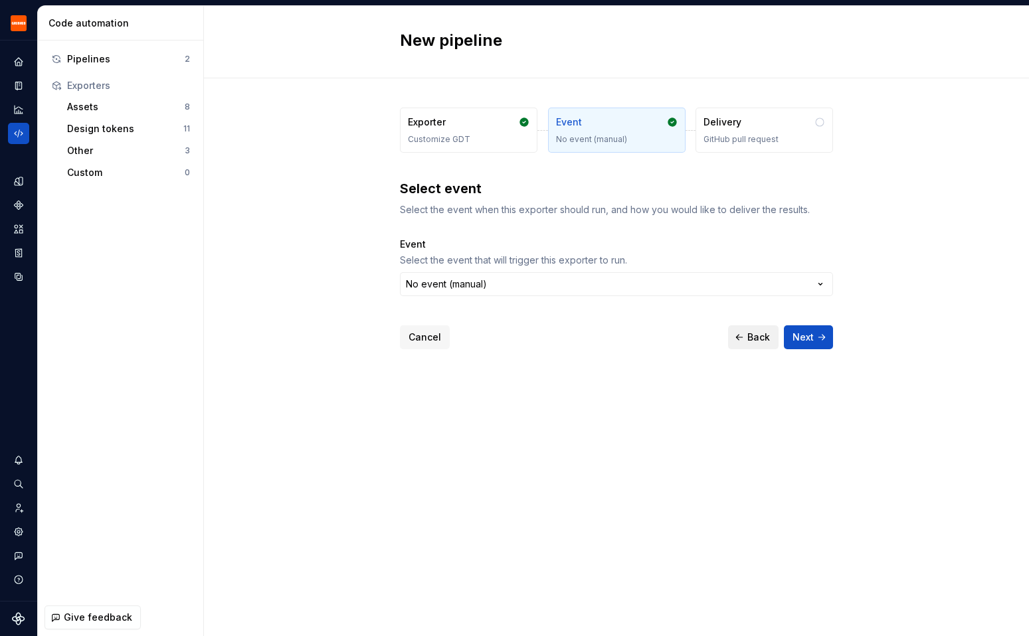
click at [749, 336] on span "Back" at bounding box center [758, 337] width 23 height 13
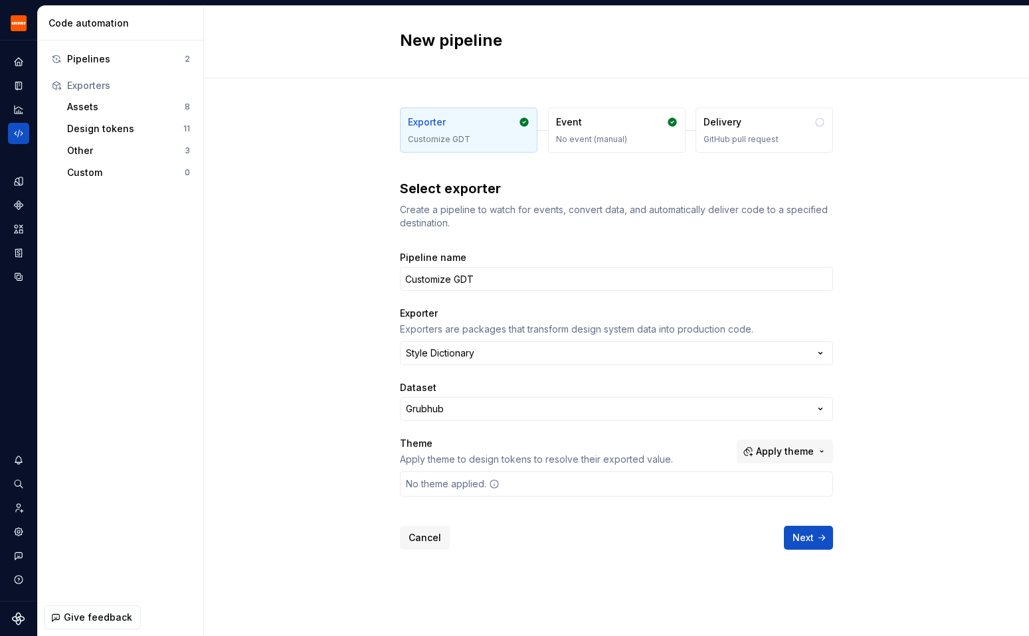
click at [487, 121] on div "Exporter" at bounding box center [469, 122] width 122 height 13
click at [587, 148] on div "Event No event (manual)" at bounding box center [617, 130] width 138 height 45
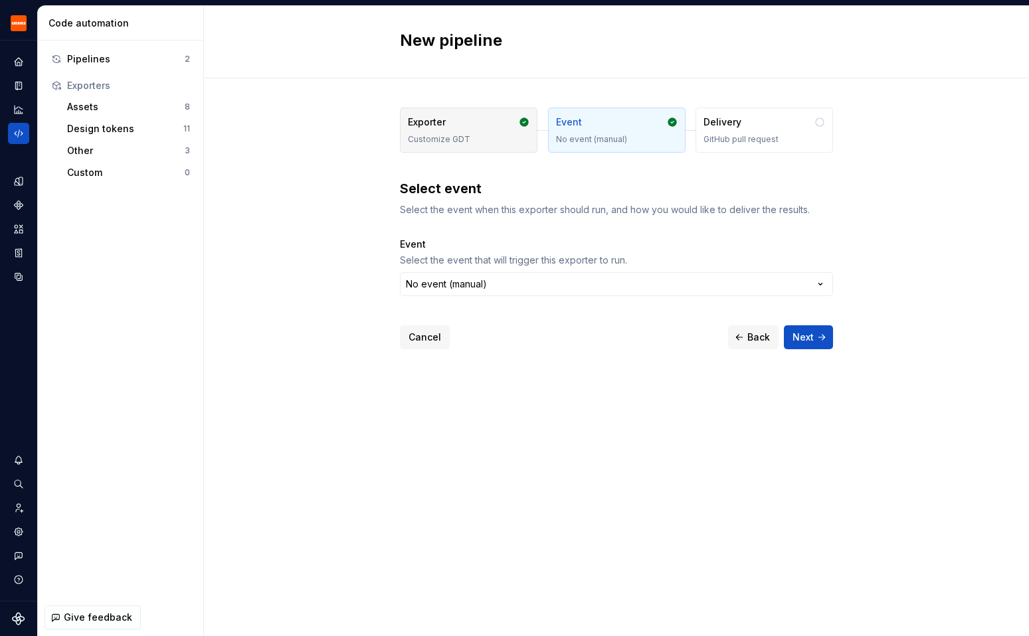
click at [477, 136] on div "Customize GDT" at bounding box center [469, 139] width 122 height 11
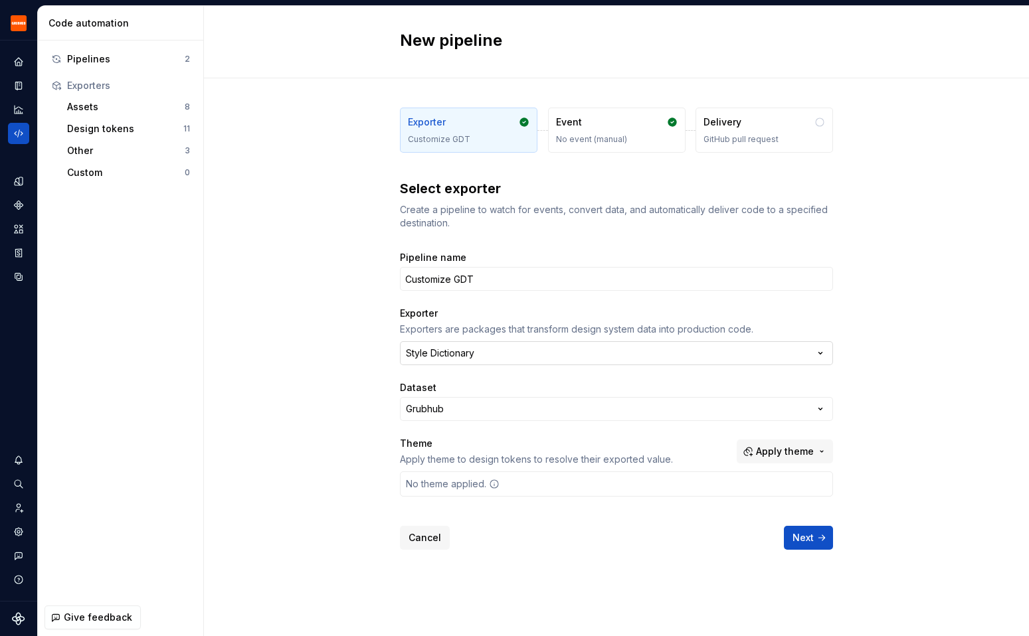
click at [426, 358] on div "Style Dictionary" at bounding box center [440, 353] width 68 height 13
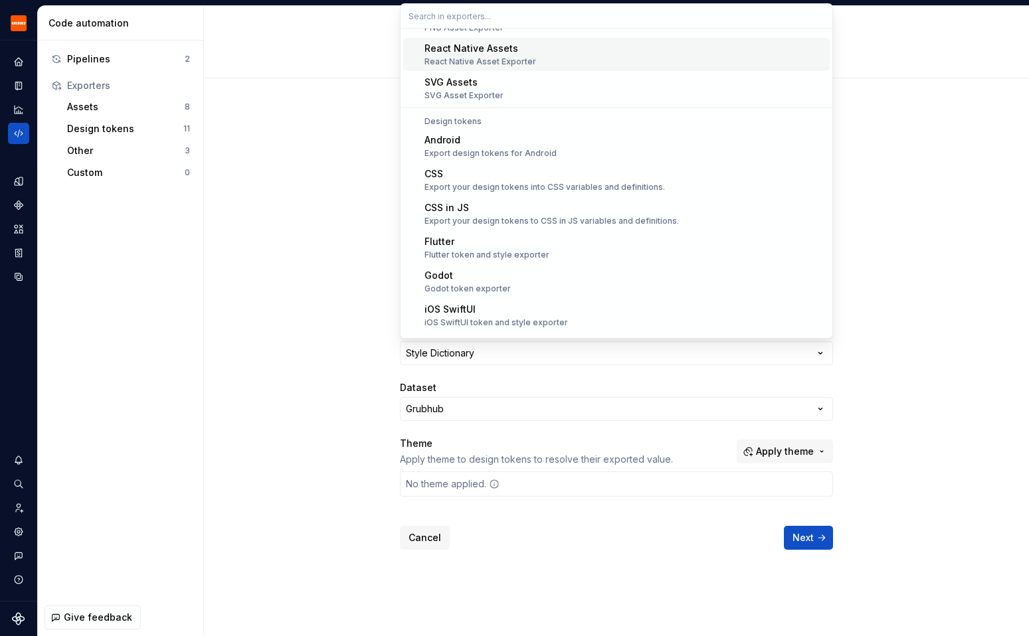
scroll to position [507, 0]
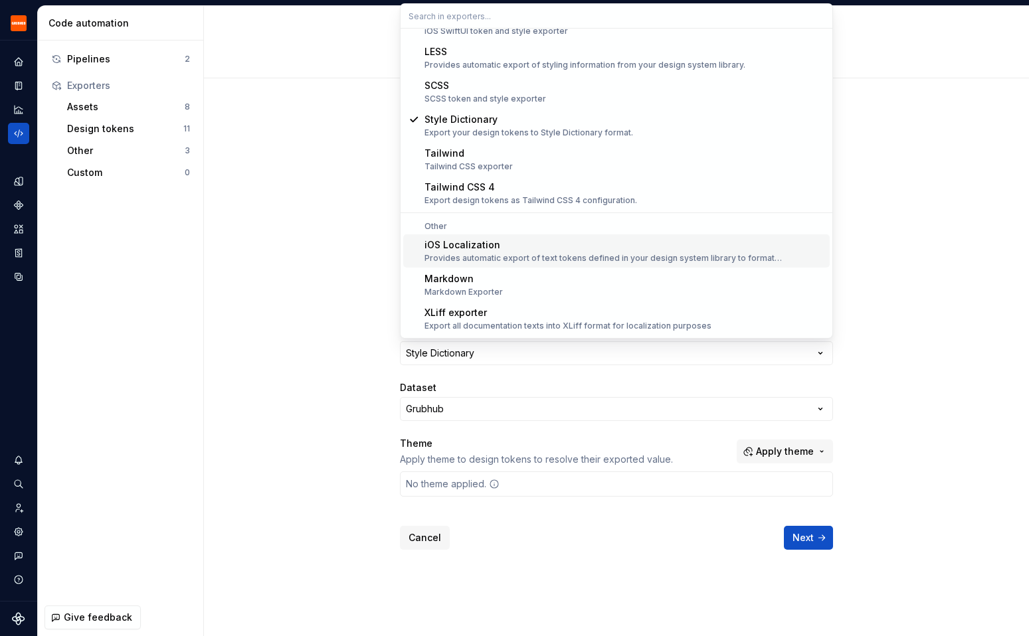
click at [312, 225] on div "Exporter Customize GDT Event No event (manual) Delivery GitHub pull request Sel…" at bounding box center [616, 339] width 825 height 522
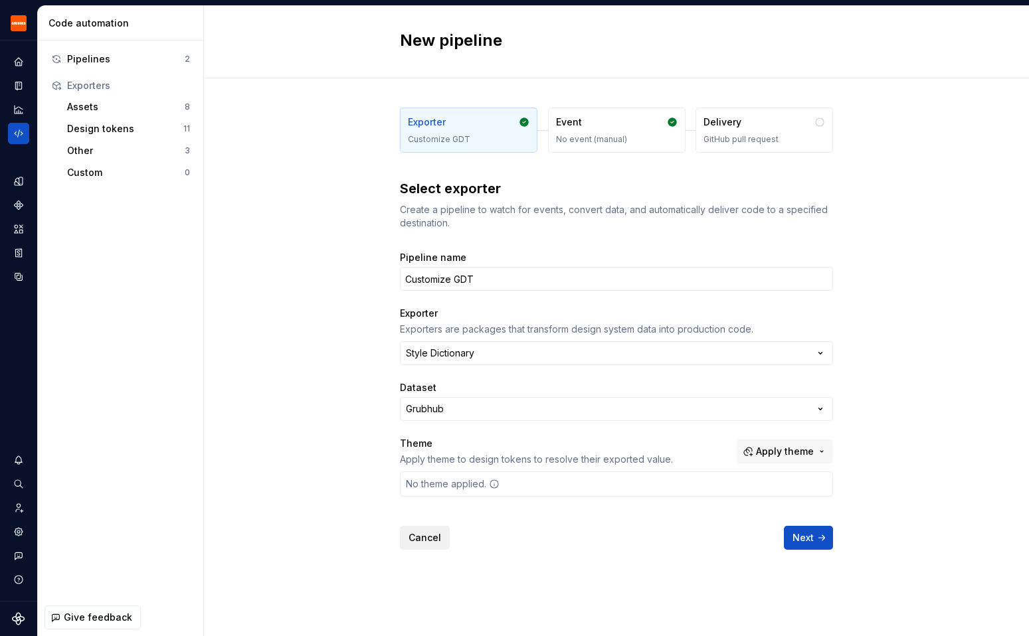
click at [426, 531] on span "Cancel" at bounding box center [425, 537] width 33 height 13
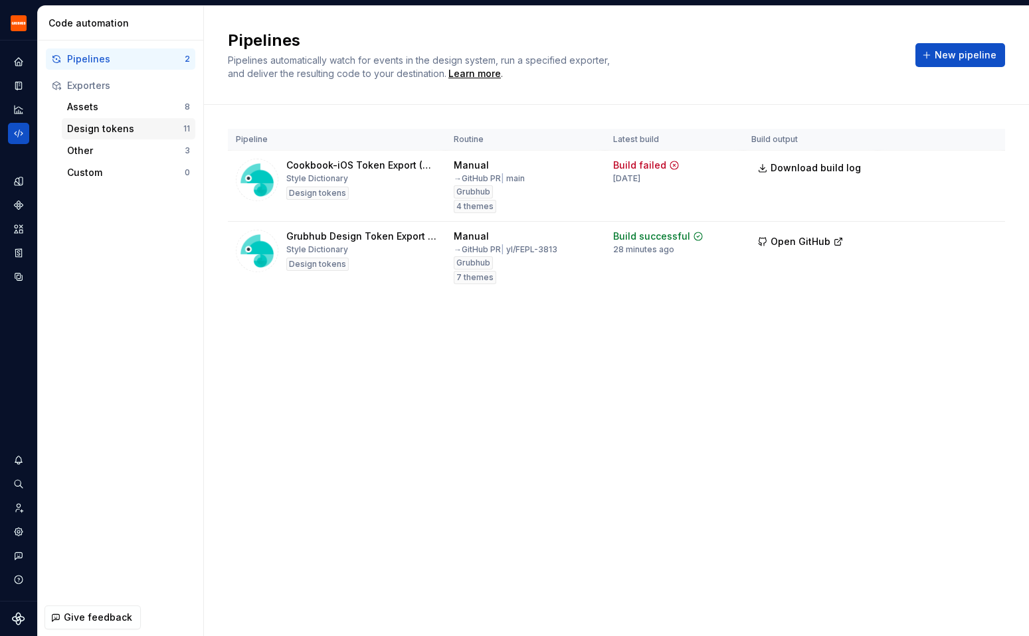
click at [126, 122] on div "Design tokens" at bounding box center [125, 128] width 116 height 13
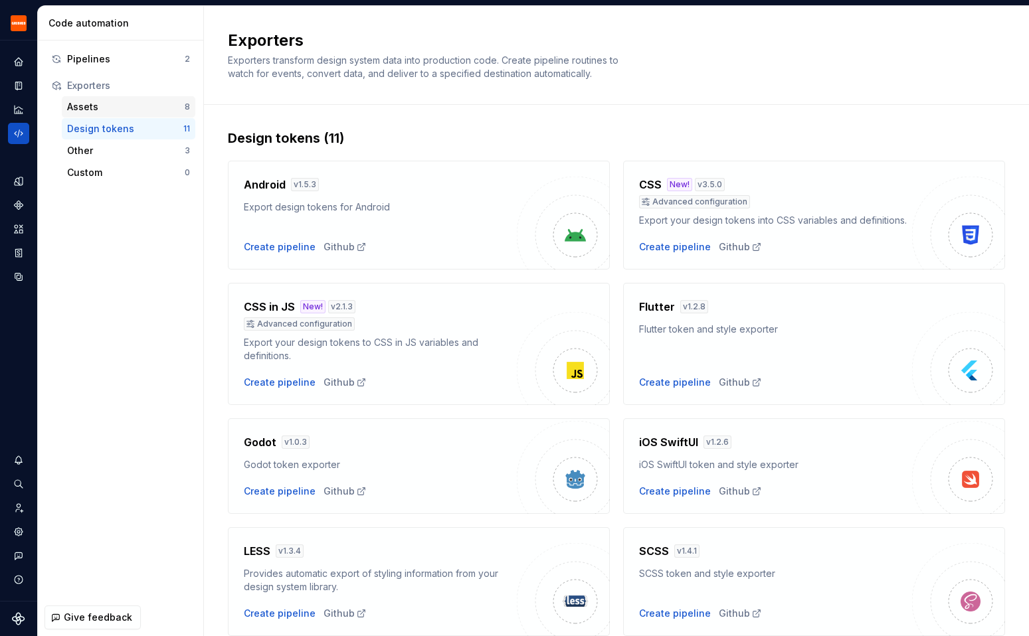
click at [126, 113] on div "Assets" at bounding box center [126, 106] width 118 height 13
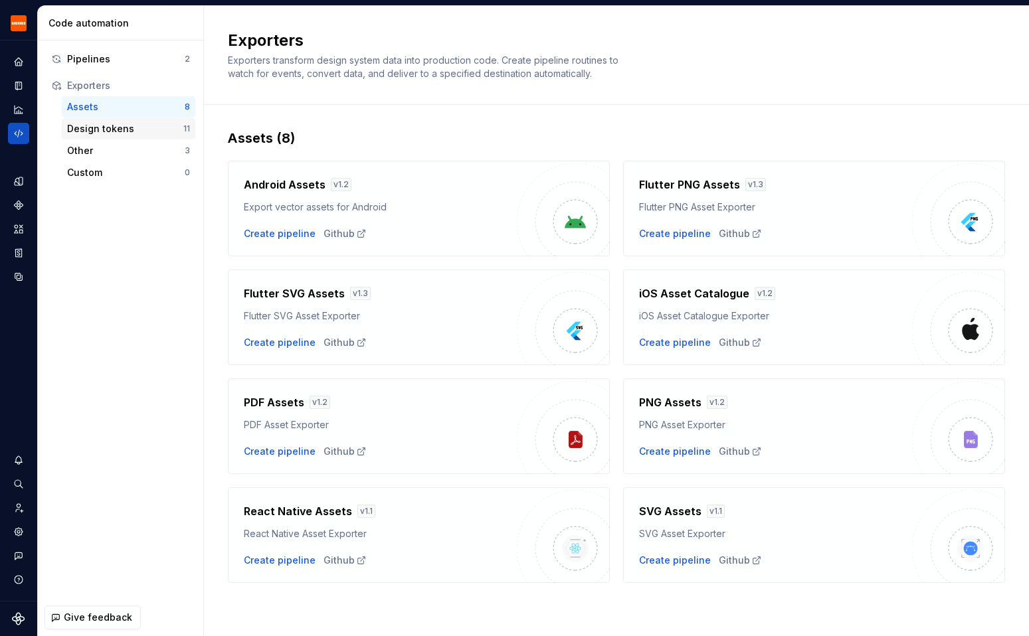
click at [88, 132] on div "Design tokens" at bounding box center [125, 128] width 116 height 13
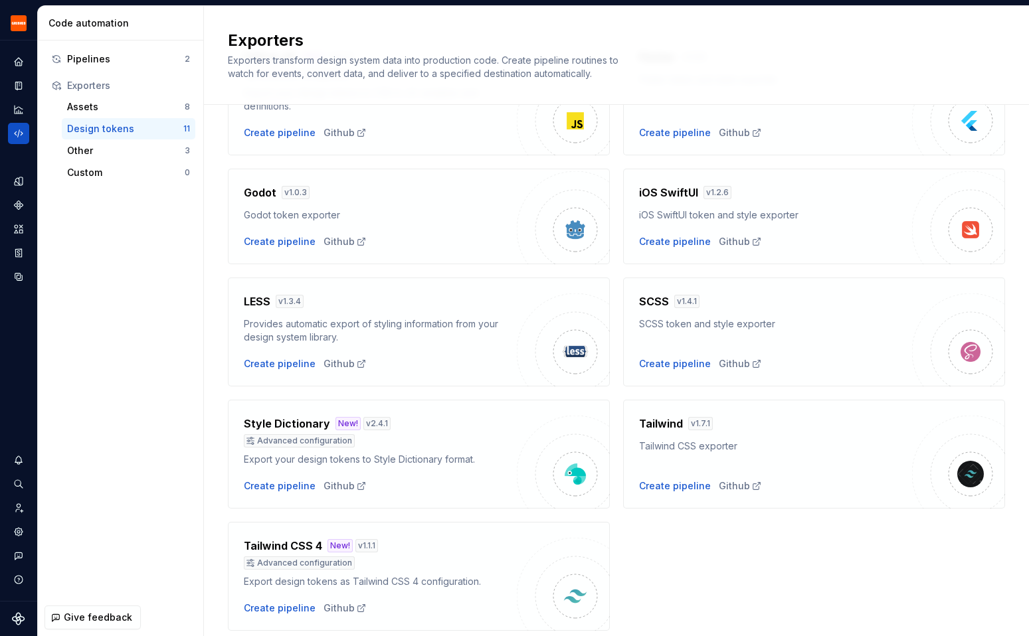
scroll to position [295, 0]
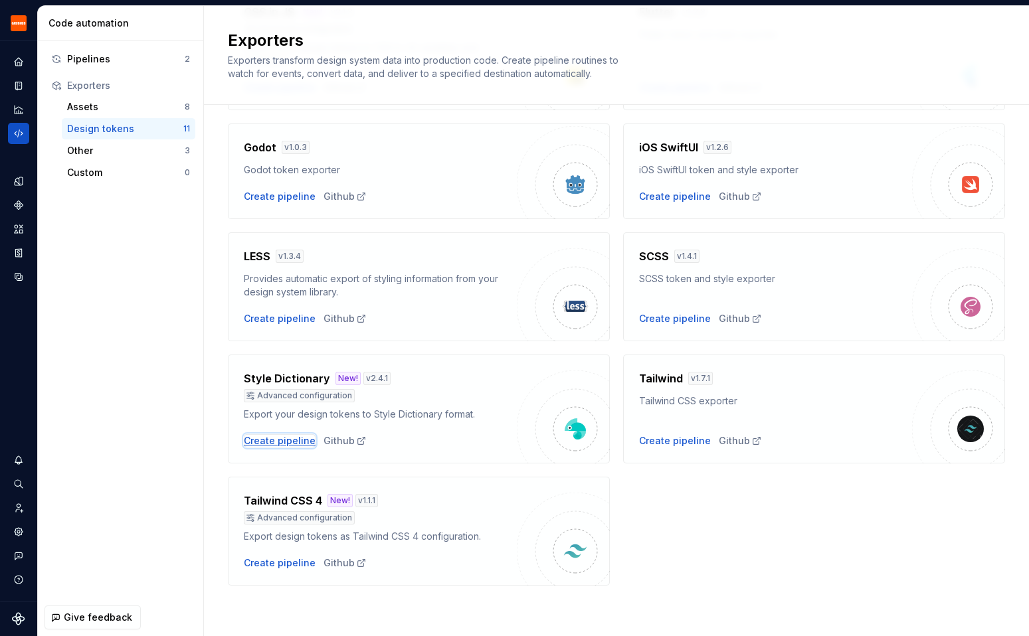
click at [262, 440] on div "Create pipeline" at bounding box center [280, 440] width 72 height 13
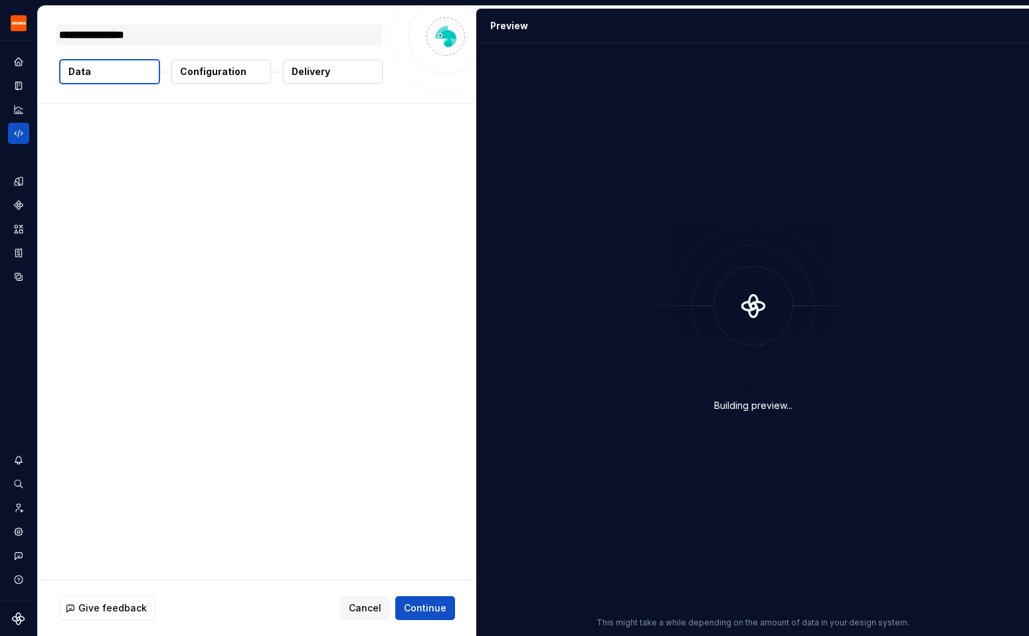
type textarea "*"
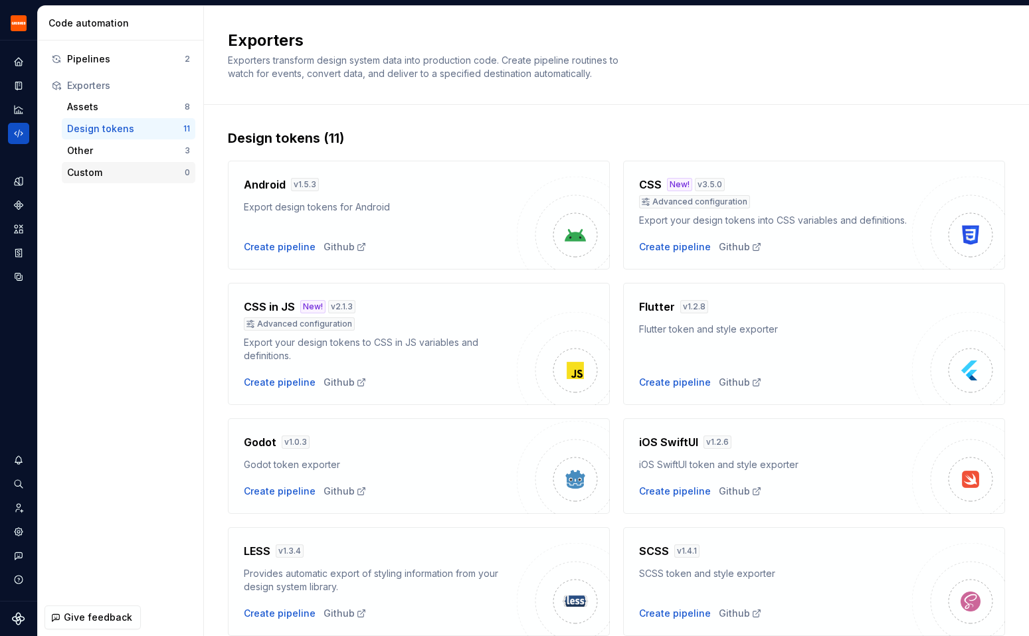
click at [116, 167] on div "Custom" at bounding box center [126, 172] width 118 height 13
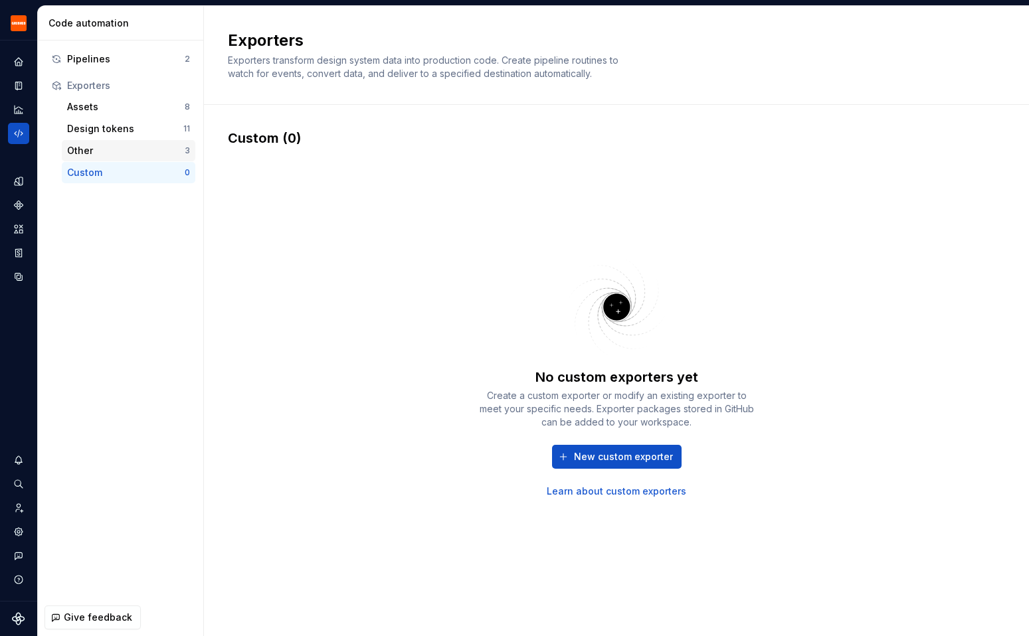
click at [115, 149] on div "Other" at bounding box center [126, 150] width 118 height 13
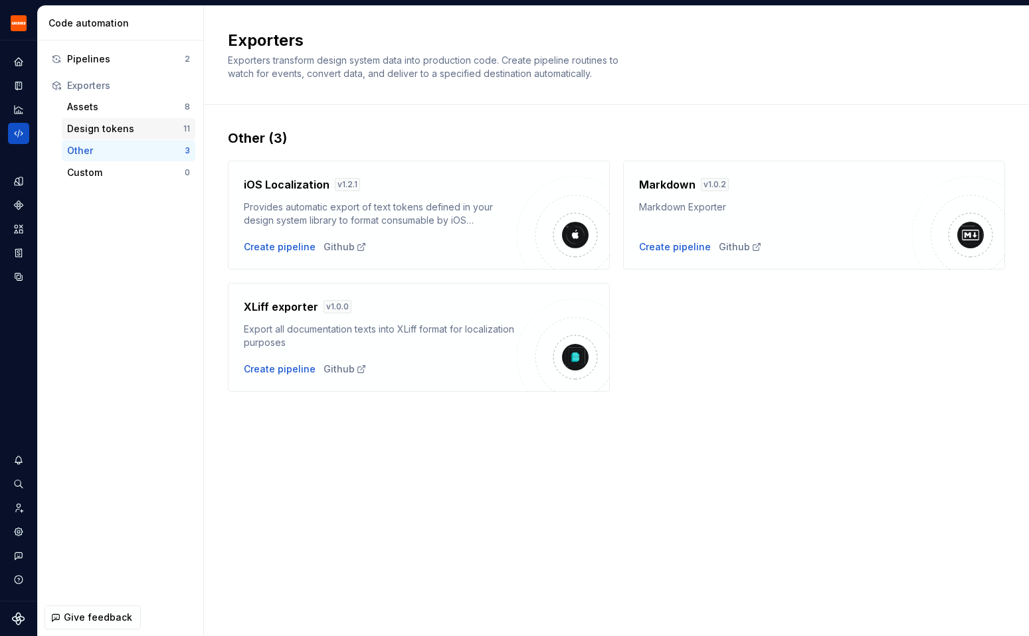
click at [112, 131] on div "Design tokens" at bounding box center [125, 128] width 116 height 13
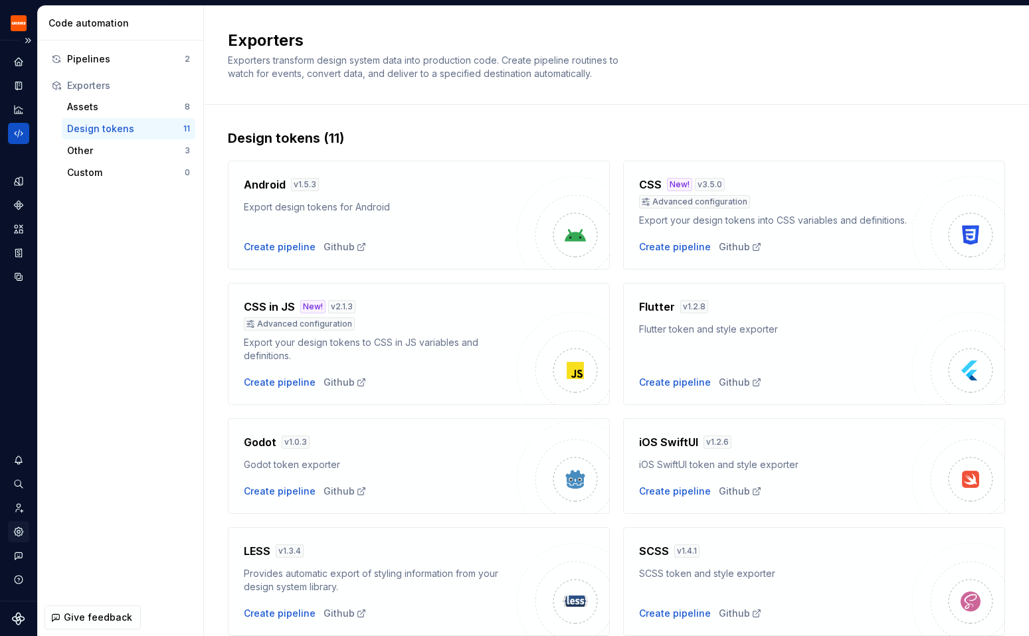
click at [18, 526] on icon "Settings" at bounding box center [19, 532] width 12 height 12
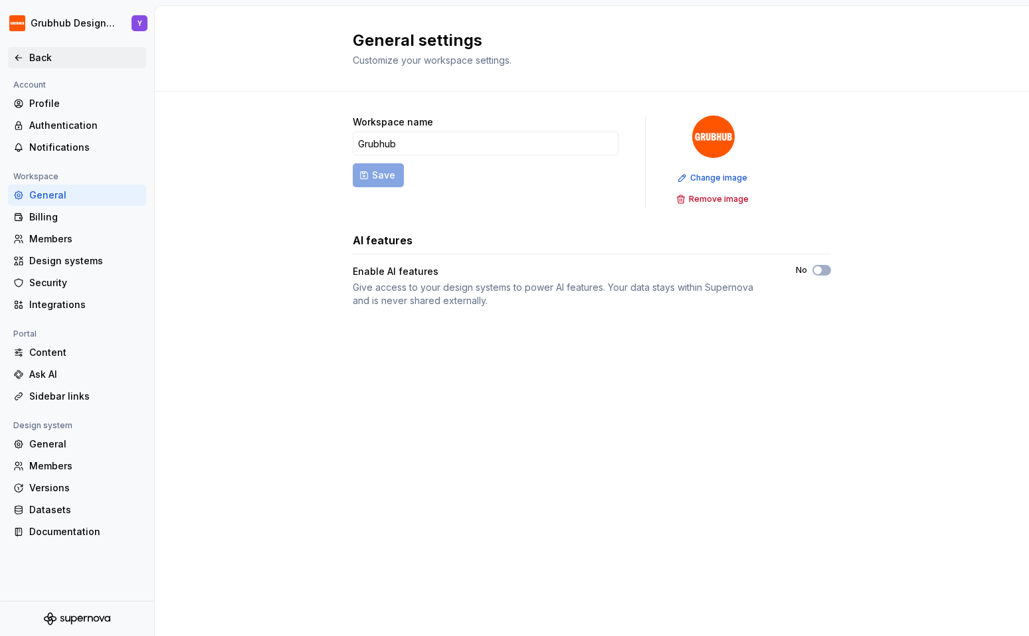
click at [23, 48] on div "Back" at bounding box center [77, 57] width 138 height 21
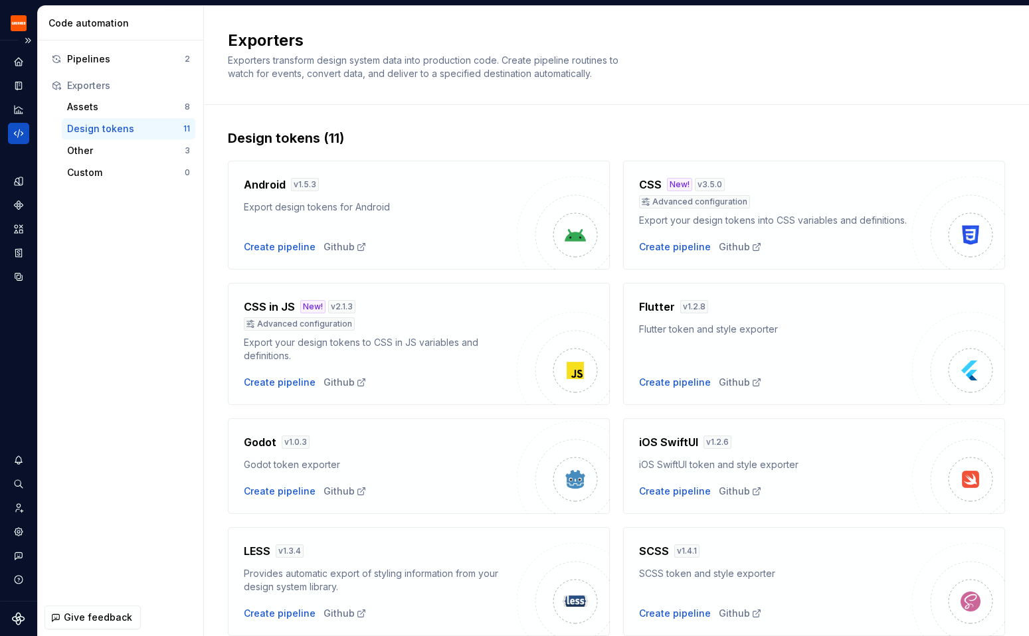
click at [17, 130] on icon "Code automation" at bounding box center [19, 134] width 12 height 12
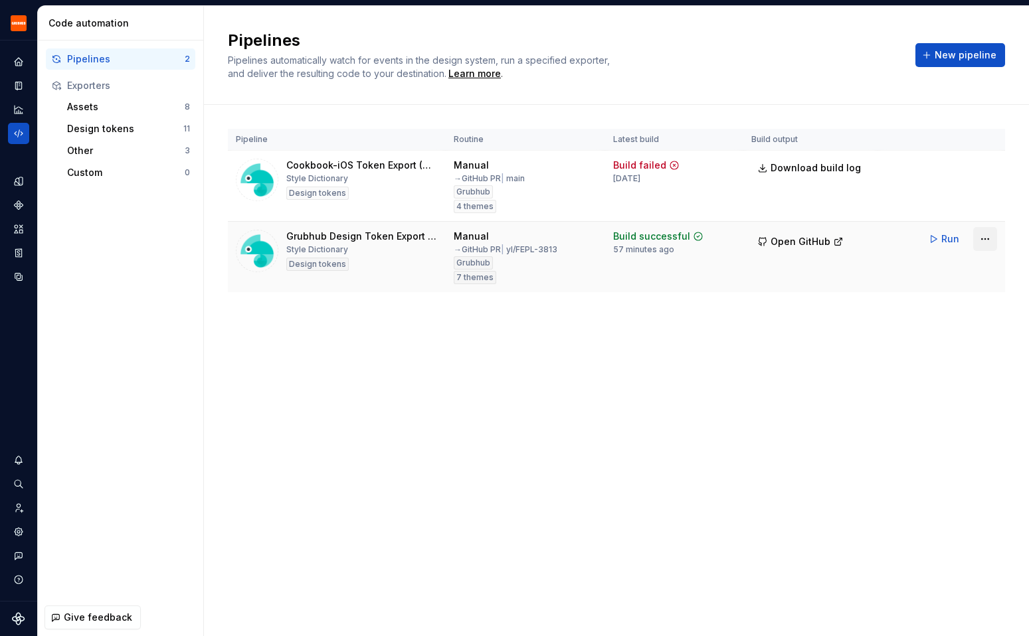
click at [985, 241] on html "Grubhub Design System Y Dataset Grubhub Code automation Pipelines 2 Exporters A…" at bounding box center [514, 318] width 1029 height 636
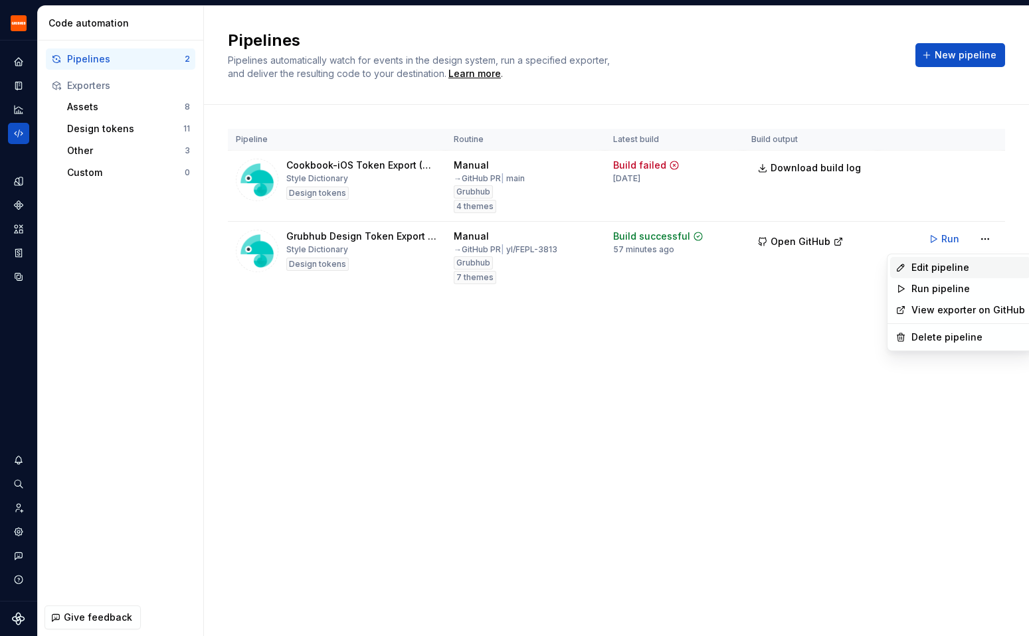
click at [943, 272] on div "Edit pipeline" at bounding box center [968, 267] width 114 height 13
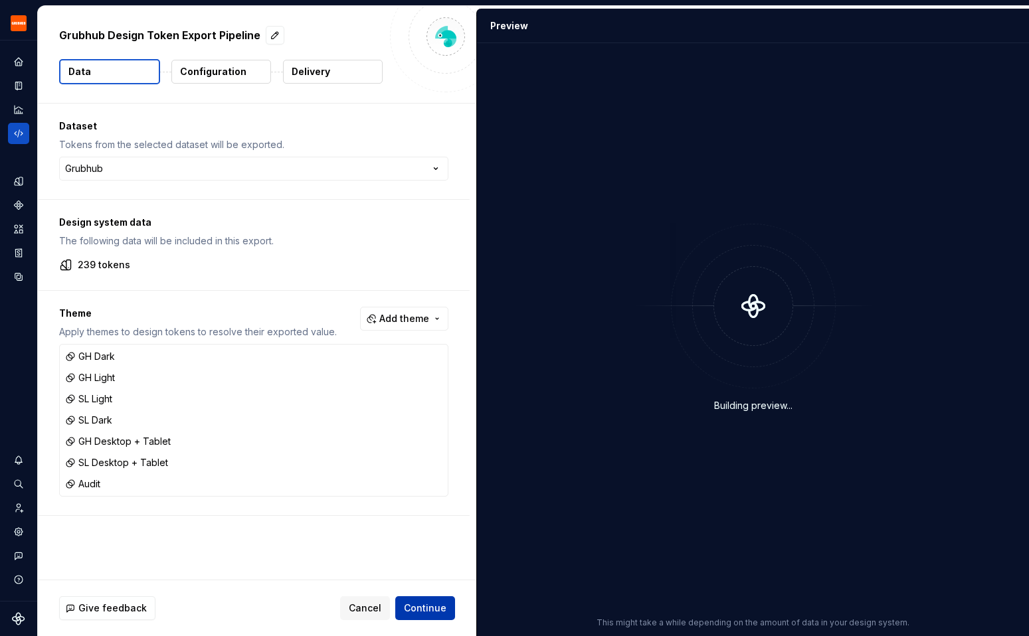
click at [438, 607] on span "Continue" at bounding box center [425, 608] width 43 height 13
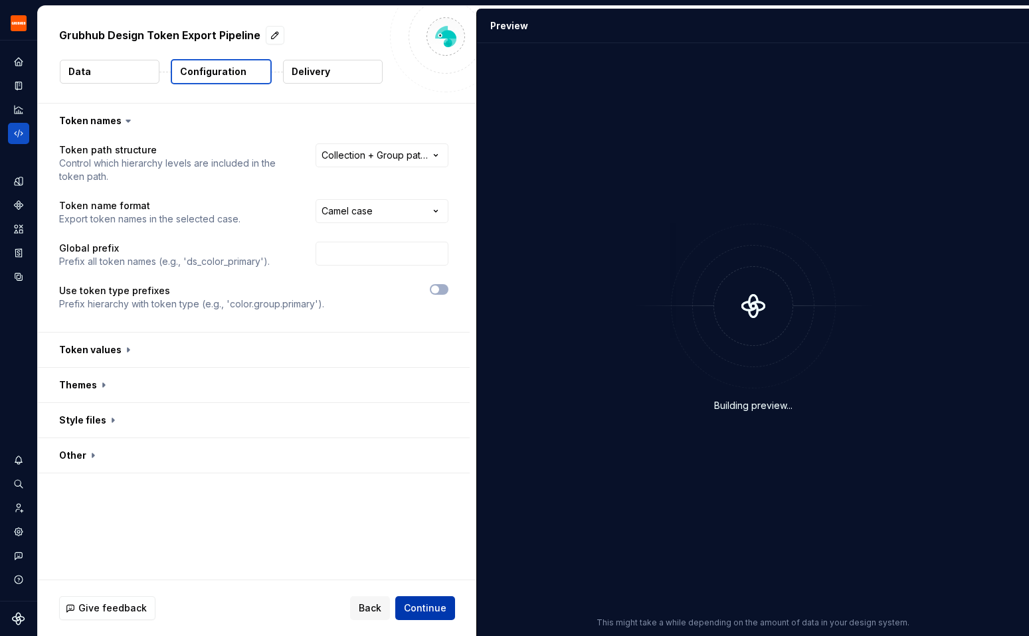
click at [438, 607] on span "Continue" at bounding box center [425, 608] width 43 height 13
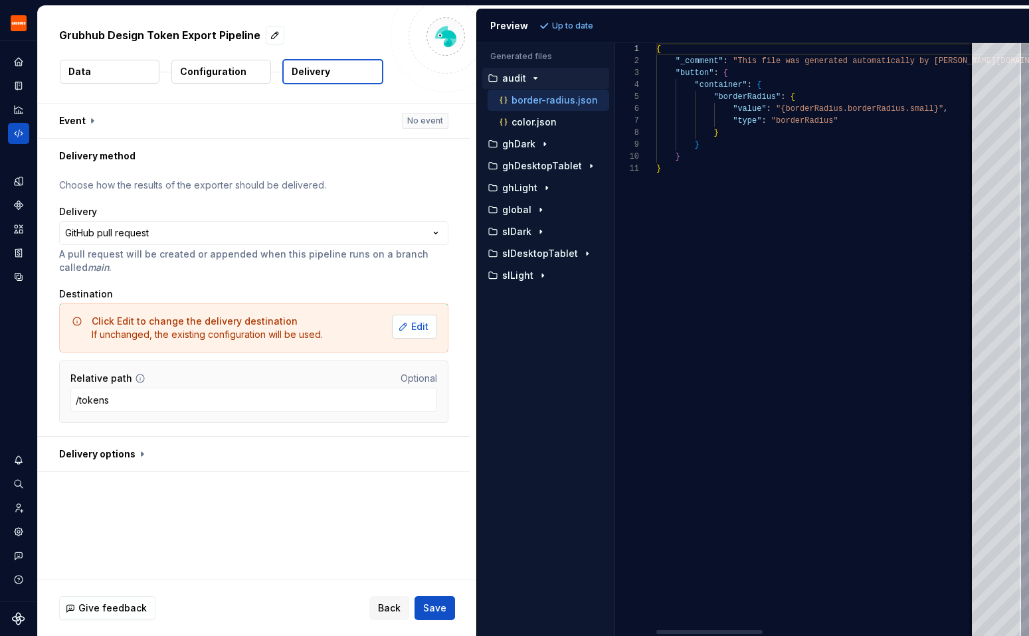
click at [420, 321] on span "Edit" at bounding box center [419, 326] width 17 height 13
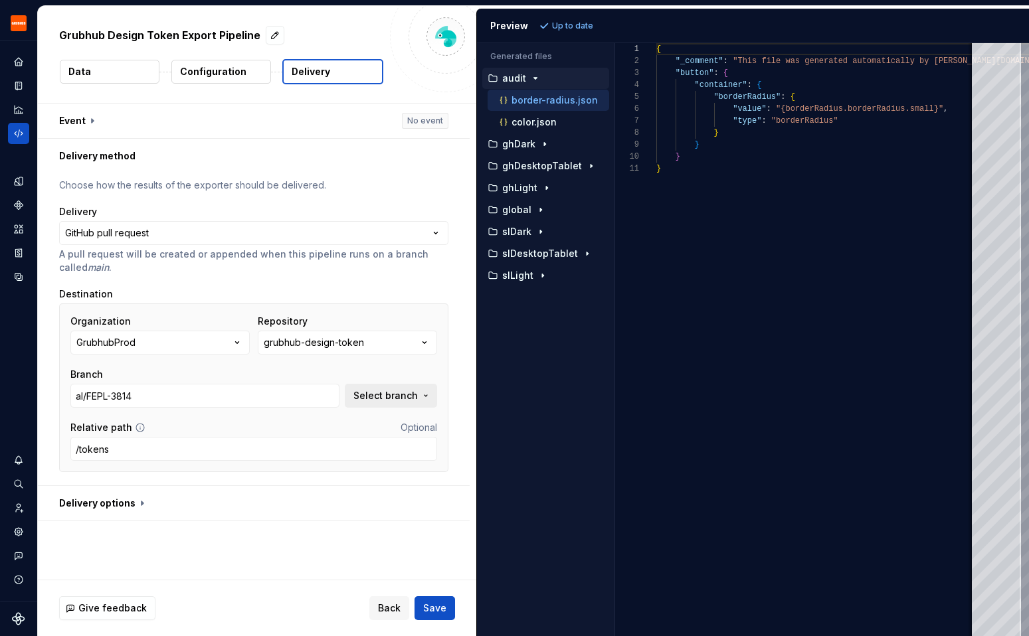
click at [418, 392] on span "Select branch" at bounding box center [385, 395] width 64 height 13
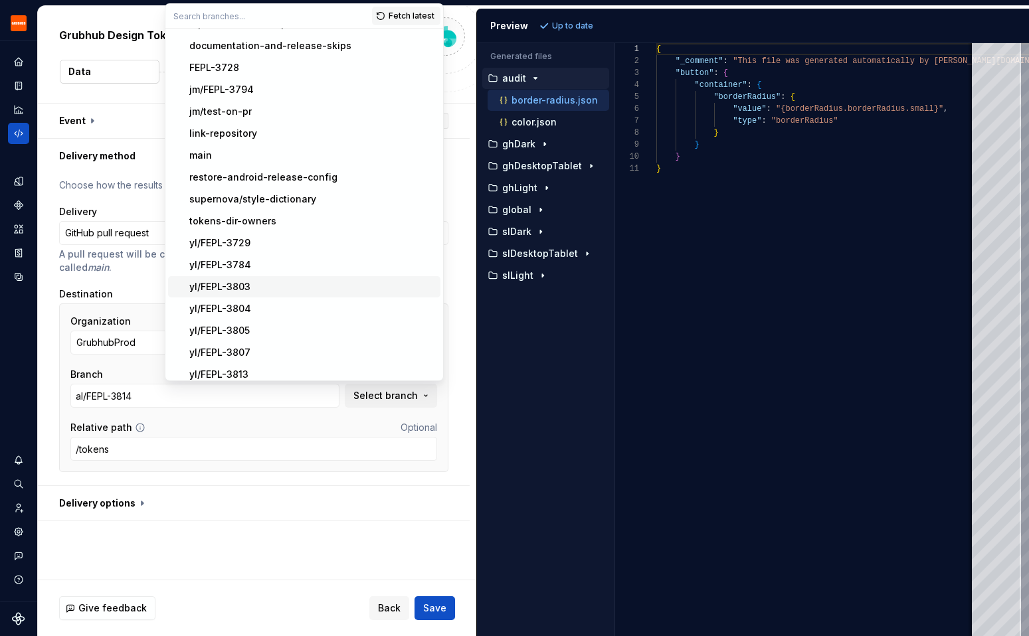
scroll to position [84, 0]
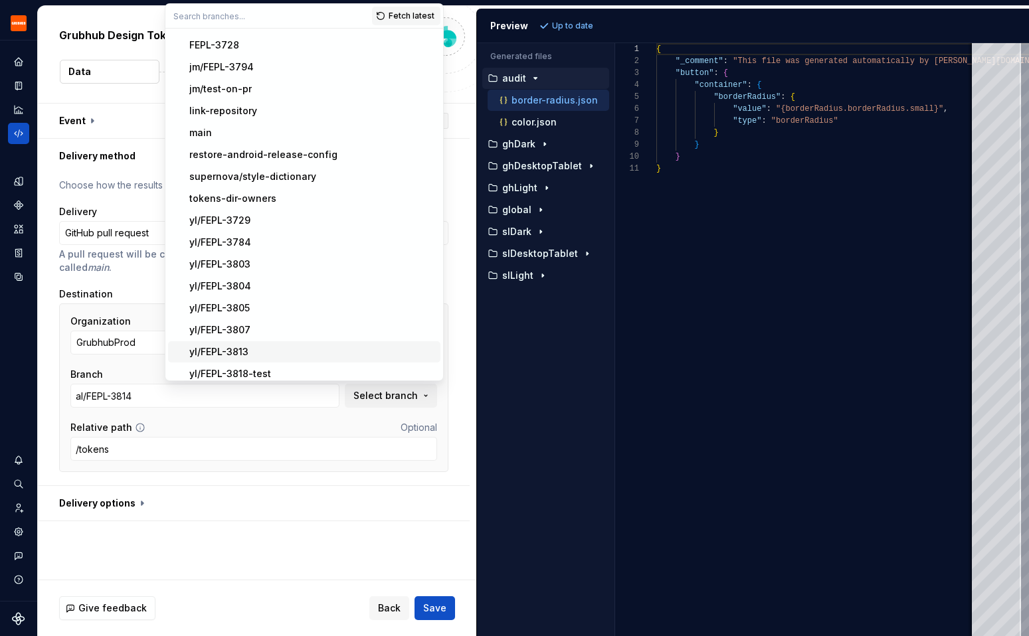
click at [269, 342] on span "yl/FEPL-3813" at bounding box center [304, 351] width 272 height 21
type input "yl/FEPL-3813"
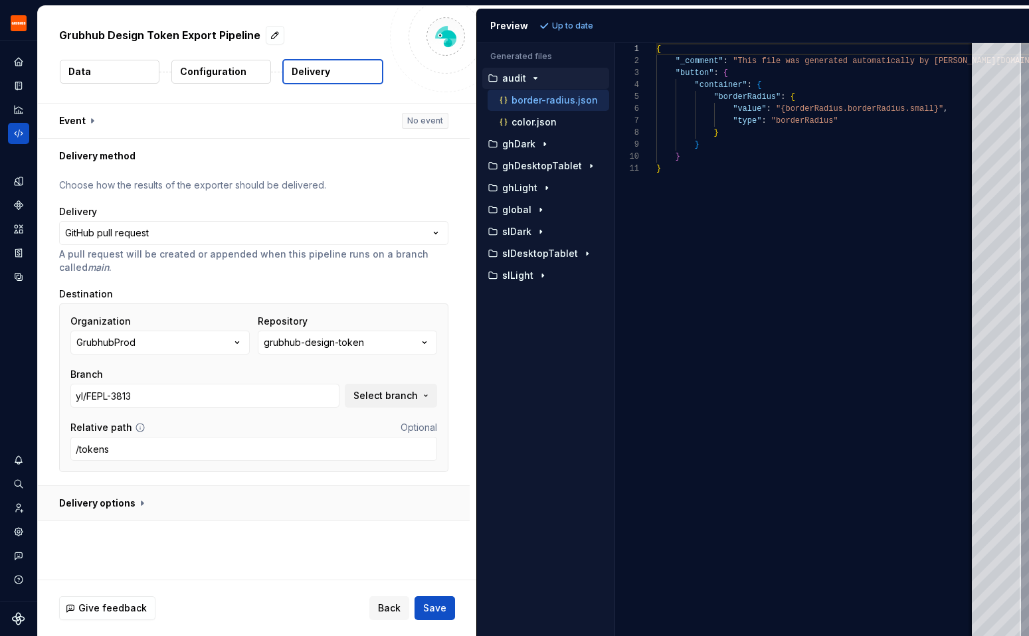
click at [308, 500] on button "button" at bounding box center [254, 503] width 432 height 35
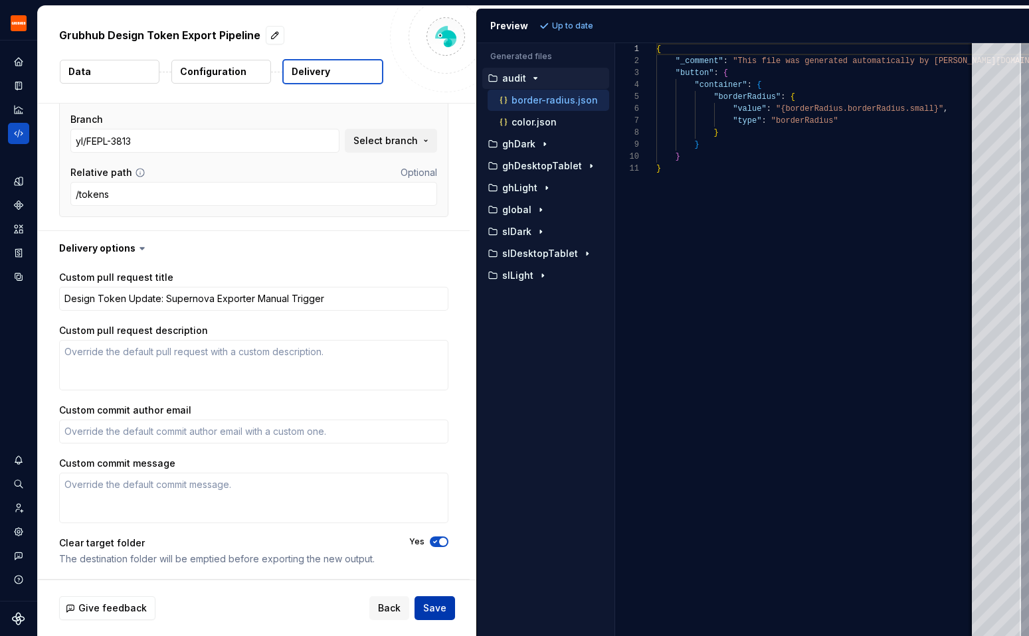
click at [444, 608] on span "Save" at bounding box center [434, 608] width 23 height 13
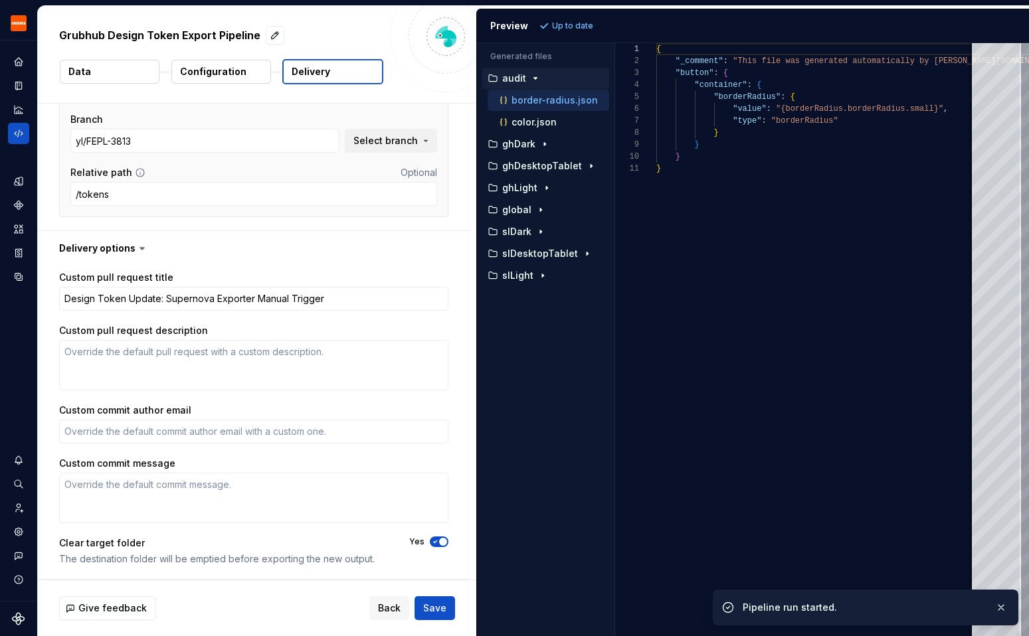
type textarea "*"
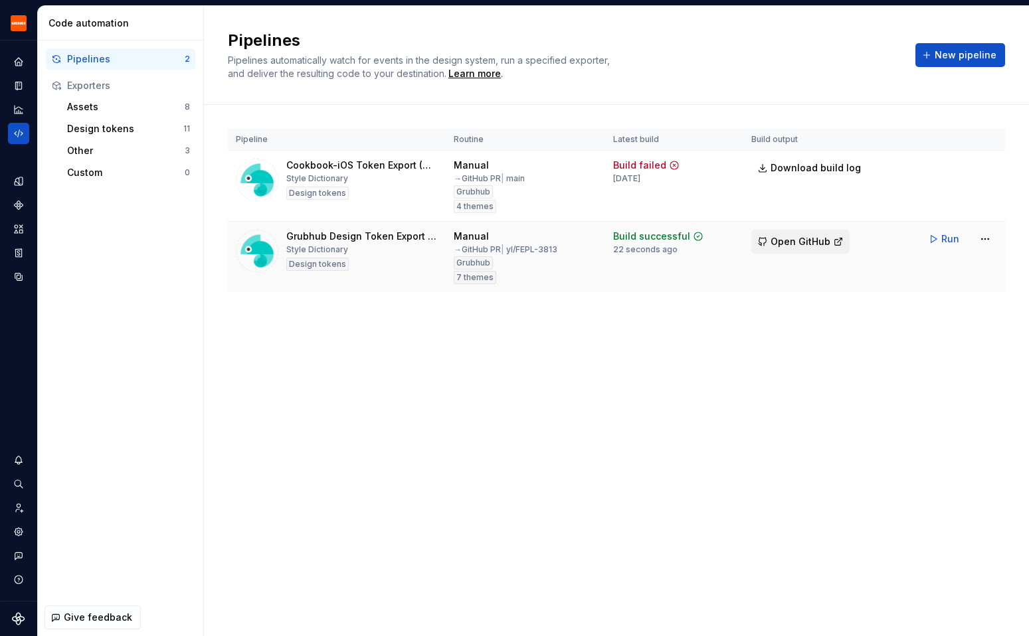
click at [804, 240] on span "Open GitHub" at bounding box center [801, 241] width 60 height 13
click at [928, 236] on button "Run" at bounding box center [945, 239] width 46 height 24
click at [932, 239] on div "Run" at bounding box center [959, 239] width 75 height 24
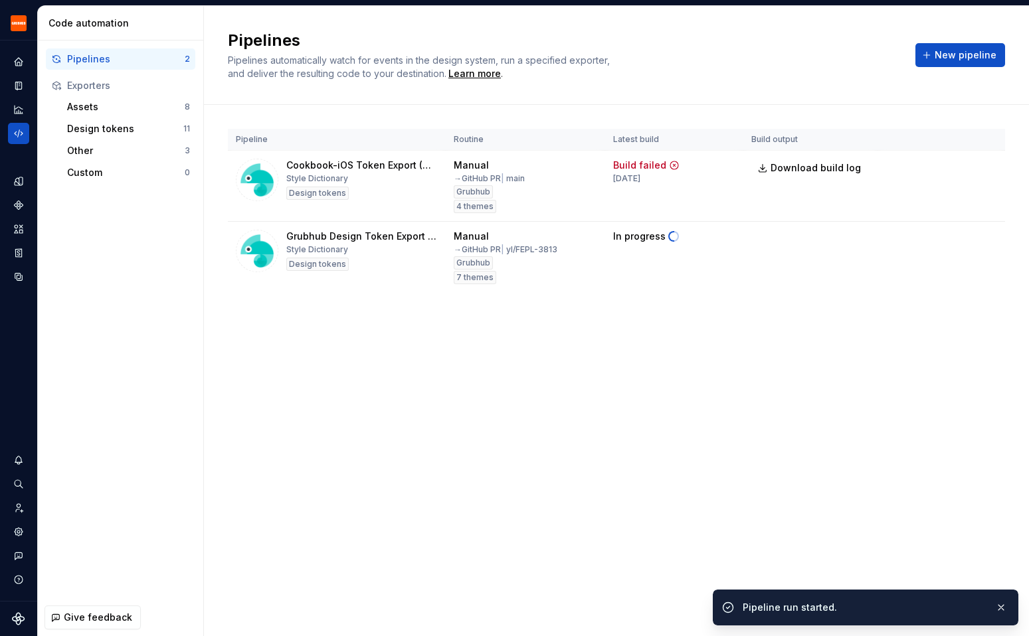
click at [886, 357] on div "Pipelines Pipelines automatically watch for events in the design system, run a …" at bounding box center [616, 321] width 825 height 630
click at [800, 244] on span "Open GitHub" at bounding box center [801, 241] width 60 height 13
